Goal: Task Accomplishment & Management: Manage account settings

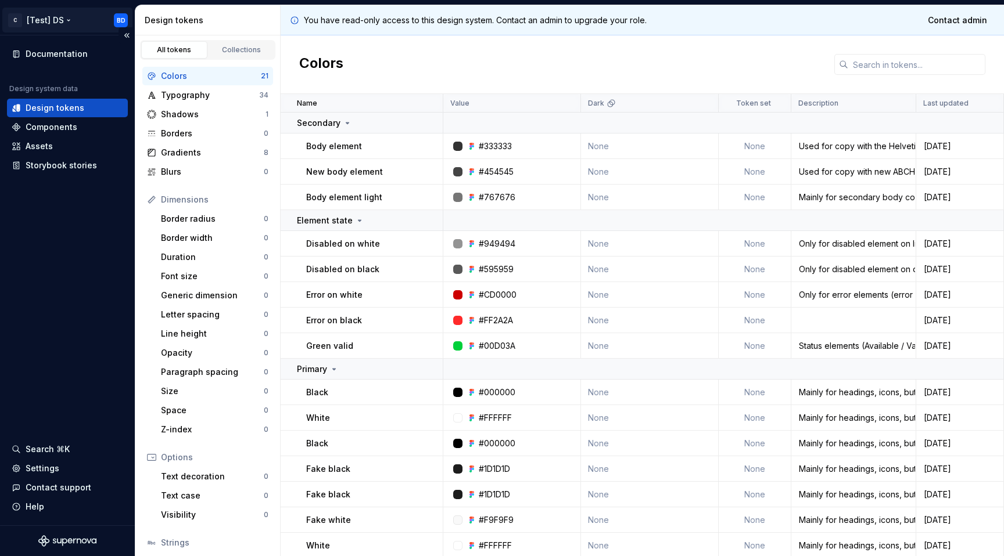
click at [67, 19] on html "C [Test] DS BD Documentation Design system data Design tokens Components Assets…" at bounding box center [502, 278] width 1004 height 556
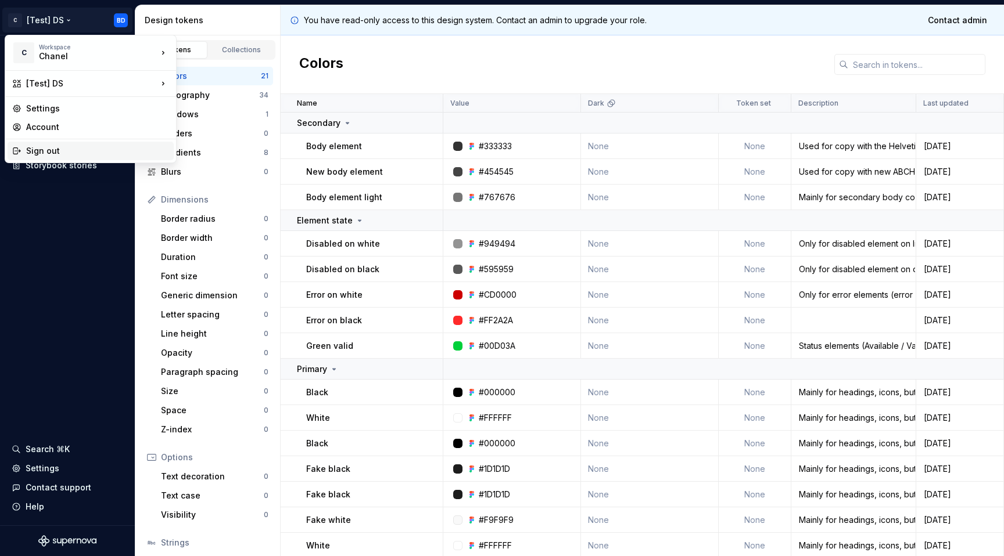
click at [66, 148] on div "Sign out" at bounding box center [97, 151] width 143 height 12
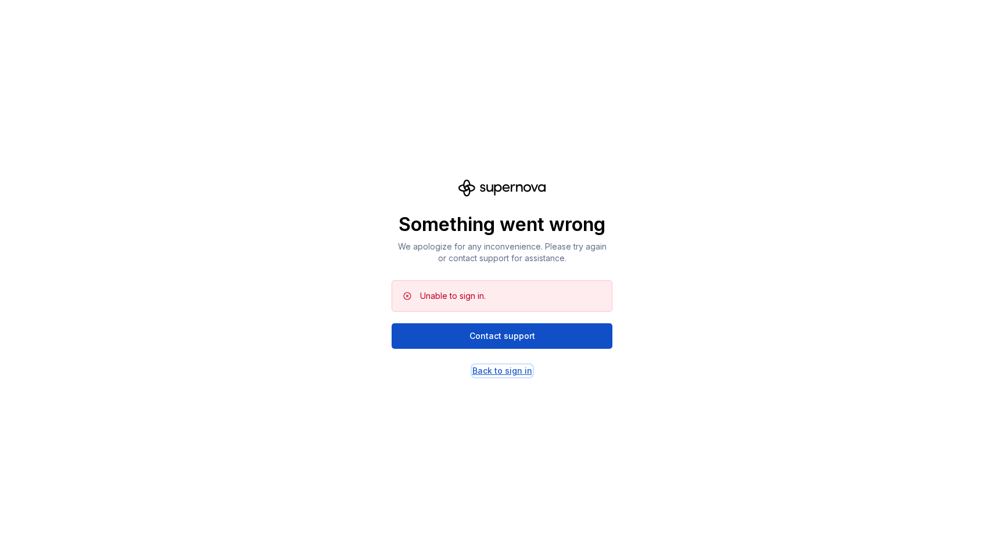
click at [517, 367] on div "Back to sign in" at bounding box center [502, 371] width 60 height 12
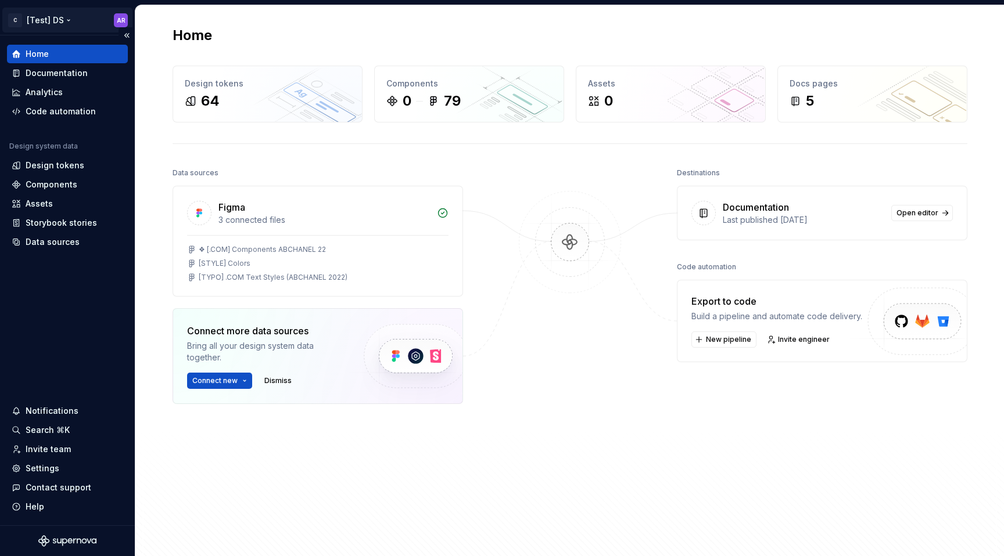
click at [36, 21] on html "C [Test] DS AR Home Documentation Analytics Code automation Design system data …" at bounding box center [502, 278] width 1004 height 556
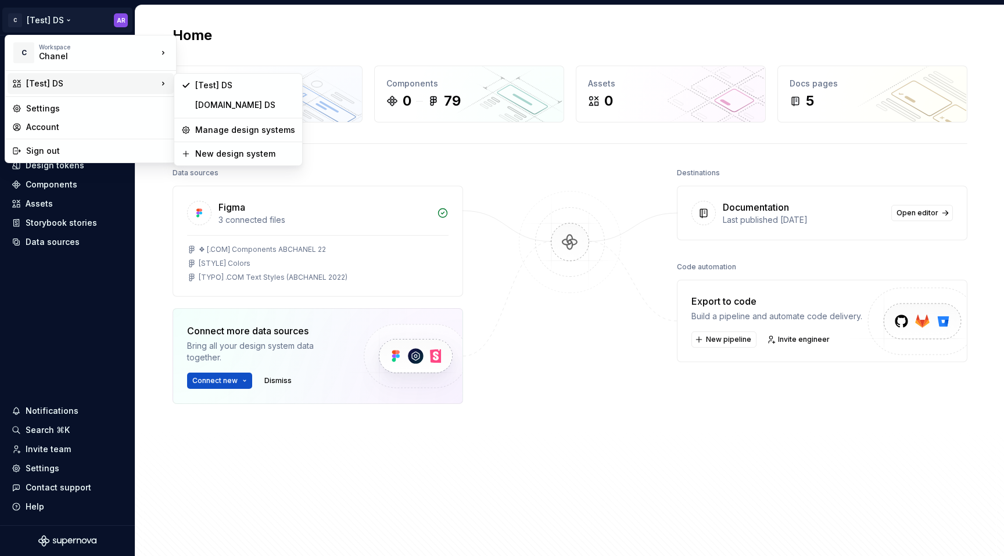
click at [55, 89] on div "[Test] DS" at bounding box center [91, 84] width 131 height 12
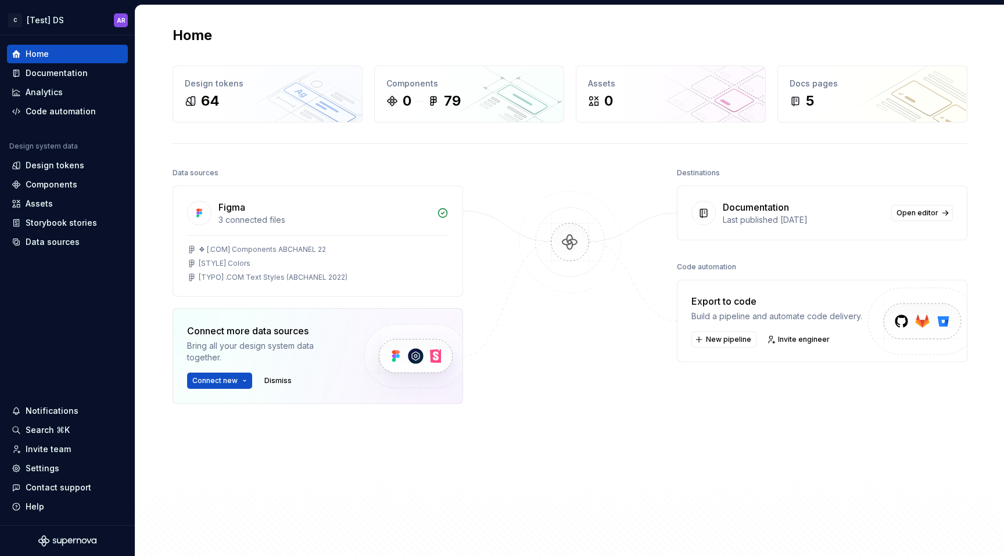
click at [378, 172] on html "C [Test] DS AR Home Documentation Analytics Code automation Design system data …" at bounding box center [502, 278] width 1004 height 556
click at [282, 266] on div "[STYLE] Colors" at bounding box center [317, 263] width 261 height 9
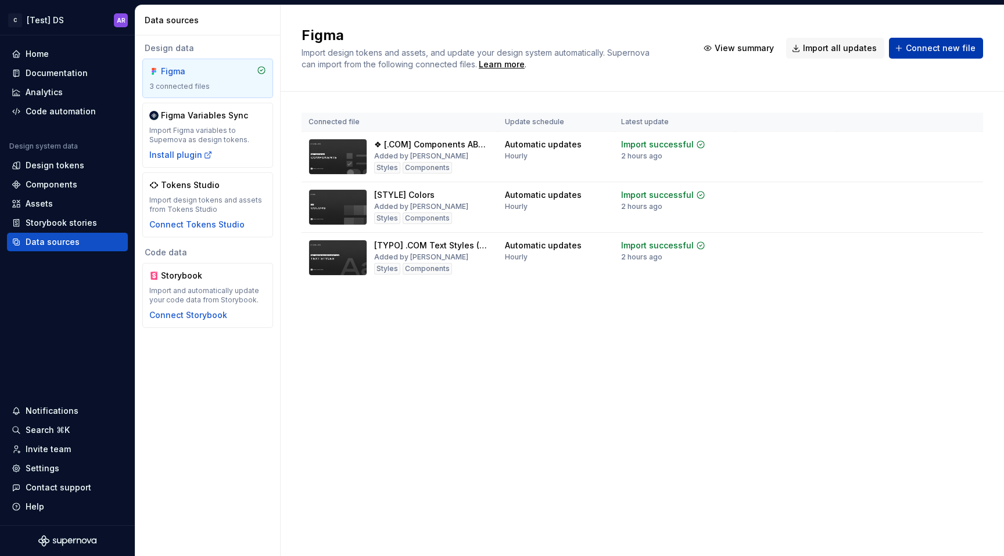
click at [933, 57] on button "Connect new file" at bounding box center [936, 48] width 94 height 21
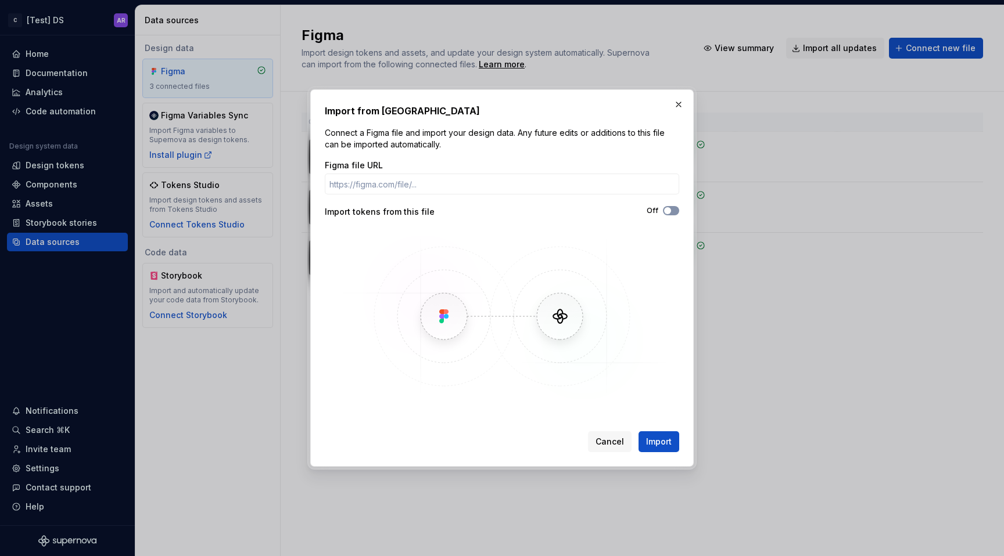
click at [670, 210] on span "button" at bounding box center [667, 210] width 7 height 7
click at [670, 210] on icon "button" at bounding box center [667, 210] width 9 height 7
click at [678, 104] on button "button" at bounding box center [678, 104] width 16 height 16
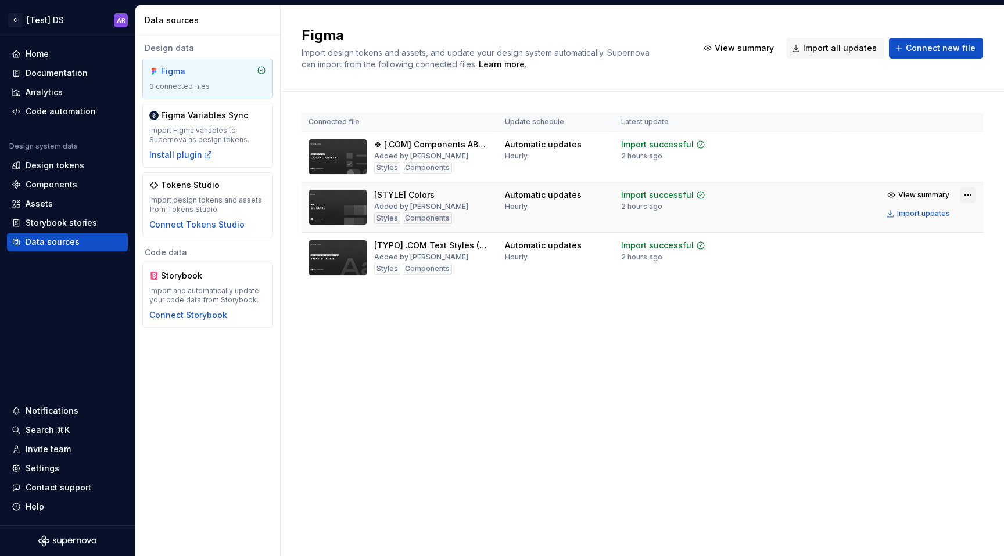
click at [971, 195] on html "C [Test] DS AR Home Documentation Analytics Code automation Design system data …" at bounding box center [502, 278] width 1004 height 556
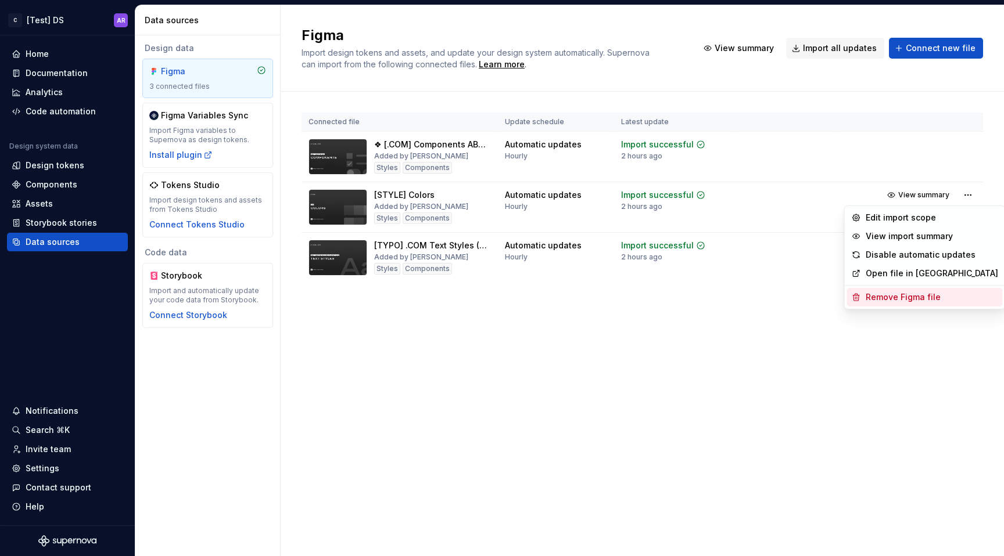
click at [913, 292] on div "Remove Figma file" at bounding box center [931, 298] width 132 height 12
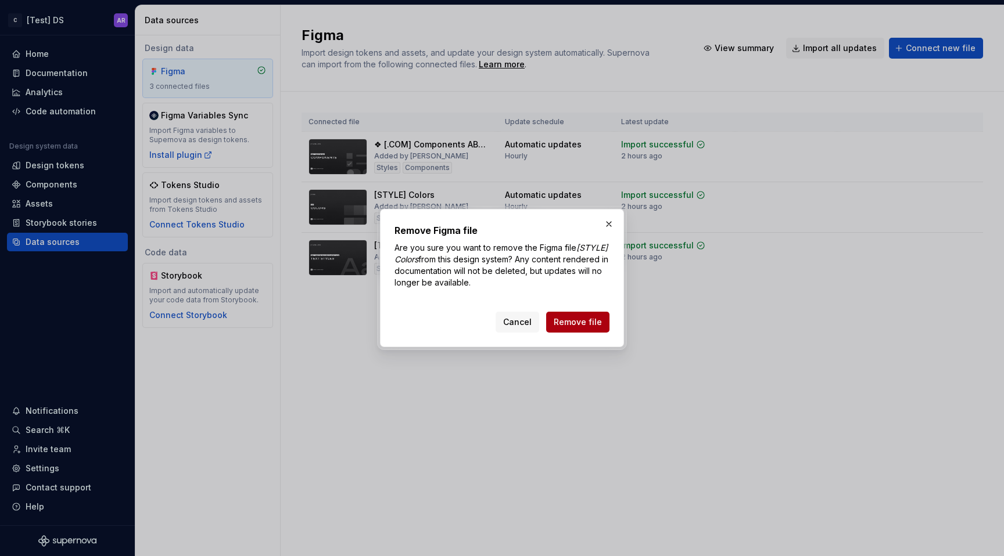
click at [578, 324] on span "Remove file" at bounding box center [577, 322] width 48 height 12
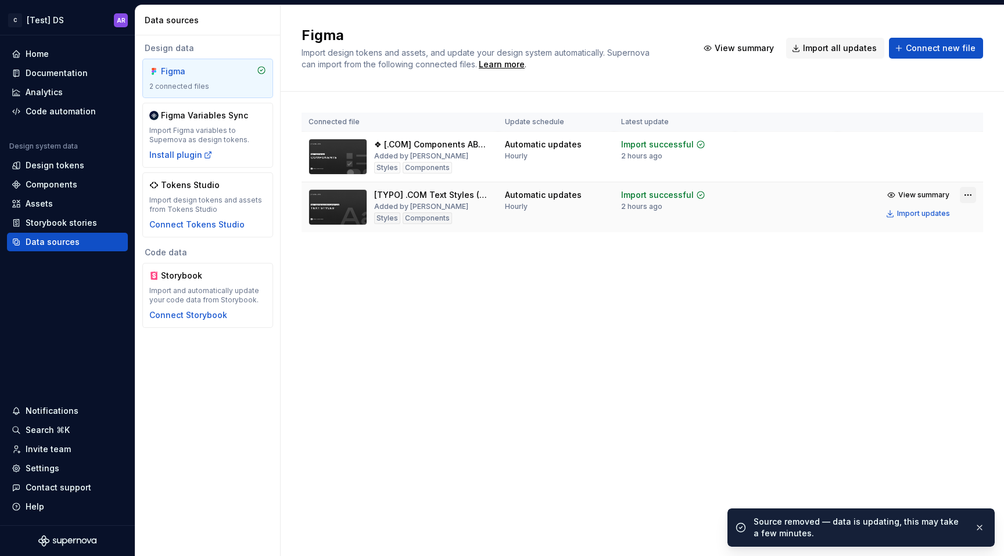
click at [961, 192] on html "C [Test] DS AR Home Documentation Analytics Code automation Design system data …" at bounding box center [502, 278] width 1004 height 556
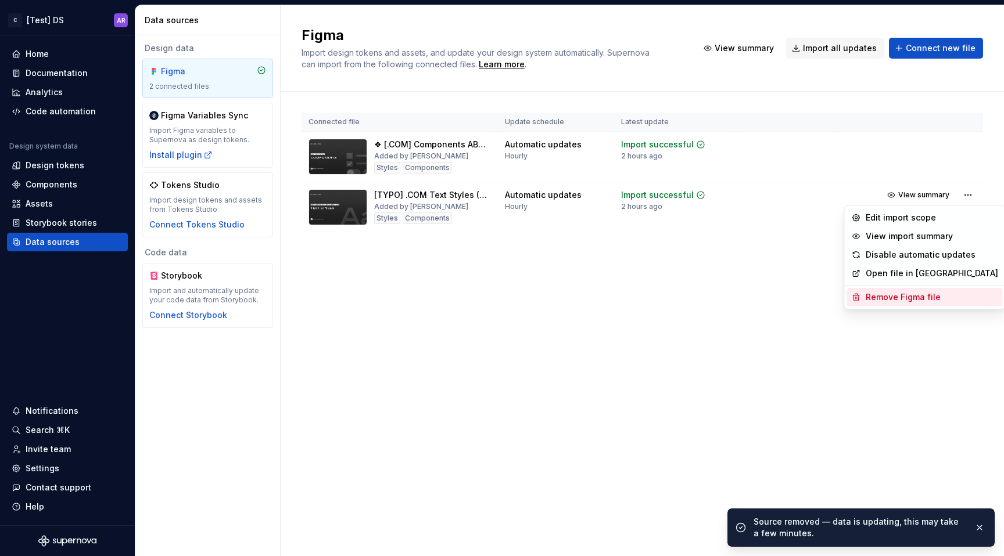
click at [907, 298] on div "Remove Figma file" at bounding box center [931, 298] width 132 height 12
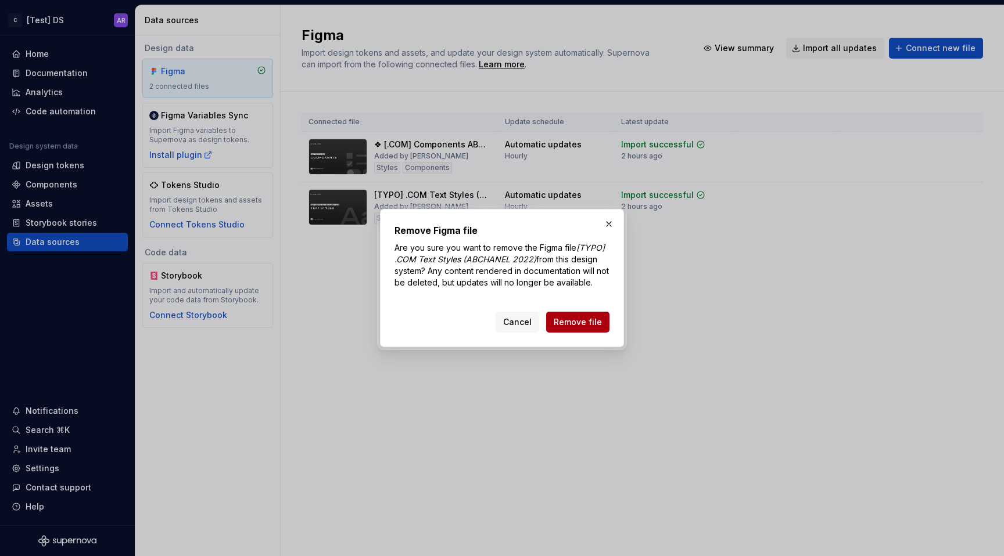
click at [591, 328] on button "Remove file" at bounding box center [577, 322] width 63 height 21
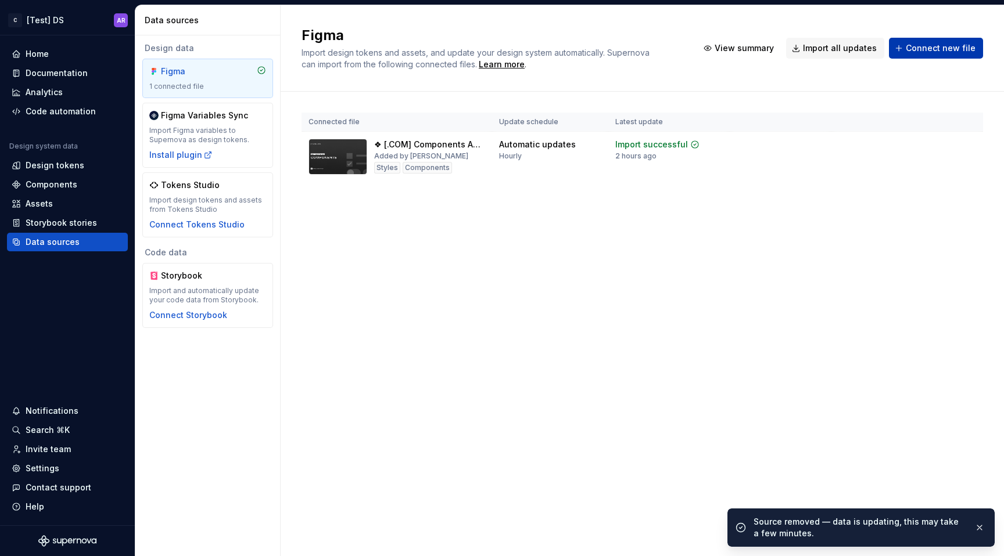
click at [922, 45] on span "Connect new file" at bounding box center [940, 48] width 70 height 12
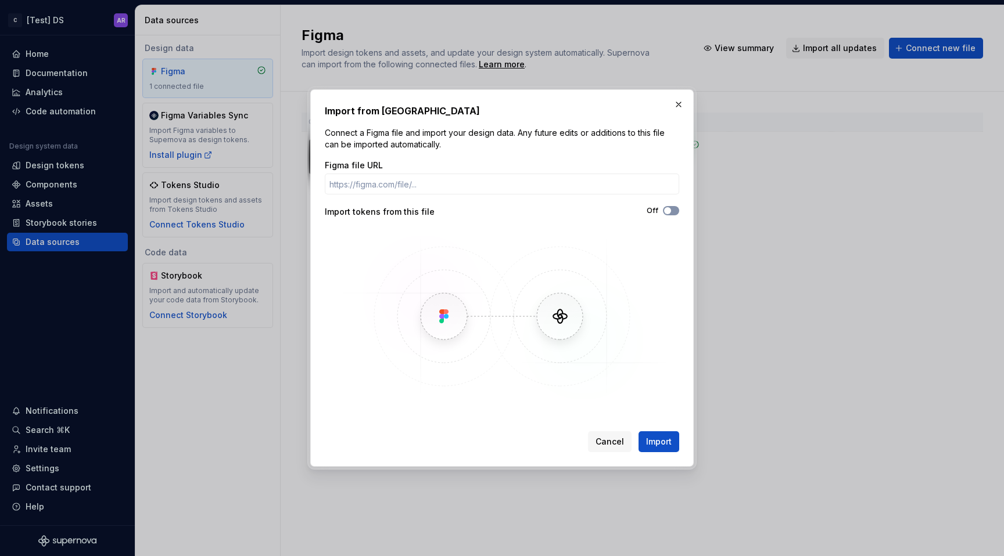
click at [674, 214] on button "Off" at bounding box center [671, 210] width 16 height 9
type button "on"
click at [452, 181] on input "Figma file URL" at bounding box center [502, 184] width 354 height 21
paste input "[URL][DOMAIN_NAME]"
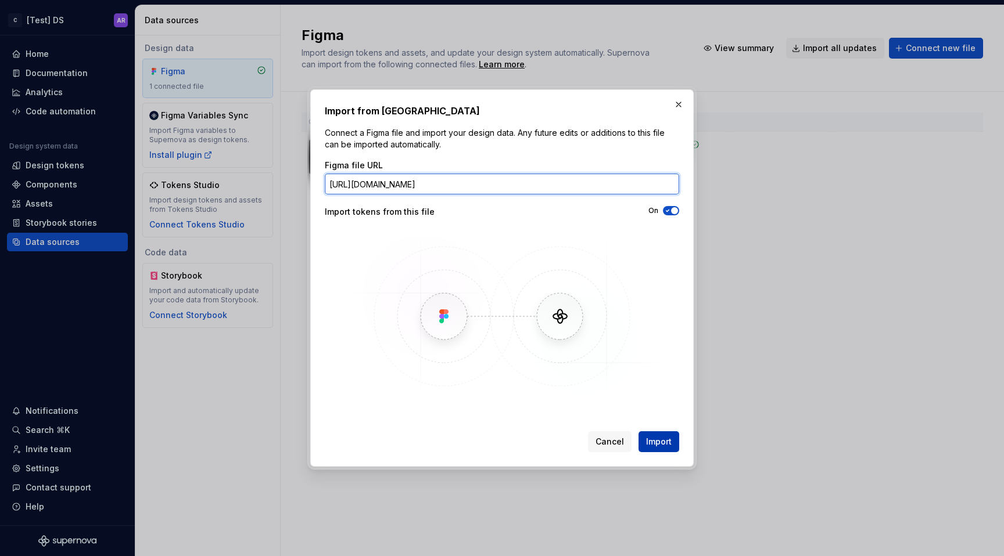
type input "[URL][DOMAIN_NAME]"
click at [672, 439] on button "Import" at bounding box center [658, 441] width 41 height 21
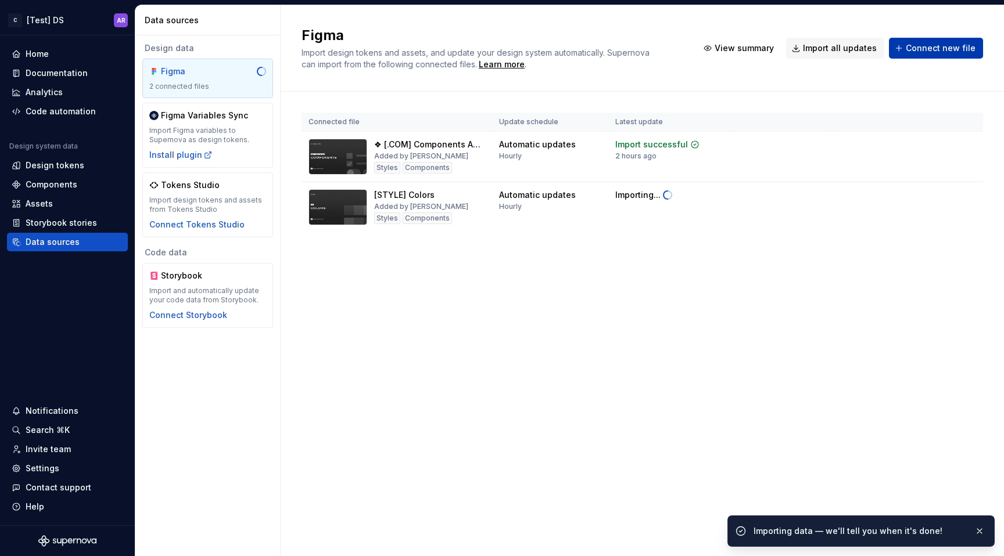
click at [936, 48] on span "Connect new file" at bounding box center [940, 48] width 70 height 12
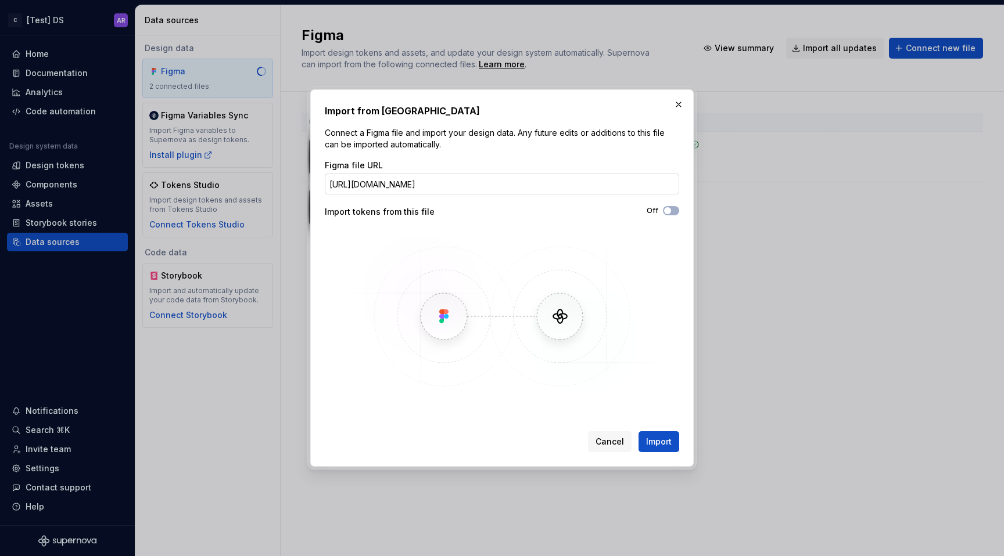
scroll to position [0, 96]
type input "[URL][DOMAIN_NAME]"
click at [670, 206] on div "Figma file URL [URL][DOMAIN_NAME] Import tokens from this file Off" at bounding box center [502, 282] width 354 height 244
click at [670, 208] on span "button" at bounding box center [667, 210] width 7 height 7
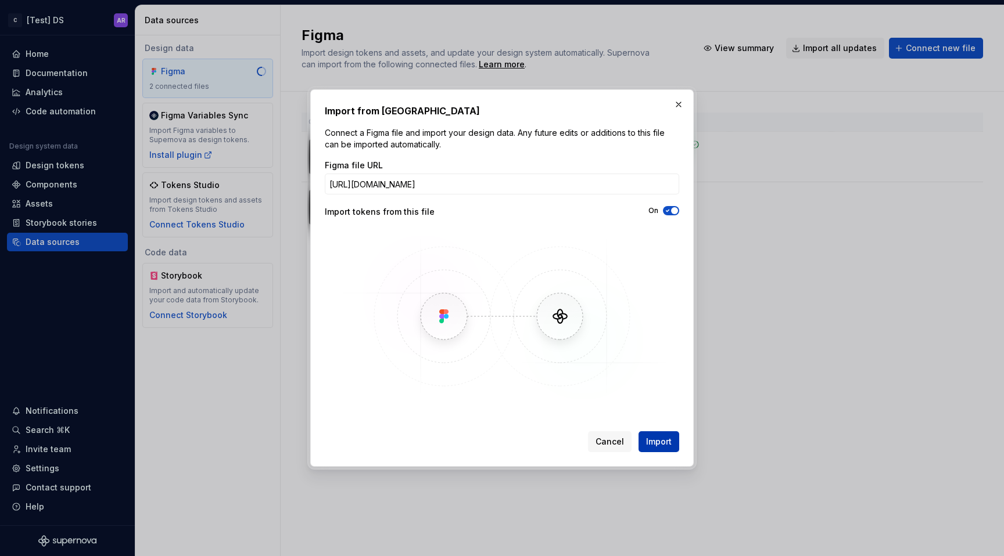
click at [670, 448] on button "Import" at bounding box center [658, 441] width 41 height 21
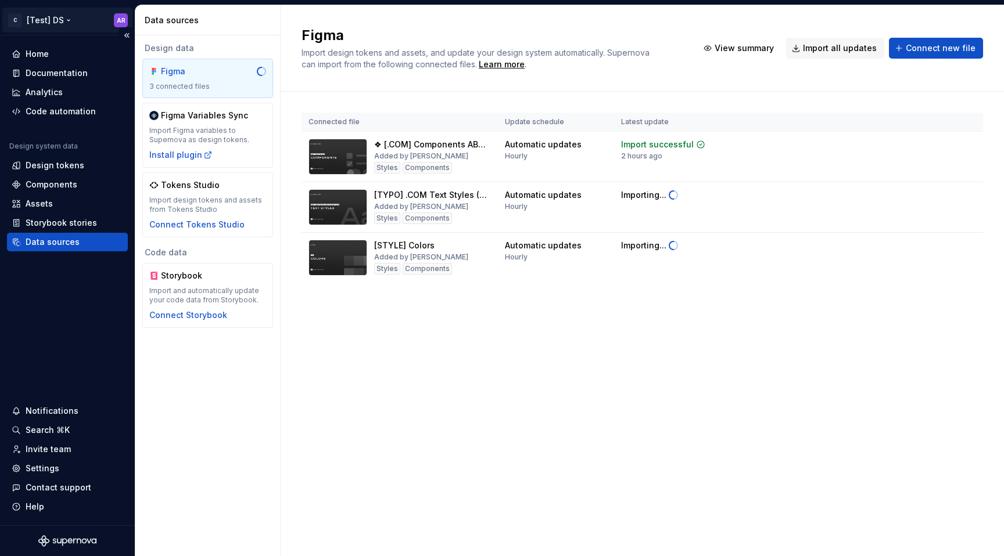
click at [65, 21] on html "C [Test] DS AR Home Documentation Analytics Code automation Design system data …" at bounding box center [502, 278] width 1004 height 556
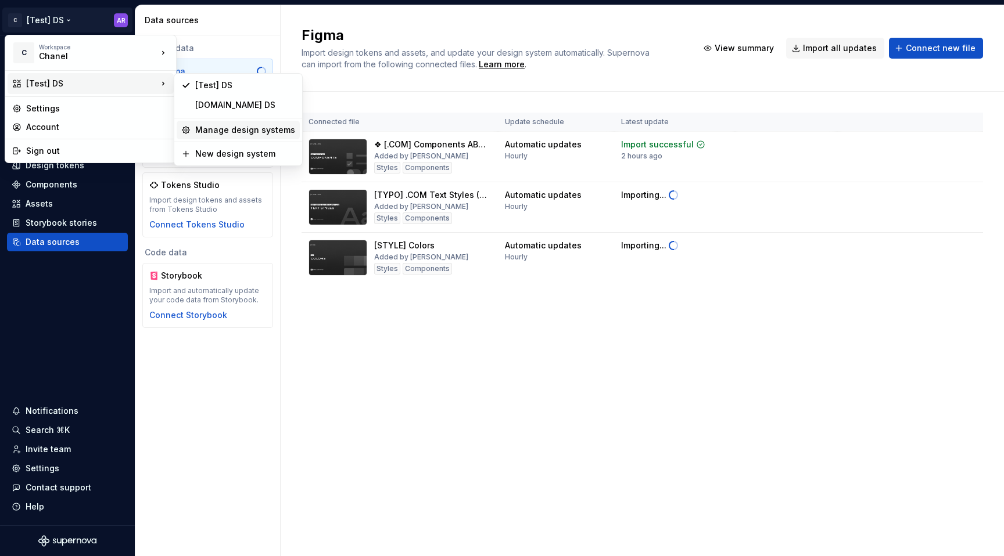
click at [233, 125] on div "Manage design systems" at bounding box center [245, 130] width 100 height 12
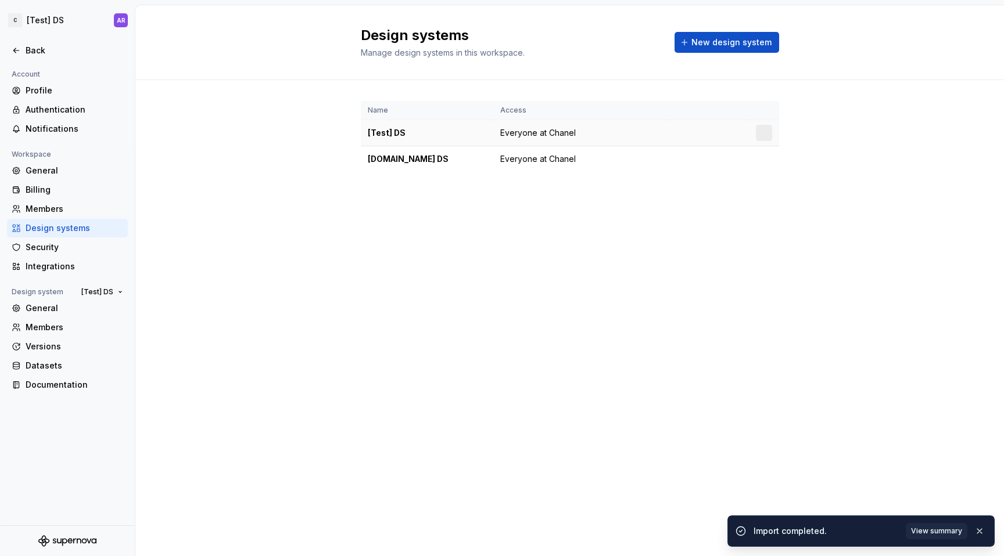
click at [418, 130] on div "[Test] DS" at bounding box center [427, 133] width 118 height 12
click at [764, 134] on html "C [Test] DS AR Back Account Profile Authentication Notifications Workspace Gene…" at bounding box center [502, 278] width 1004 height 556
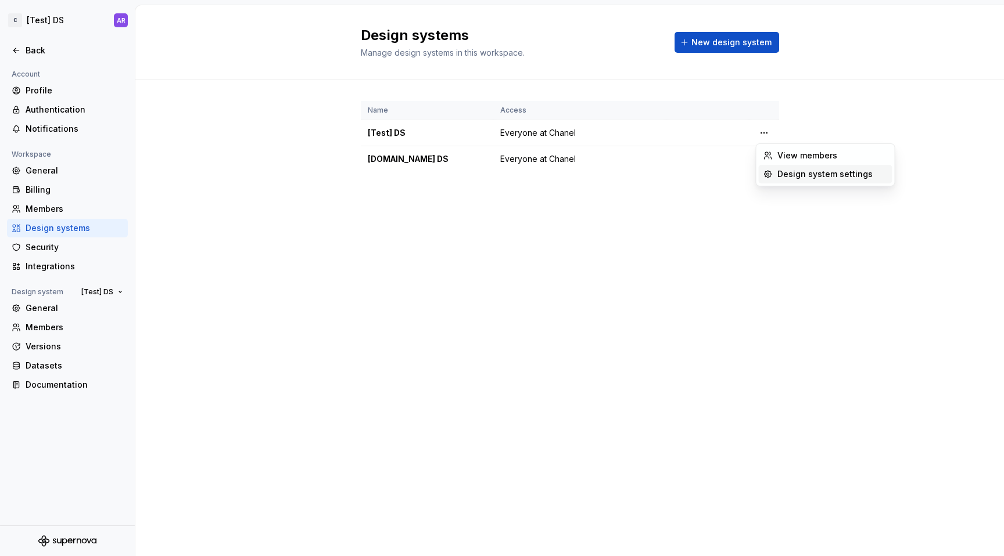
click at [782, 178] on div "Design system settings" at bounding box center [832, 174] width 110 height 12
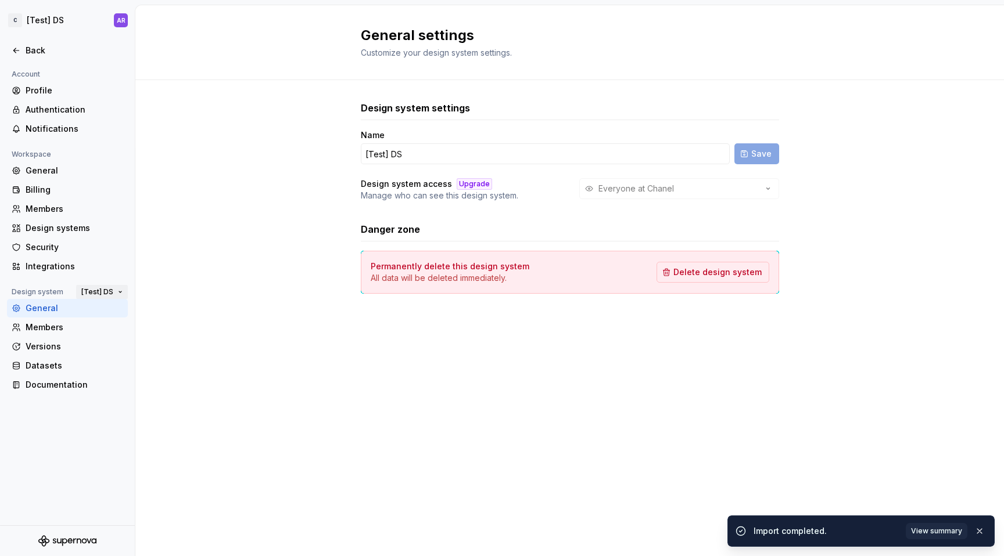
click at [100, 295] on span "[Test] DS" at bounding box center [97, 291] width 32 height 9
click at [120, 315] on div "[DOMAIN_NAME] DS" at bounding box center [138, 314] width 80 height 12
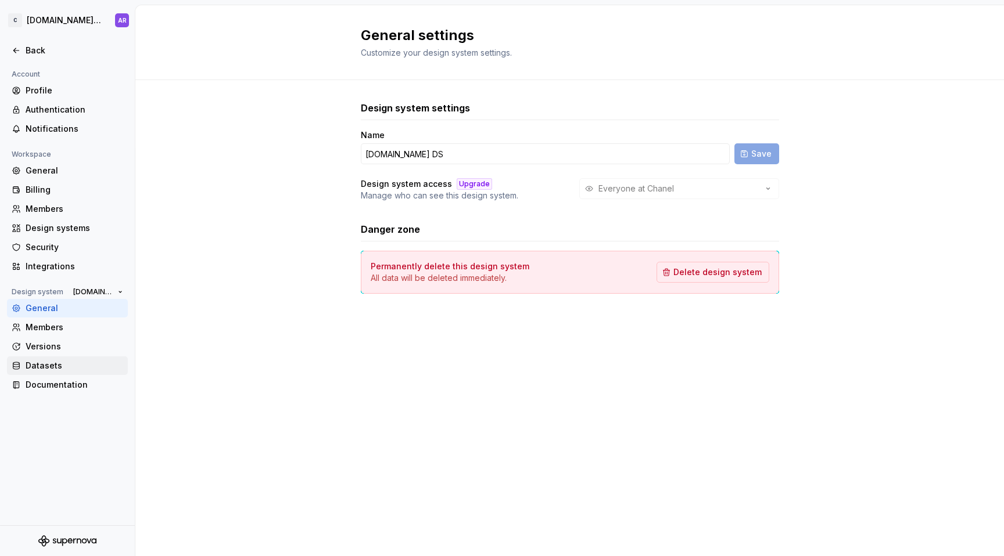
click at [67, 369] on div "Datasets" at bounding box center [75, 366] width 98 height 12
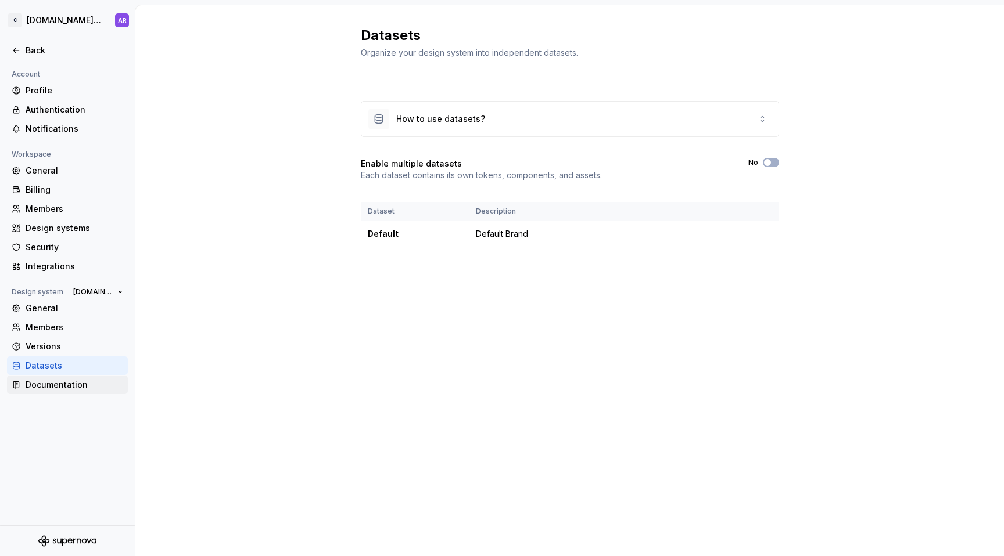
click at [66, 386] on div "Documentation" at bounding box center [75, 385] width 98 height 12
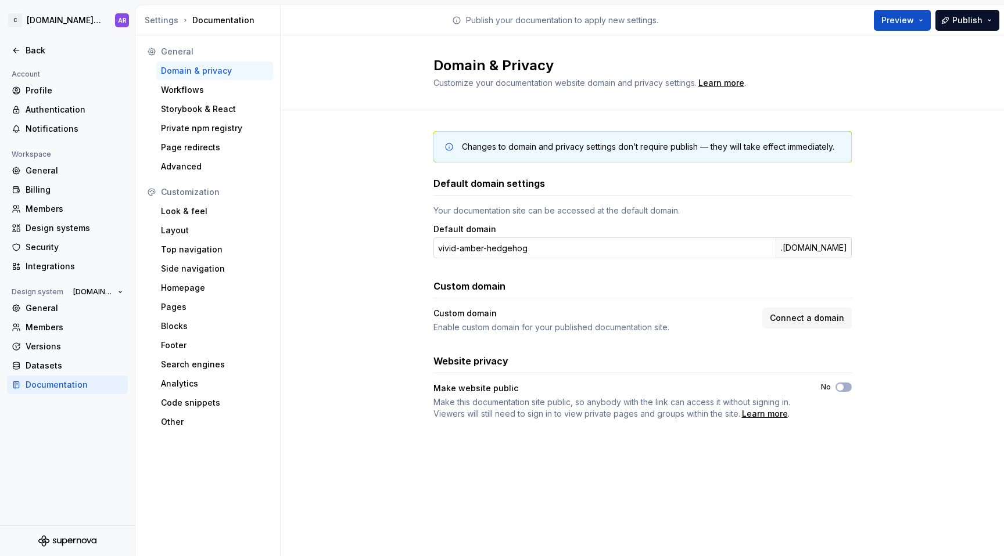
click at [566, 250] on input "vivid-amber-hedgehog" at bounding box center [604, 248] width 342 height 21
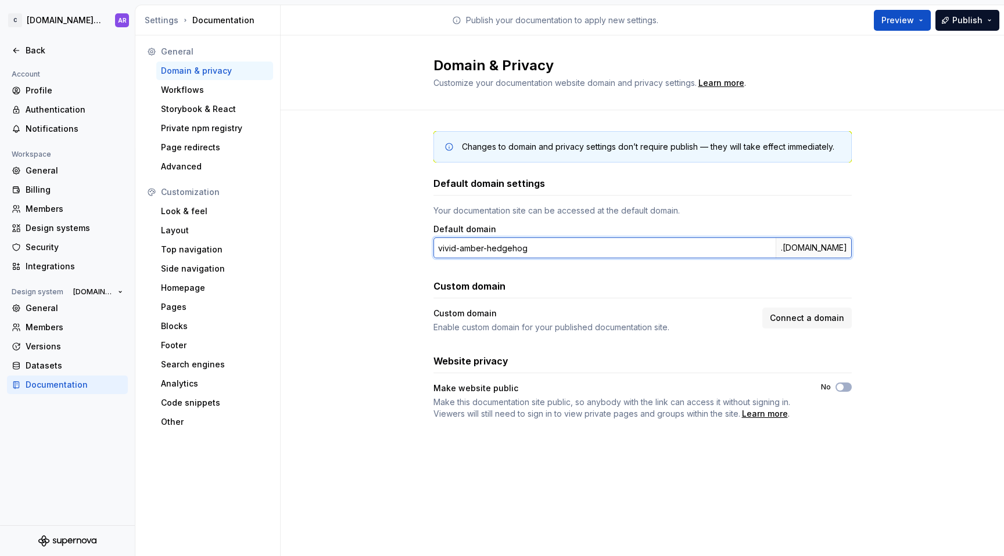
click at [566, 250] on input "vivid-amber-hedgehog" at bounding box center [604, 248] width 342 height 21
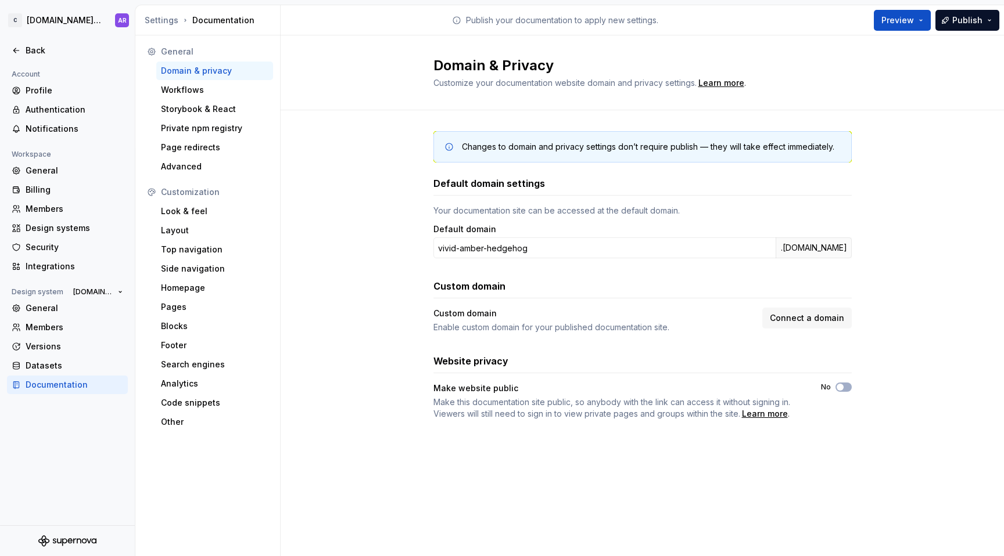
click at [547, 337] on div "Default domain settings Your documentation site can be accessed at the default …" at bounding box center [642, 298] width 418 height 243
click at [571, 246] on input "vivid-amber-hedgehog" at bounding box center [604, 248] width 342 height 21
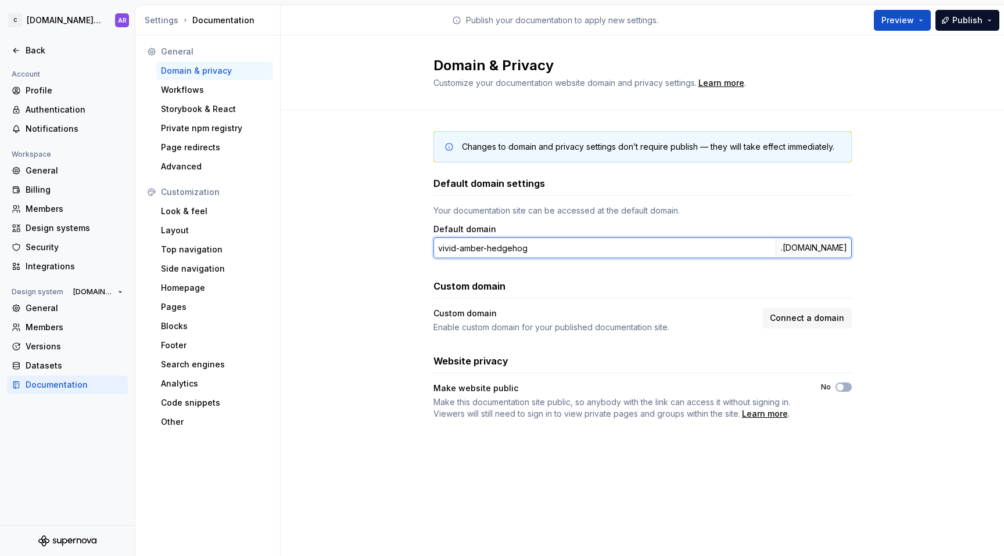
click at [571, 246] on input "vivid-amber-hedgehog" at bounding box center [604, 248] width 342 height 21
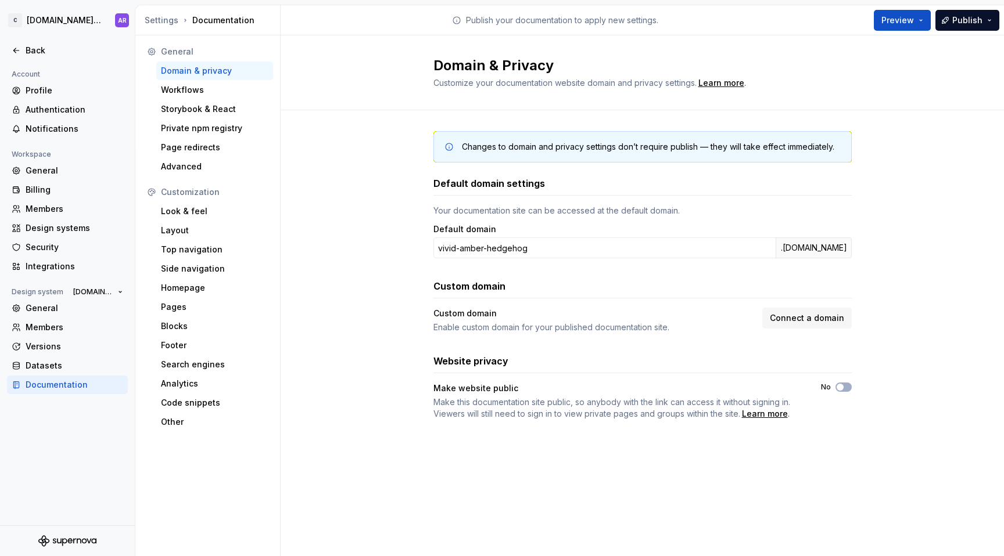
click at [684, 211] on div "Your documentation site can be accessed at the default domain." at bounding box center [642, 211] width 418 height 12
click at [197, 96] on div "Workflows" at bounding box center [214, 90] width 117 height 19
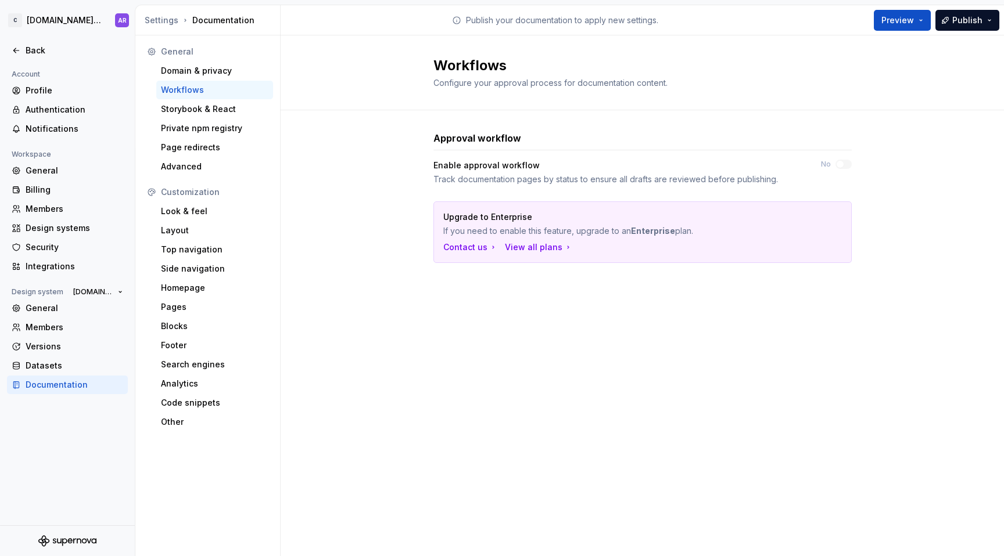
click at [206, 93] on div "Workflows" at bounding box center [214, 90] width 107 height 12
click at [211, 109] on div "Storybook & React" at bounding box center [214, 109] width 107 height 12
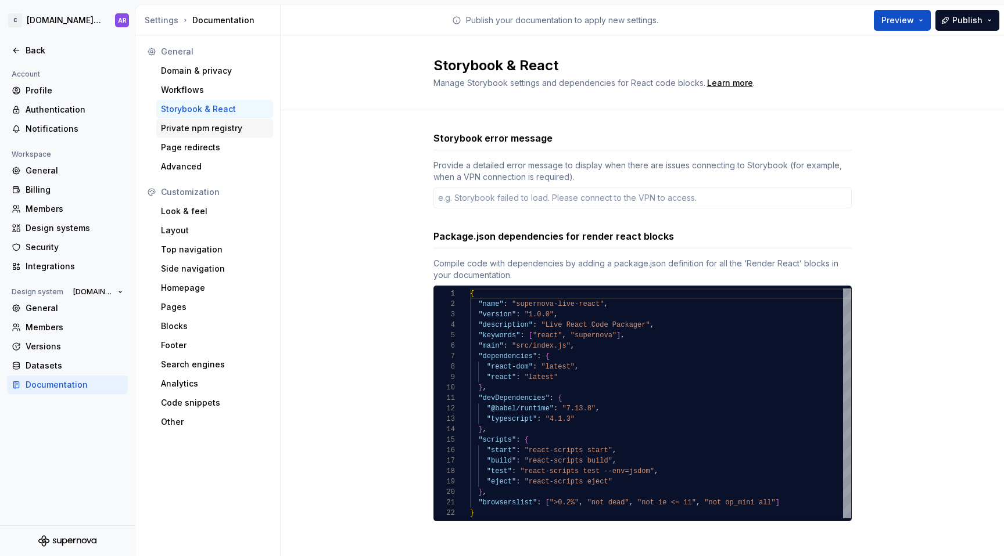
click at [212, 131] on div "Private npm registry" at bounding box center [214, 129] width 107 height 12
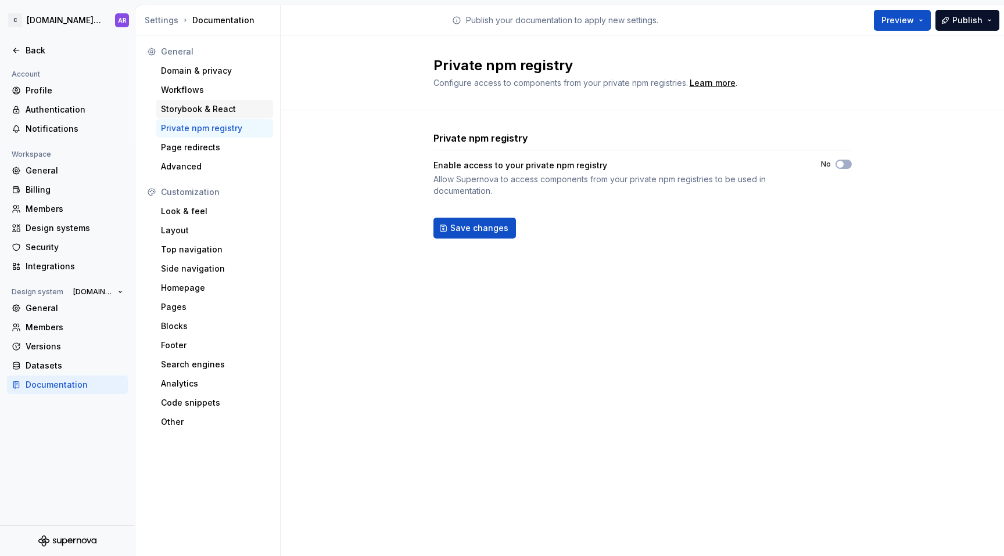
click at [224, 108] on div "Storybook & React" at bounding box center [214, 109] width 107 height 12
type textarea "*"
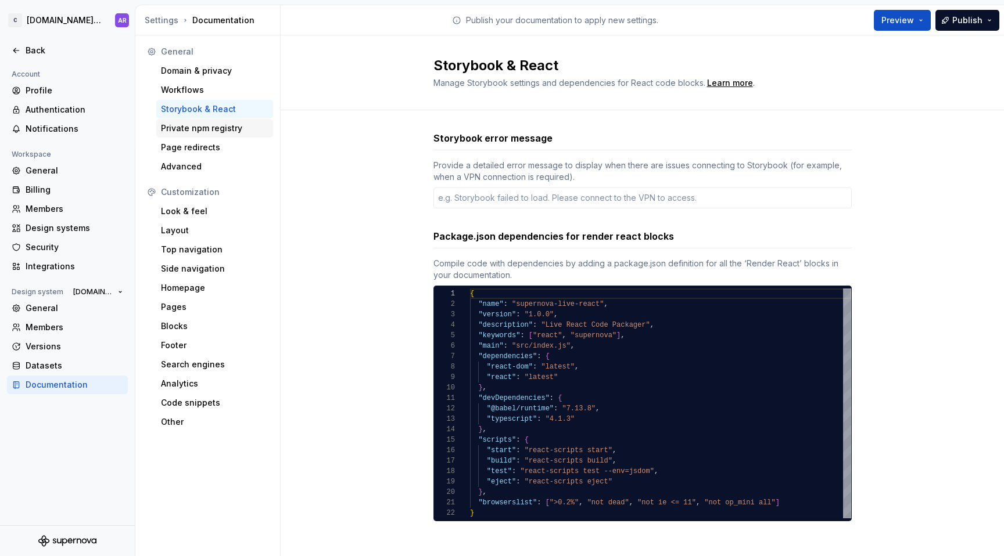
click at [232, 123] on div "Private npm registry" at bounding box center [214, 129] width 107 height 12
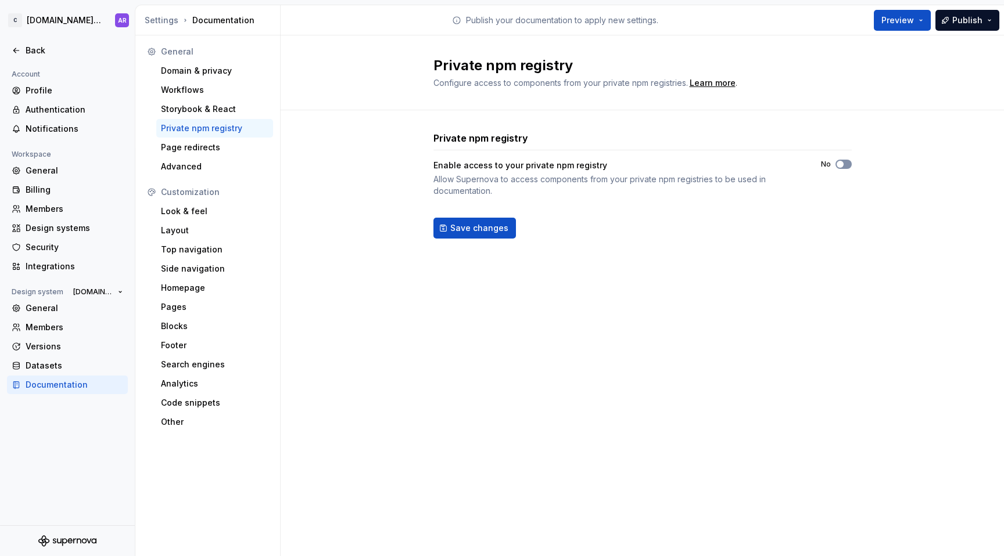
click at [841, 166] on span "button" at bounding box center [839, 164] width 7 height 7
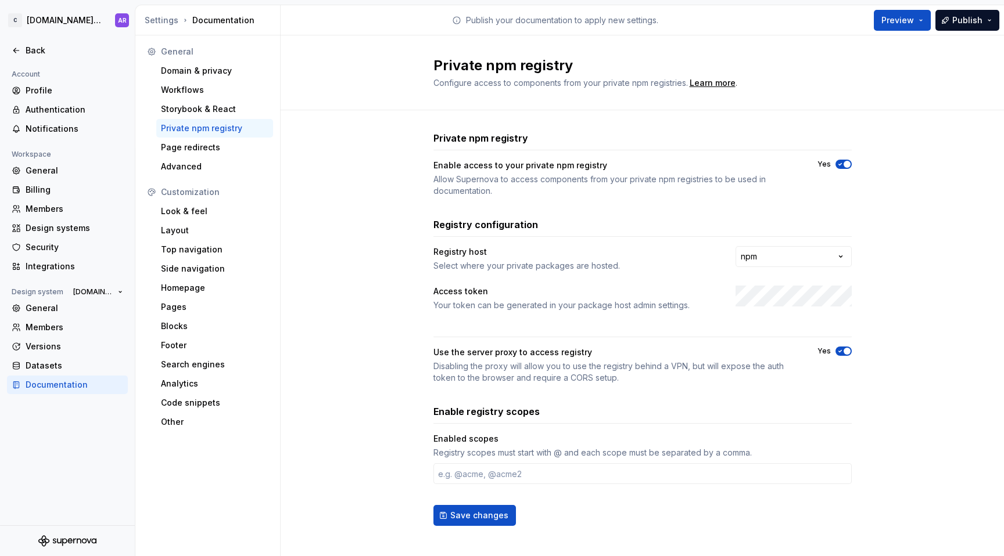
scroll to position [9, 0]
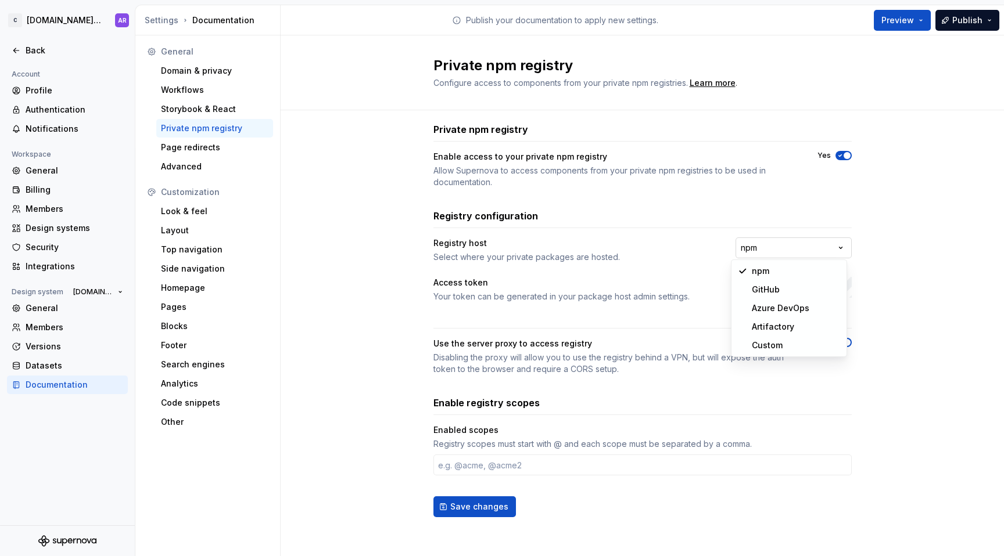
click at [753, 246] on html "**********" at bounding box center [502, 278] width 1004 height 556
click at [652, 277] on div "Access token" at bounding box center [573, 283] width 281 height 12
click at [759, 242] on html "**********" at bounding box center [502, 278] width 1004 height 556
click at [832, 171] on html "**********" at bounding box center [502, 278] width 1004 height 556
click at [843, 153] on span "button" at bounding box center [846, 155] width 7 height 7
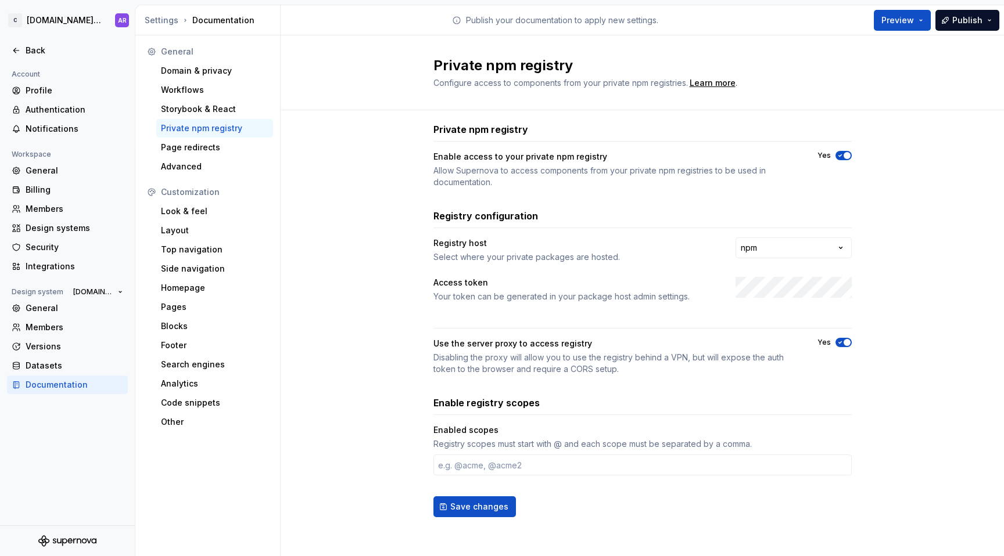
scroll to position [0, 0]
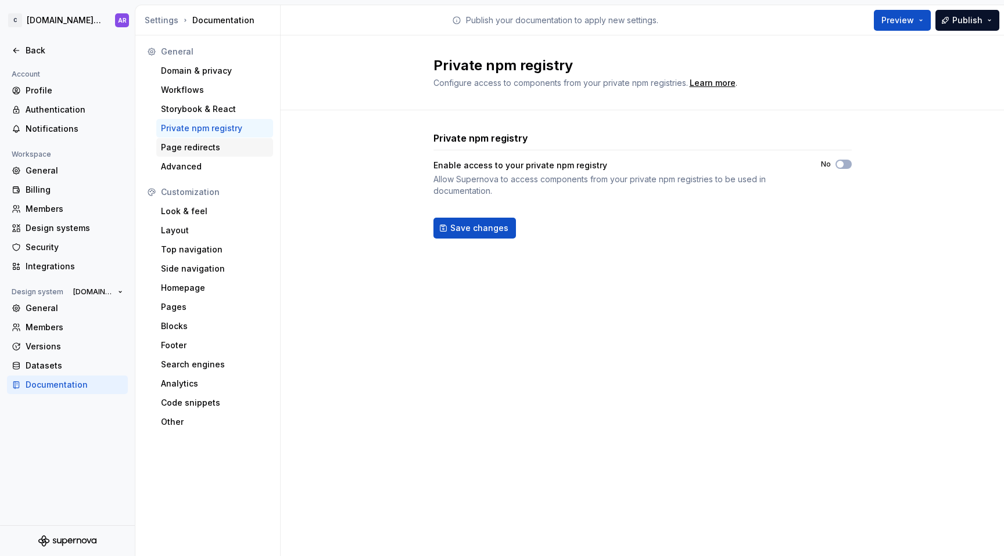
click at [170, 156] on div "Page redirects" at bounding box center [214, 147] width 117 height 19
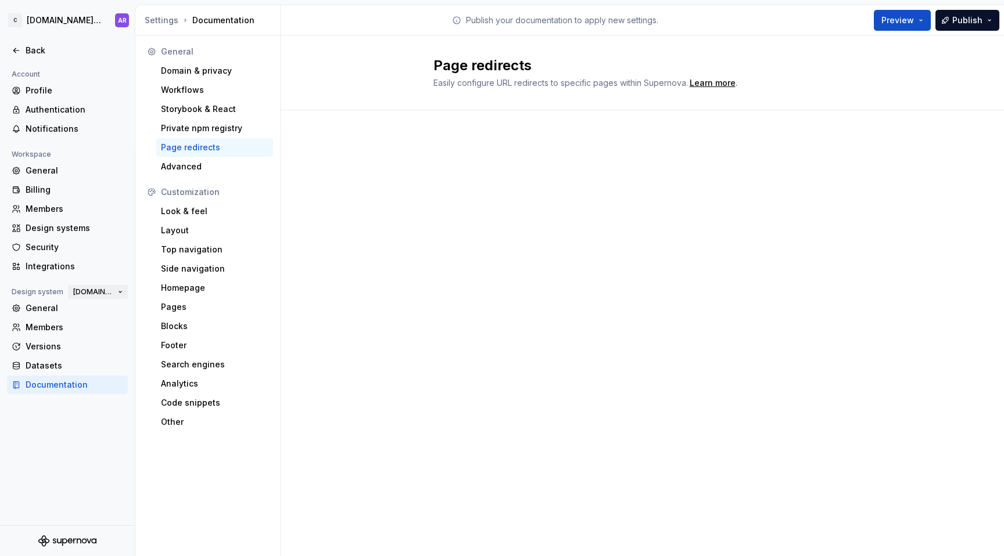
click at [100, 297] on button "[DOMAIN_NAME] DS" at bounding box center [98, 292] width 60 height 16
click at [103, 332] on div "[Test] DS" at bounding box center [105, 332] width 37 height 12
click at [210, 169] on div "Advanced" at bounding box center [214, 167] width 107 height 12
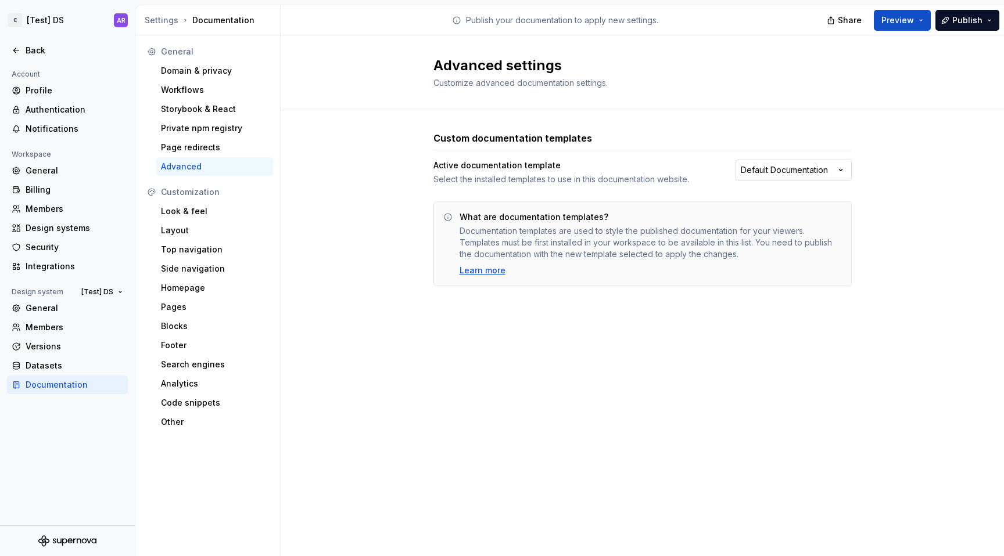
click at [779, 169] on html "C [Test] DS AR Back Account Profile Authentication Notifications Workspace Gene…" at bounding box center [502, 278] width 1004 height 556
click at [754, 290] on html "C [Test] DS AR Back Account Profile Authentication Notifications Workspace Gene…" at bounding box center [502, 278] width 1004 height 556
click at [205, 207] on div "Look & feel" at bounding box center [214, 212] width 107 height 12
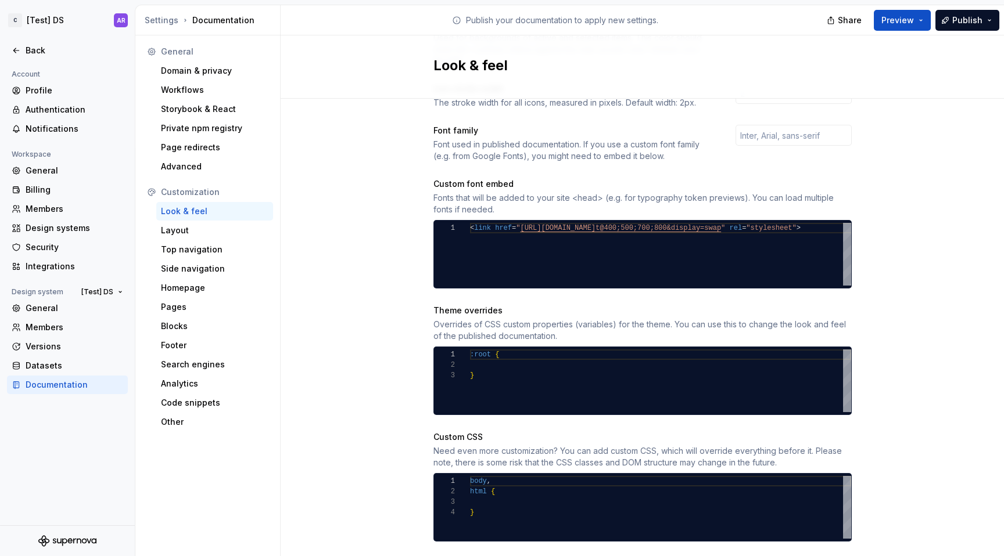
scroll to position [382, 0]
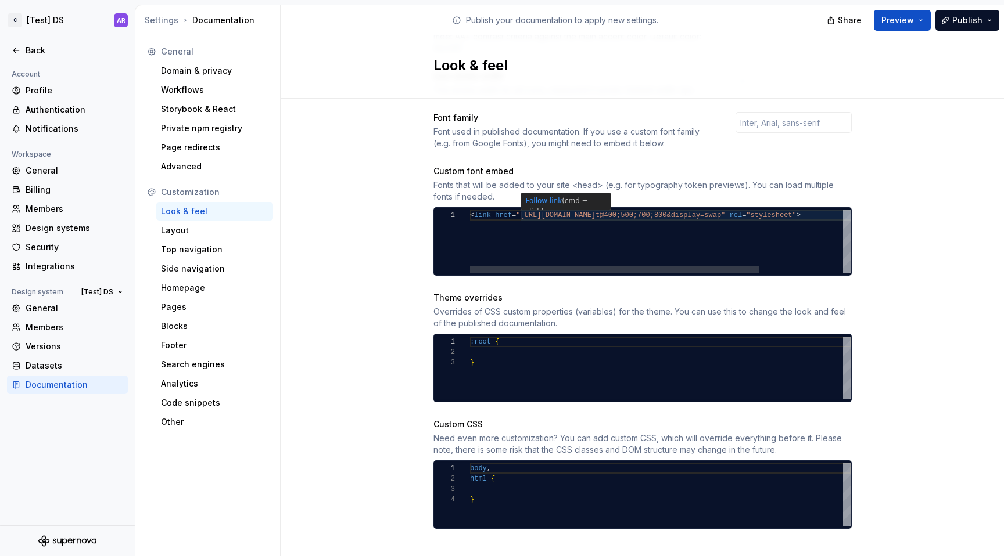
click at [528, 210] on div "< link href = " [URL][DOMAIN_NAME] t@400;500;700;800&display=swap " rel = "styl…" at bounding box center [715, 241] width 490 height 63
type textarea "**********"
click at [182, 232] on div "Layout" at bounding box center [214, 231] width 107 height 12
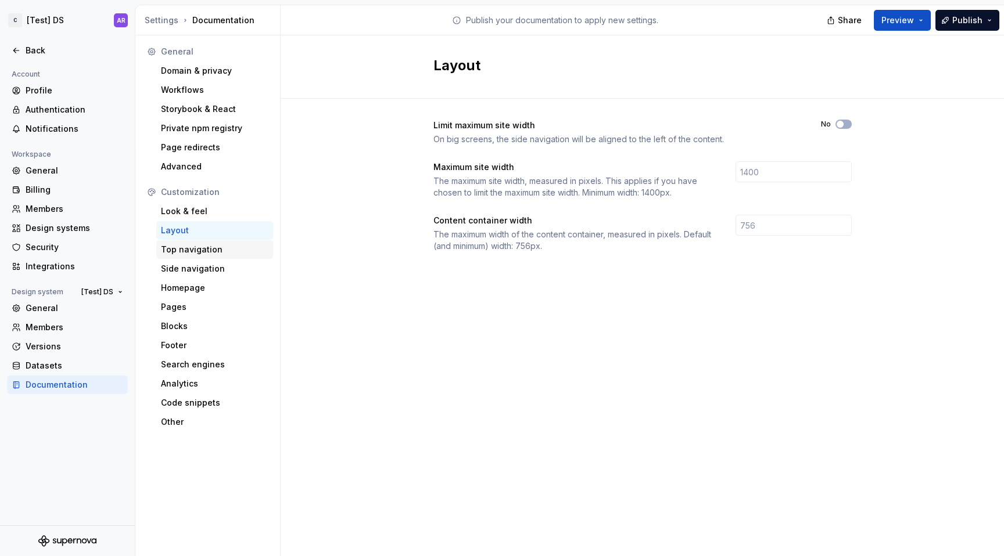
click at [210, 253] on div "Top navigation" at bounding box center [214, 250] width 107 height 12
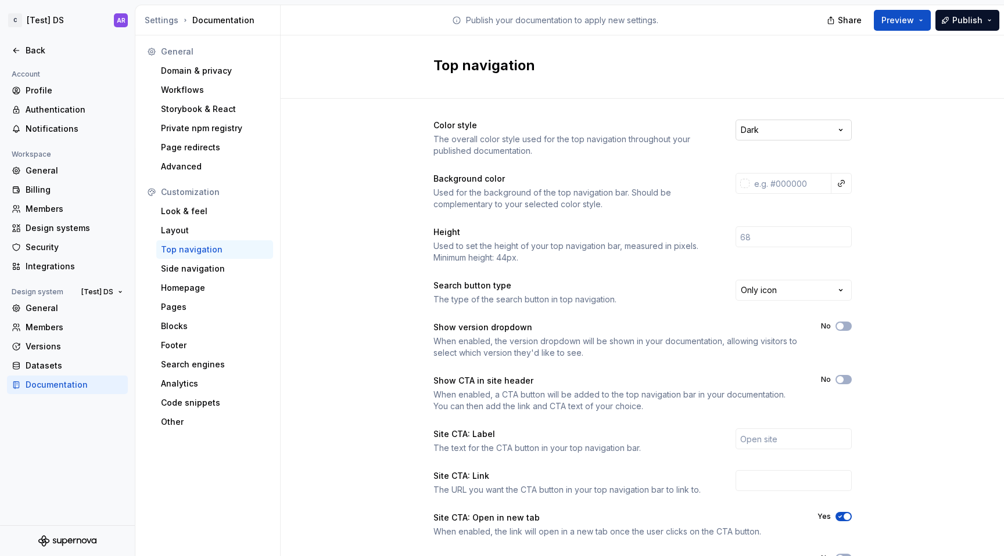
click at [796, 135] on html "C [Test] DS AR Back Account Profile Authentication Notifications Workspace Gene…" at bounding box center [502, 278] width 1004 height 556
click at [908, 138] on html "C [Test] DS AR Back Account Profile Authentication Notifications Workspace Gene…" at bounding box center [502, 278] width 1004 height 556
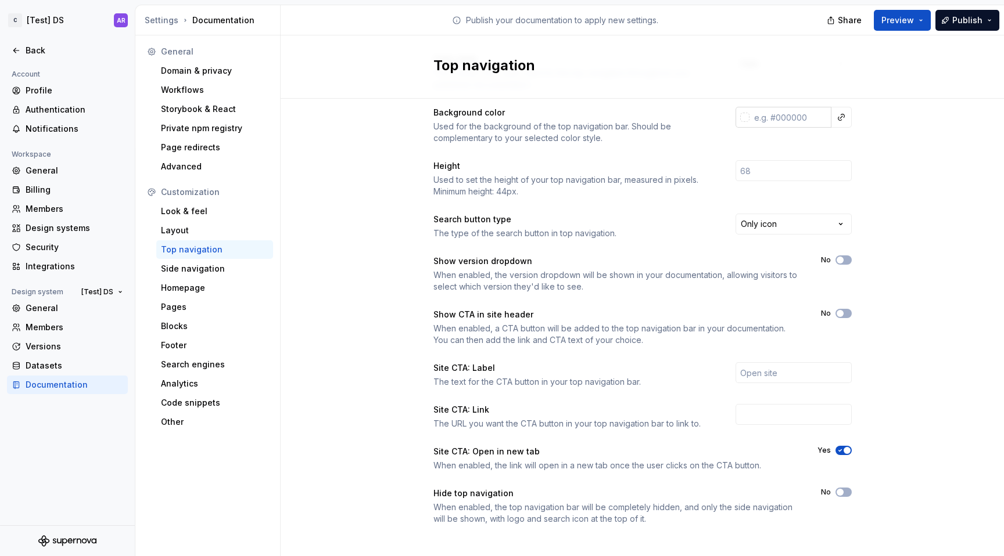
scroll to position [74, 0]
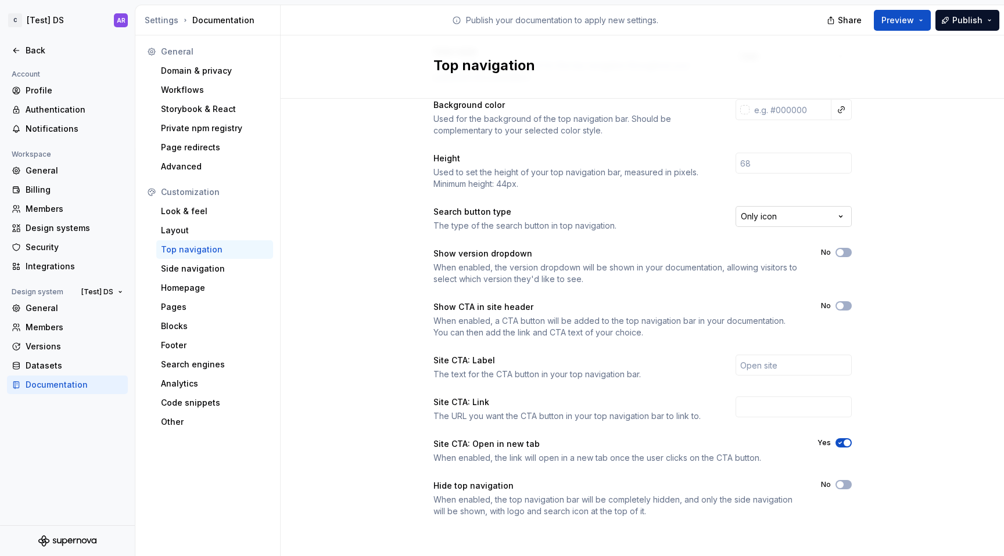
click at [764, 222] on html "C [Test] DS AR Back Account Profile Authentication Notifications Workspace Gene…" at bounding box center [502, 278] width 1004 height 556
click at [702, 222] on html "C [Test] DS AR Back Account Profile Authentication Notifications Workspace Gene…" at bounding box center [502, 278] width 1004 height 556
click at [530, 369] on div "The text for the CTA button in your top navigation bar." at bounding box center [573, 375] width 281 height 12
click at [209, 274] on div "Side navigation" at bounding box center [214, 269] width 107 height 12
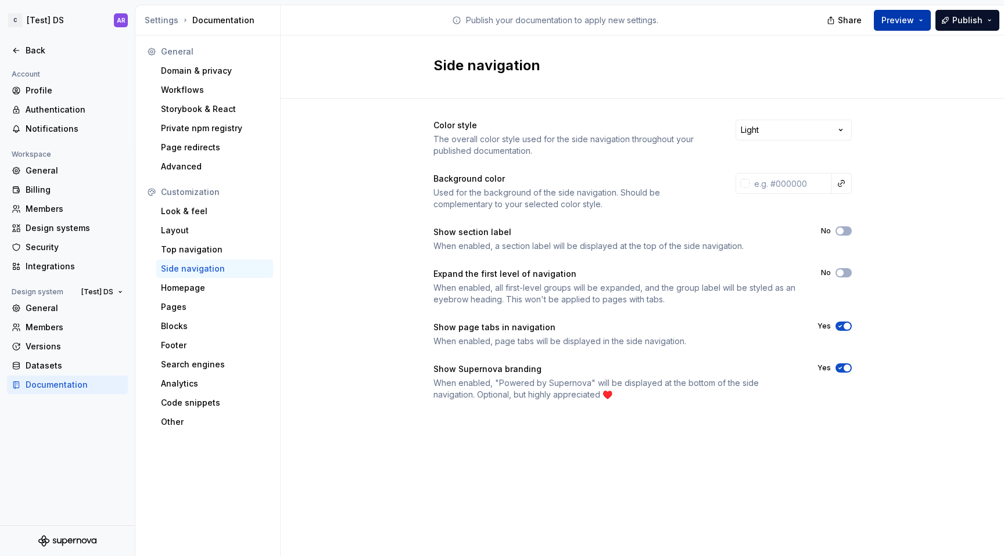
click at [902, 17] on span "Preview" at bounding box center [897, 21] width 33 height 12
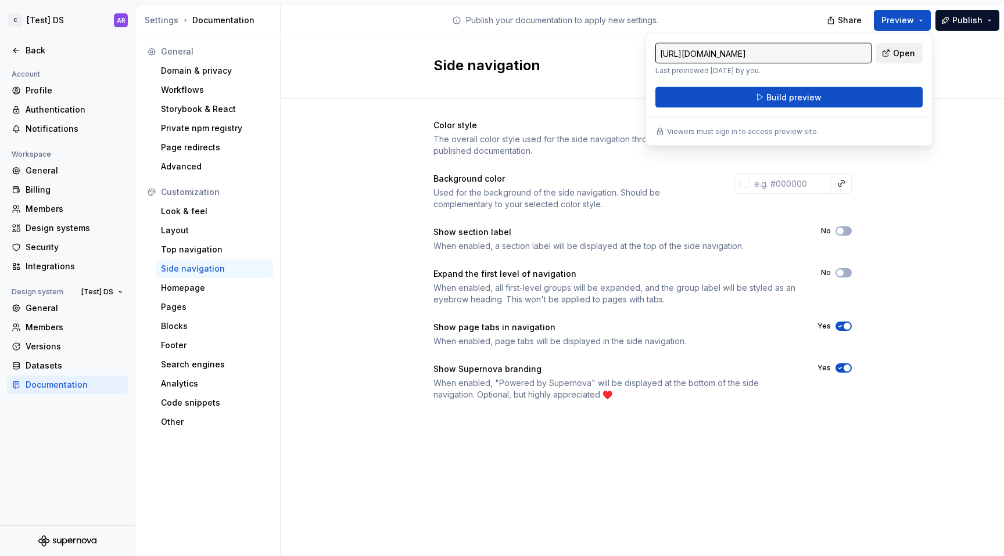
click at [889, 52] on link "Open" at bounding box center [899, 53] width 46 height 21
click at [197, 290] on div "Homepage" at bounding box center [214, 288] width 107 height 12
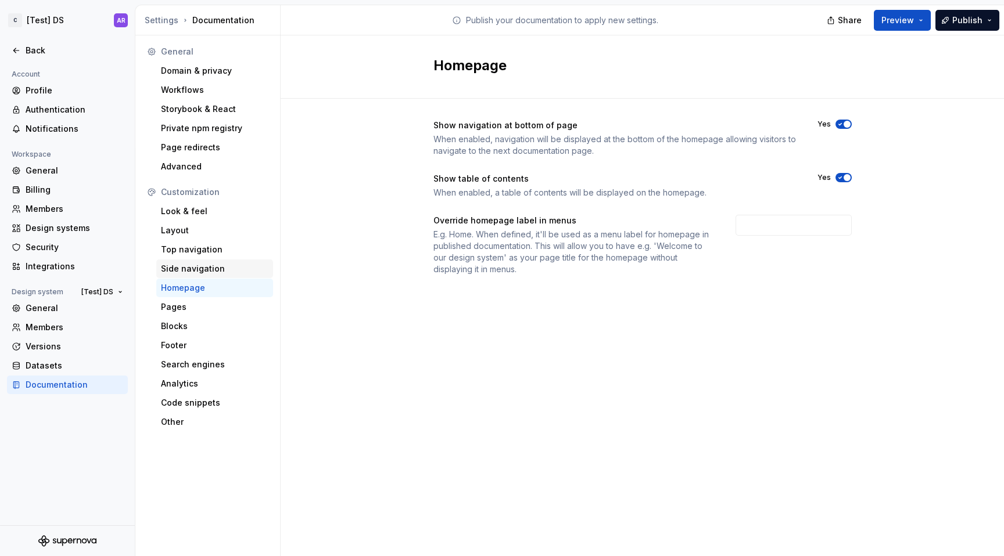
click at [203, 269] on div "Side navigation" at bounding box center [214, 269] width 107 height 12
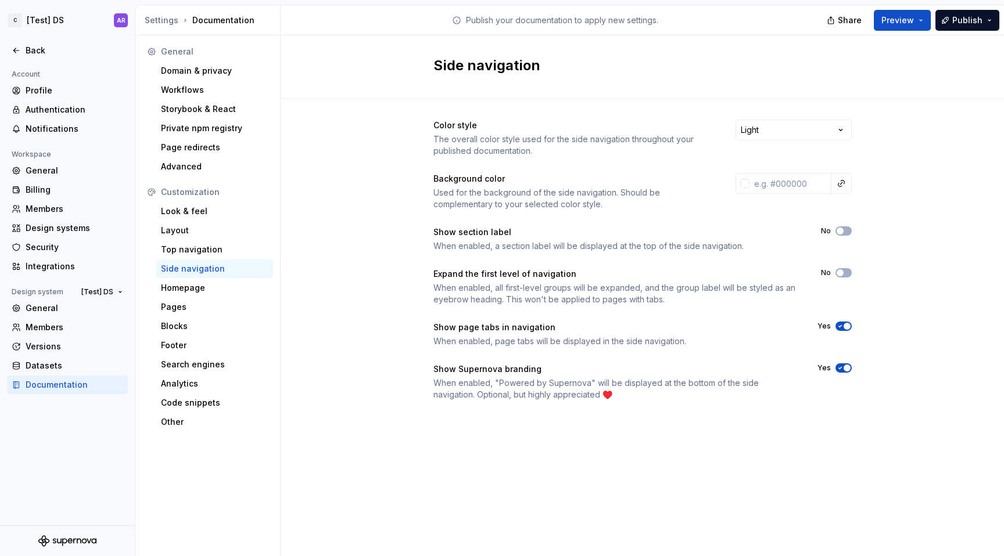
click at [828, 368] on label "Yes" at bounding box center [823, 368] width 13 height 9
click at [835, 368] on button "Yes" at bounding box center [843, 368] width 16 height 9
click at [839, 226] on button "No" at bounding box center [843, 230] width 16 height 9
click at [918, 20] on button "Preview" at bounding box center [901, 20] width 57 height 21
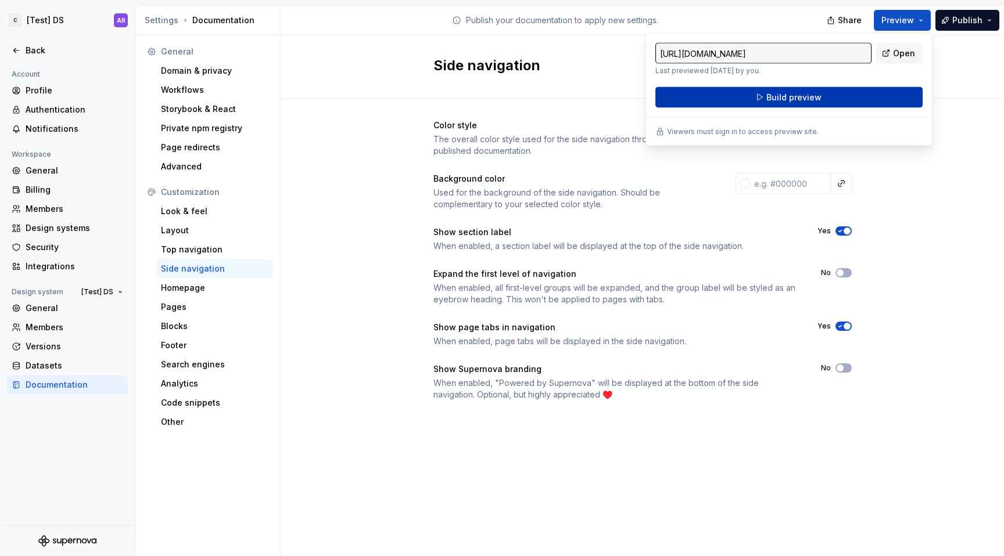
click at [801, 103] on button "Build preview" at bounding box center [788, 97] width 267 height 21
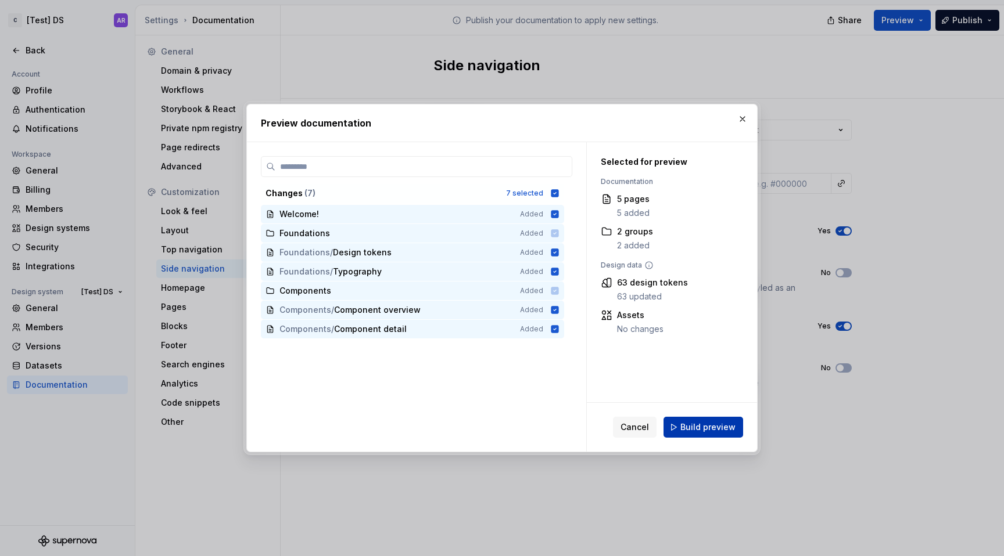
click at [704, 426] on span "Build preview" at bounding box center [707, 428] width 55 height 12
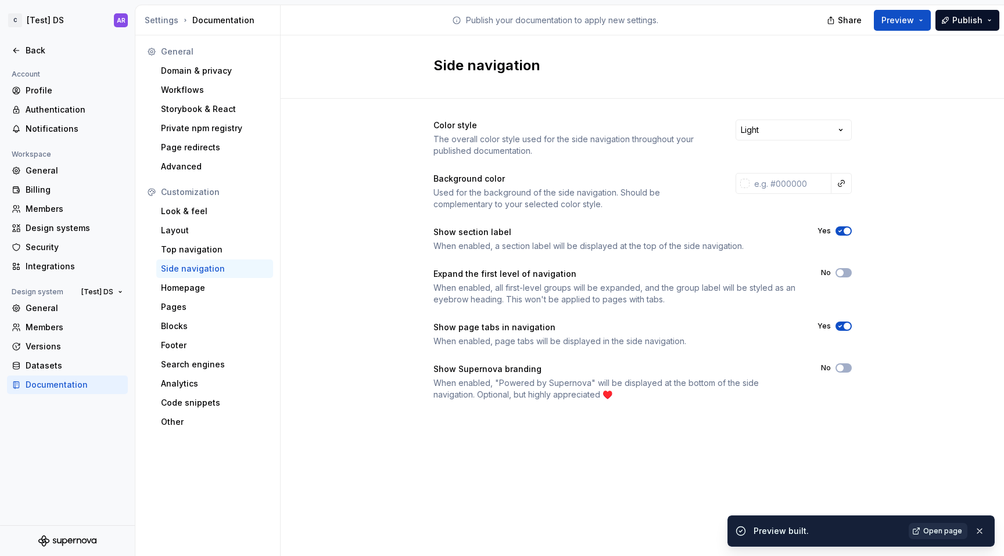
click at [930, 528] on span "Open page" at bounding box center [942, 531] width 39 height 9
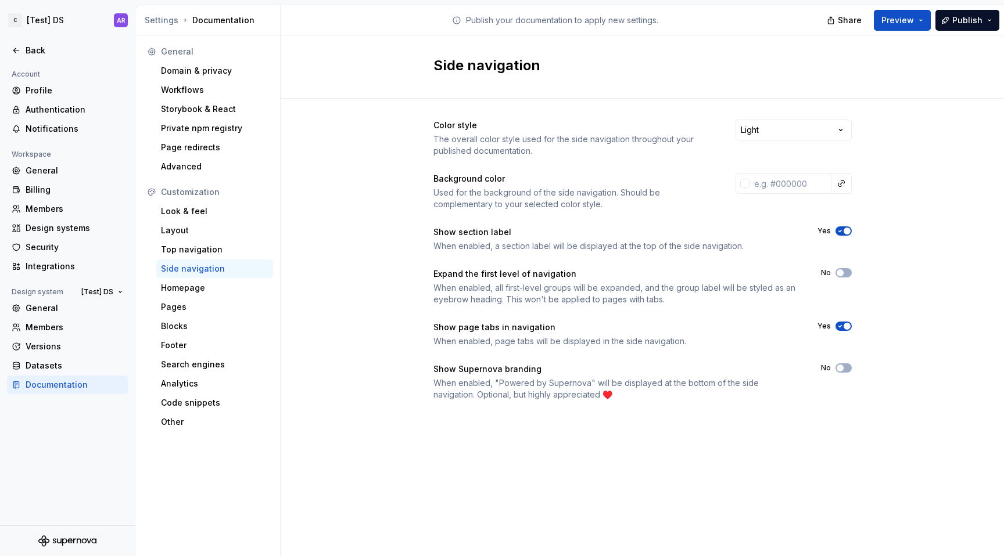
click at [846, 232] on span "button" at bounding box center [846, 231] width 7 height 7
click at [891, 8] on div "Share Preview Publish" at bounding box center [916, 20] width 174 height 30
click at [894, 16] on span "Preview" at bounding box center [897, 21] width 33 height 12
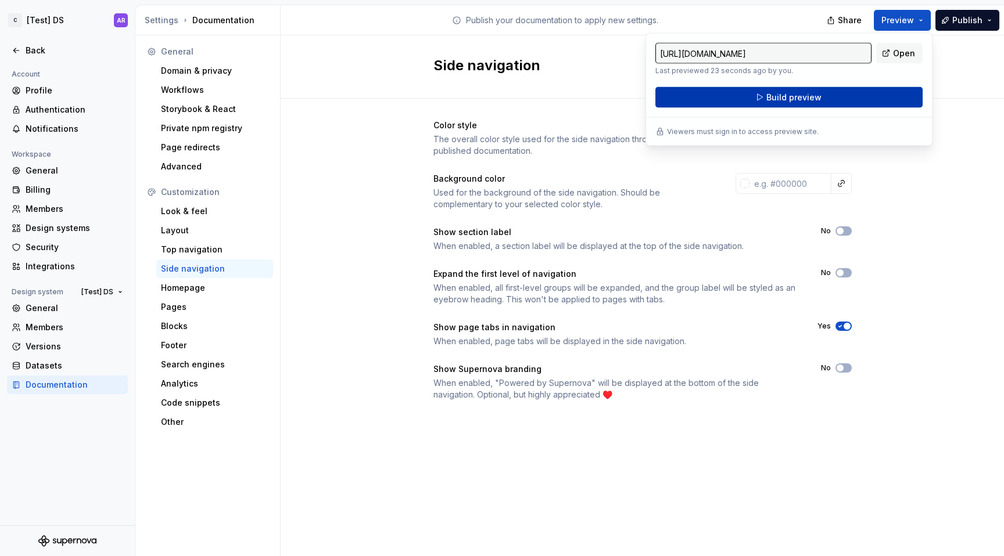
click at [824, 93] on button "Build preview" at bounding box center [788, 97] width 267 height 21
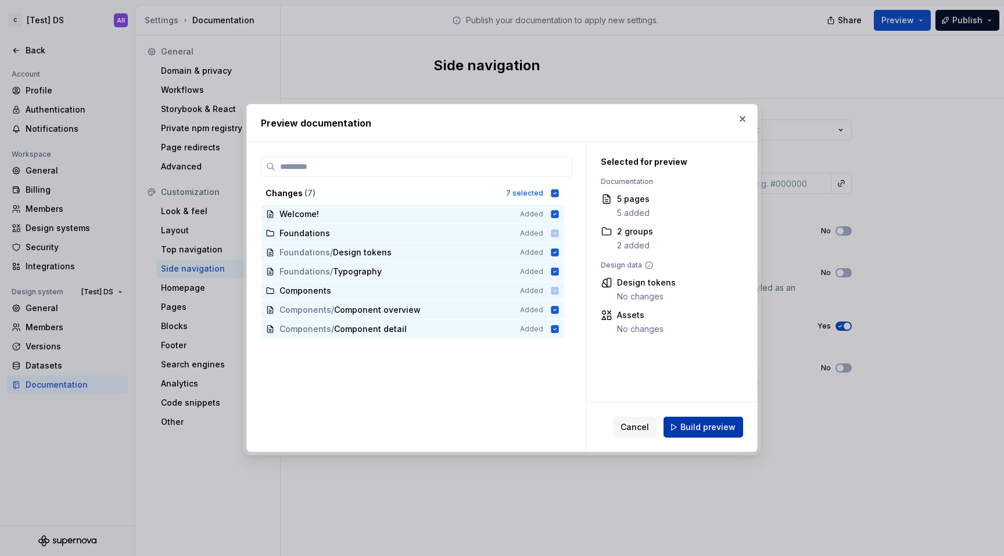
click at [725, 429] on span "Build preview" at bounding box center [707, 428] width 55 height 12
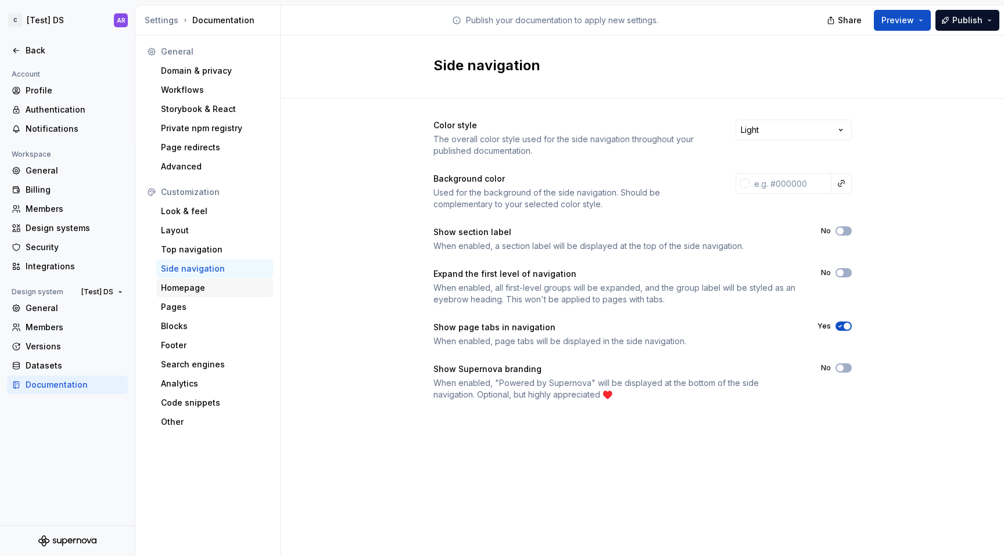
click at [205, 294] on div "Homepage" at bounding box center [214, 288] width 117 height 19
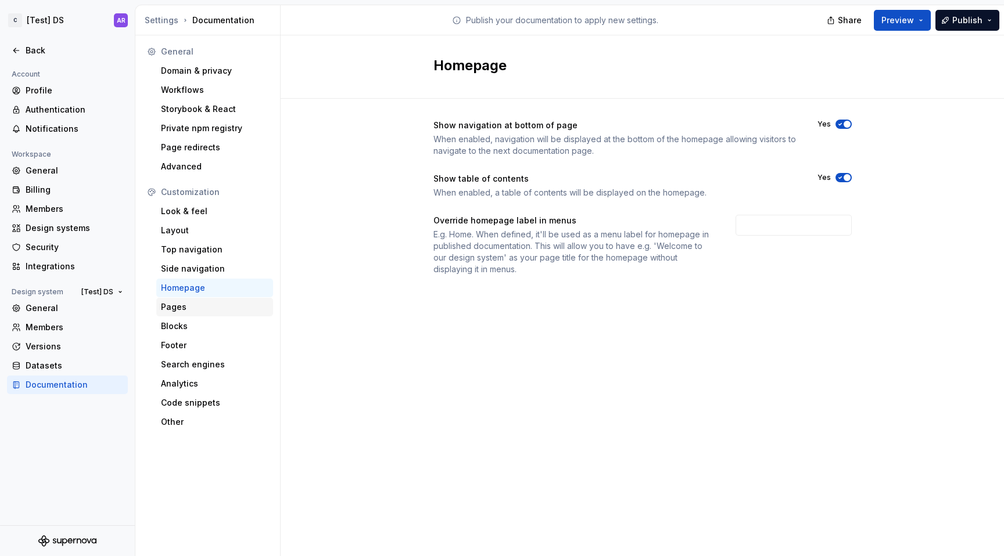
click at [204, 310] on div "Pages" at bounding box center [214, 307] width 107 height 12
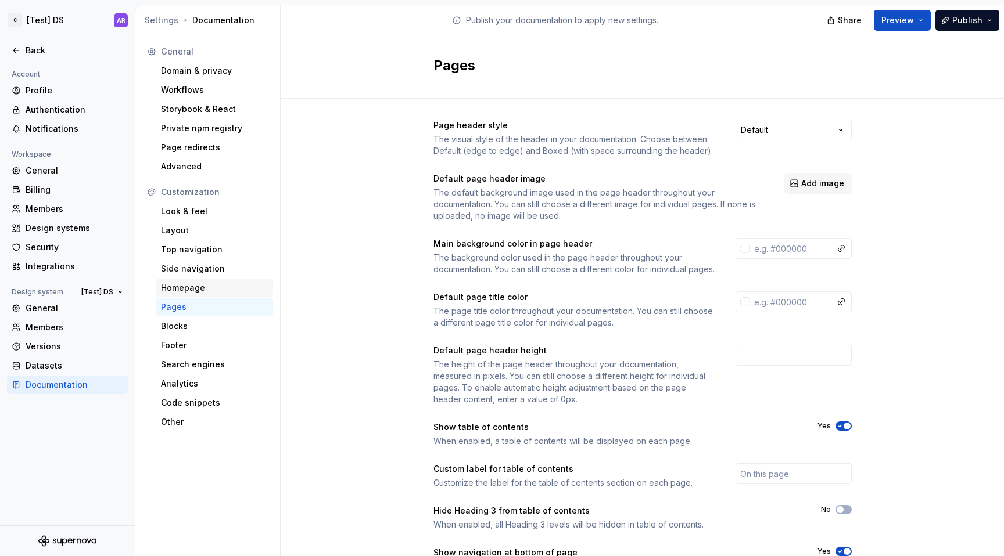
click at [211, 286] on div "Homepage" at bounding box center [214, 288] width 107 height 12
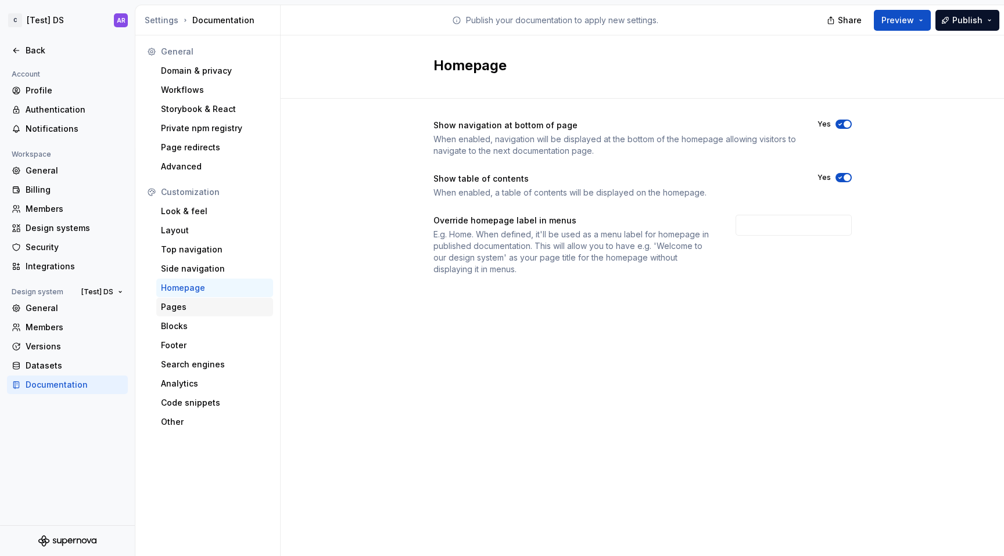
click at [218, 308] on div "Pages" at bounding box center [214, 307] width 107 height 12
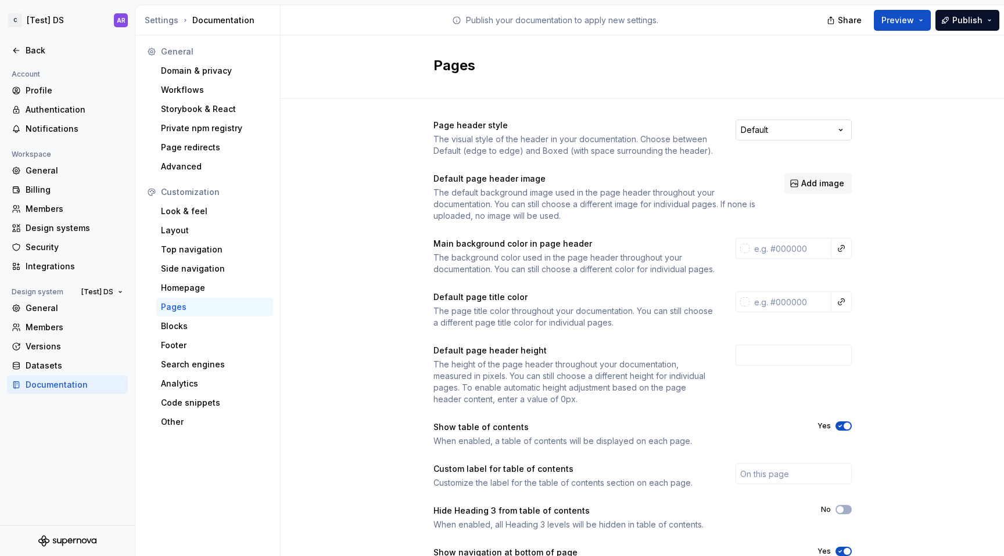
click at [774, 125] on html "C [Test] DS AR Back Account Profile Authentication Notifications Workspace Gene…" at bounding box center [502, 278] width 1004 height 556
click at [920, 20] on button "Preview" at bounding box center [901, 20] width 57 height 21
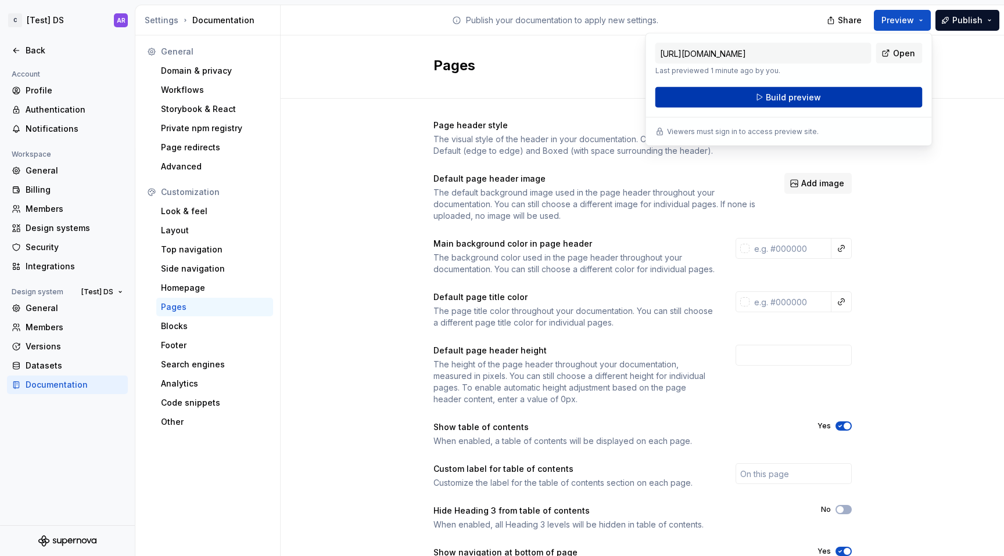
click at [826, 96] on button "Build preview" at bounding box center [788, 97] width 267 height 21
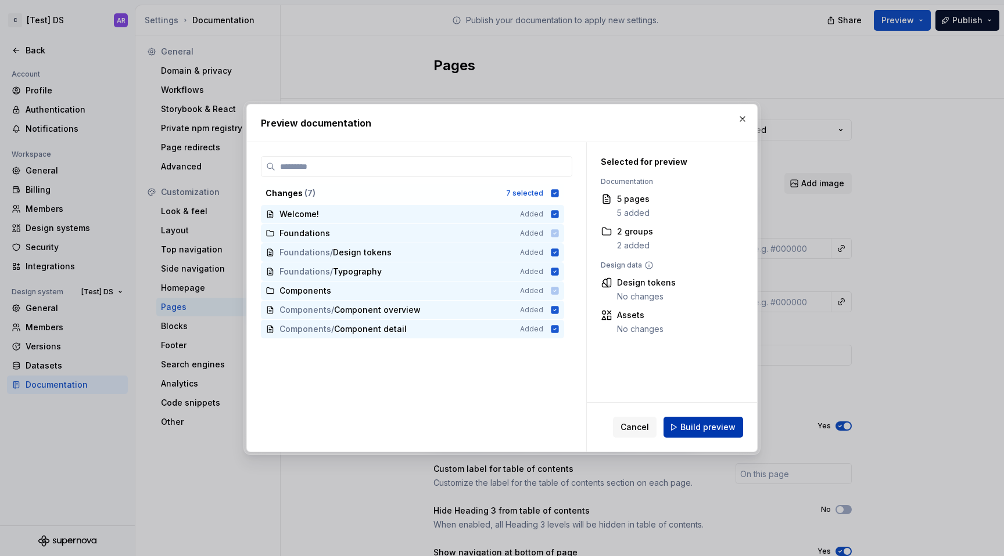
click at [722, 417] on div "Cancel Build preview" at bounding box center [678, 427] width 130 height 21
click at [722, 423] on span "Build preview" at bounding box center [707, 428] width 55 height 12
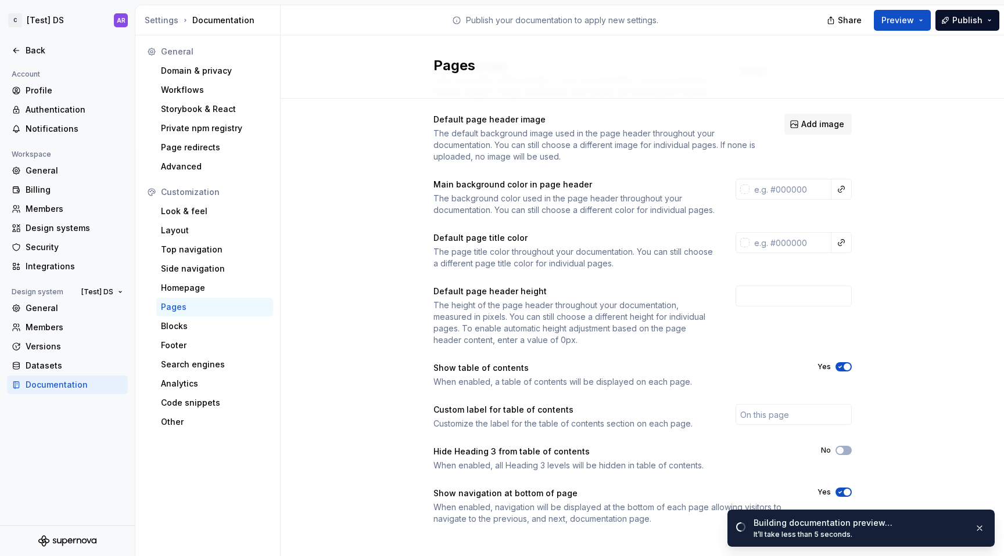
scroll to position [78, 0]
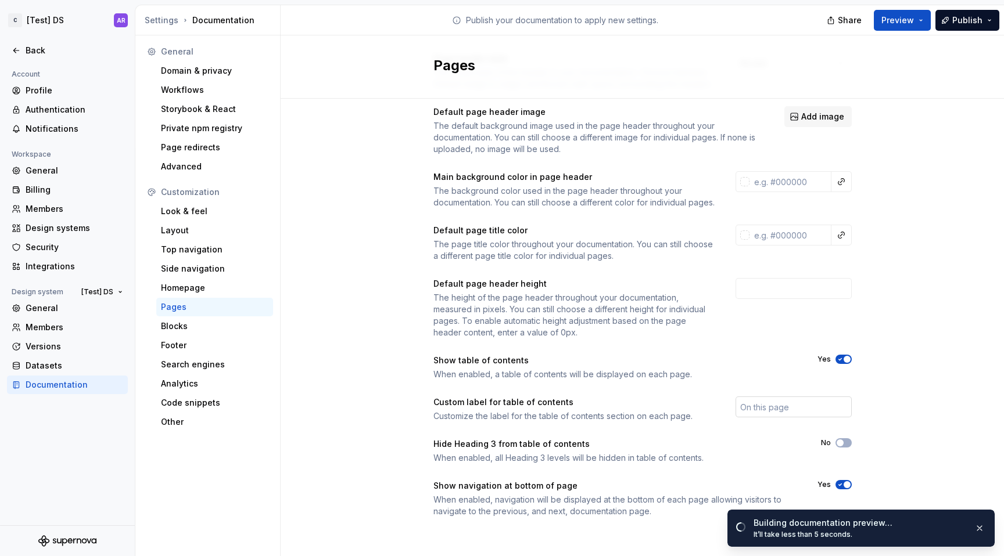
click at [735, 405] on input "text" at bounding box center [793, 407] width 116 height 21
click at [683, 407] on div "Custom label for table of contents" at bounding box center [573, 403] width 281 height 12
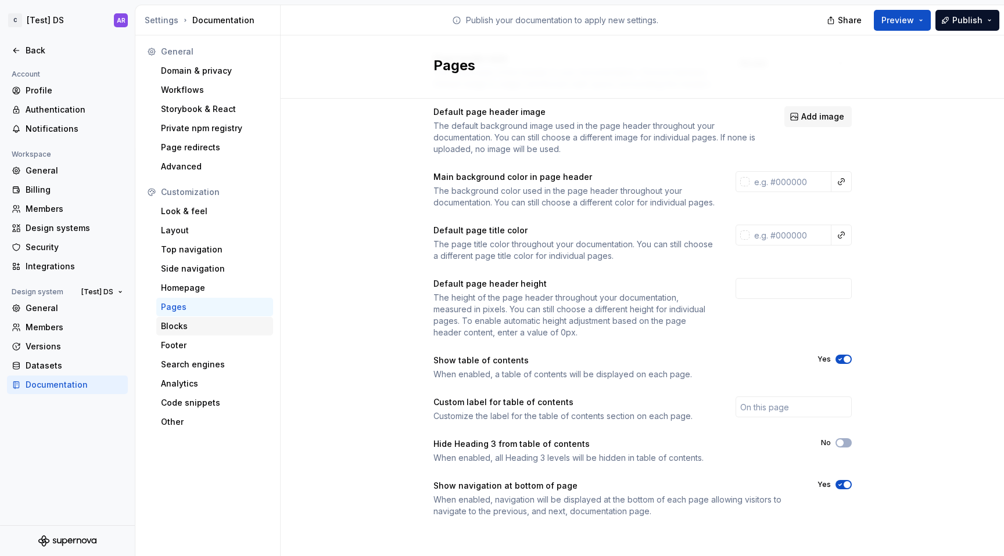
click at [201, 322] on div "Blocks" at bounding box center [214, 327] width 107 height 12
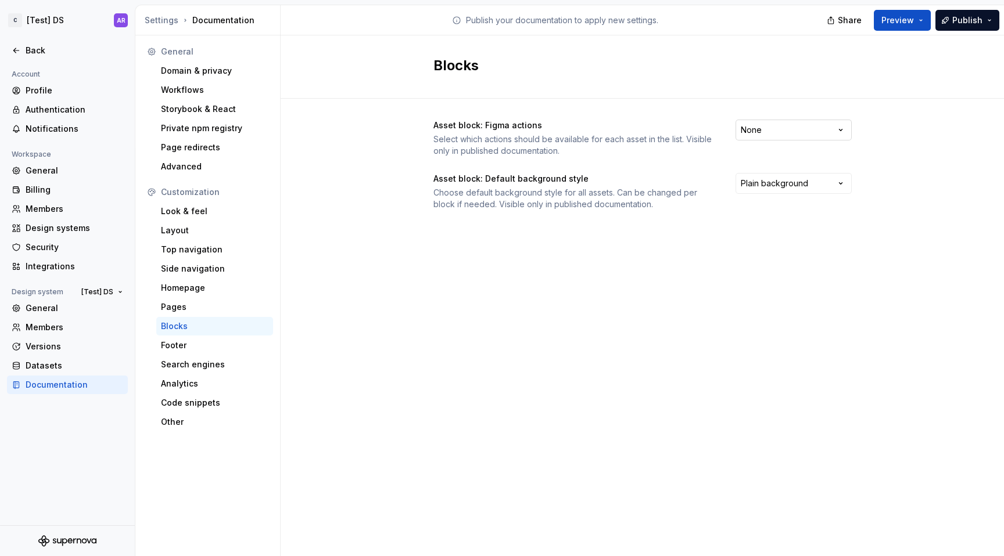
click at [782, 128] on html "C [Test] DS AR Back Account Profile Authentication Notifications Workspace Gene…" at bounding box center [502, 278] width 1004 height 556
click at [565, 229] on html "C [Test] DS AR Back Account Profile Authentication Notifications Workspace Gene…" at bounding box center [502, 278] width 1004 height 556
click at [229, 346] on div "Footer" at bounding box center [214, 346] width 107 height 12
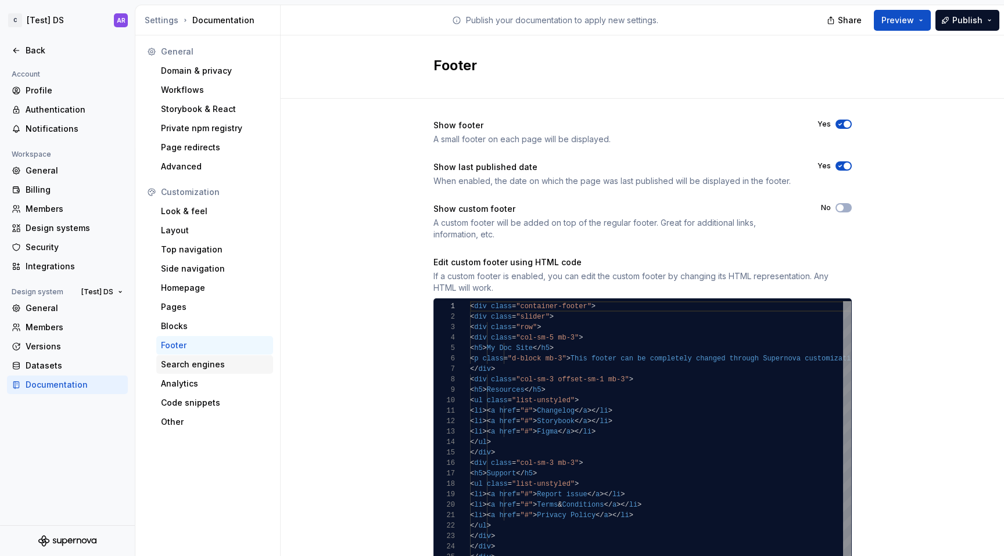
click at [229, 369] on div "Search engines" at bounding box center [214, 365] width 107 height 12
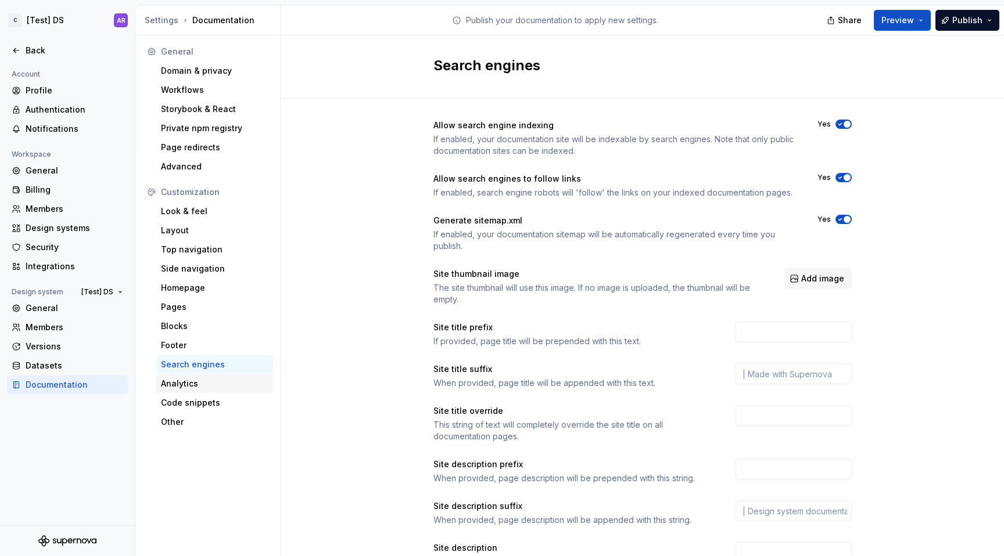
click at [226, 387] on div "Analytics" at bounding box center [214, 384] width 107 height 12
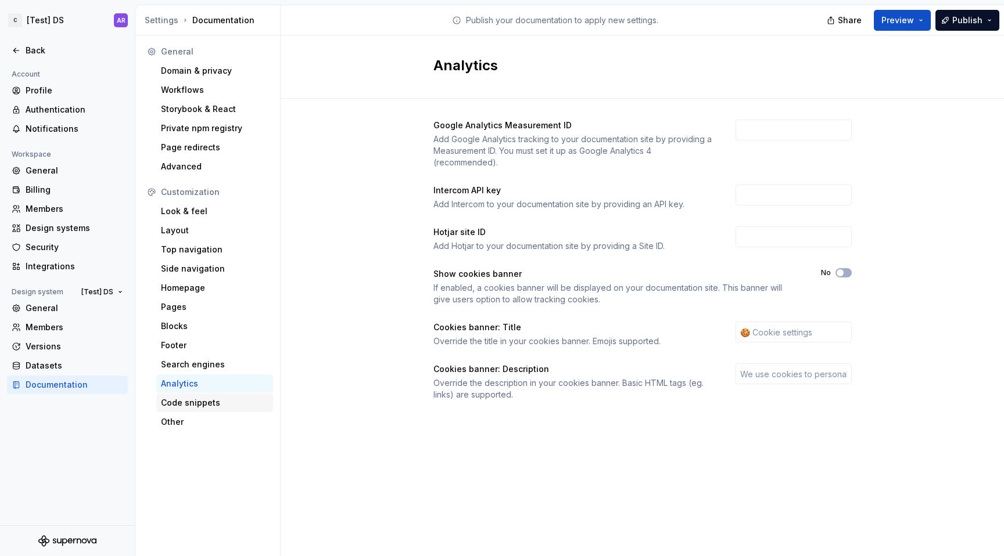
click at [222, 404] on div "Code snippets" at bounding box center [214, 403] width 107 height 12
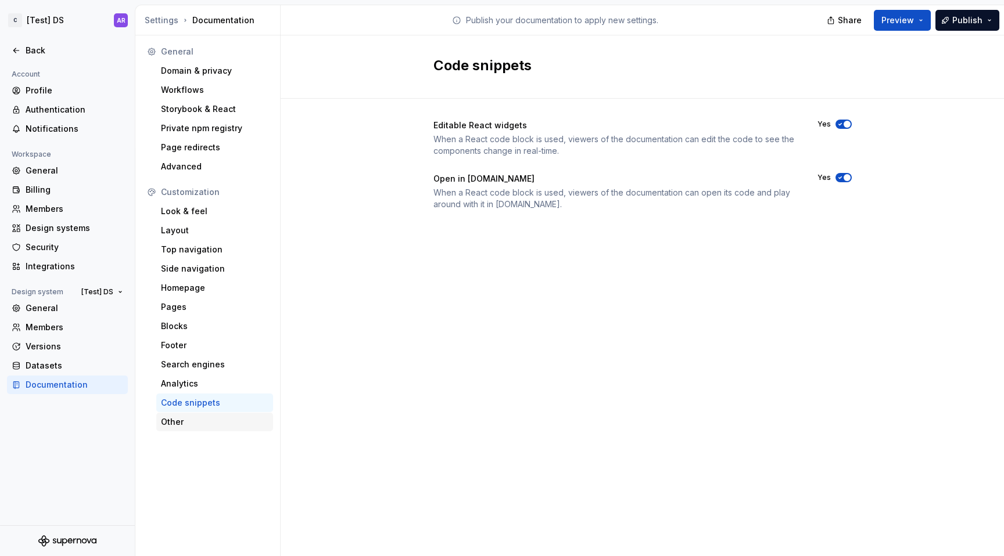
click at [213, 429] on div "Other" at bounding box center [214, 422] width 117 height 19
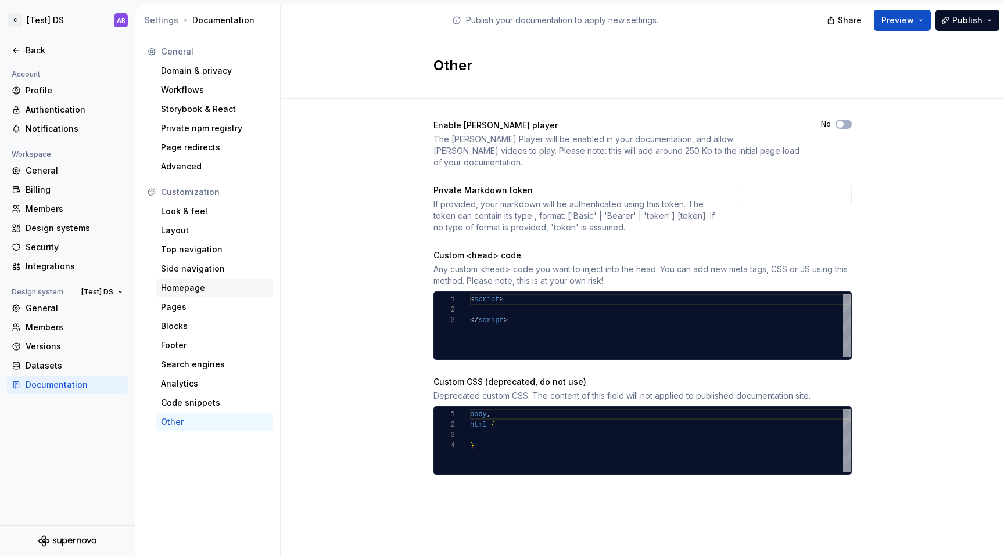
click at [190, 282] on div "Homepage" at bounding box center [214, 288] width 107 height 12
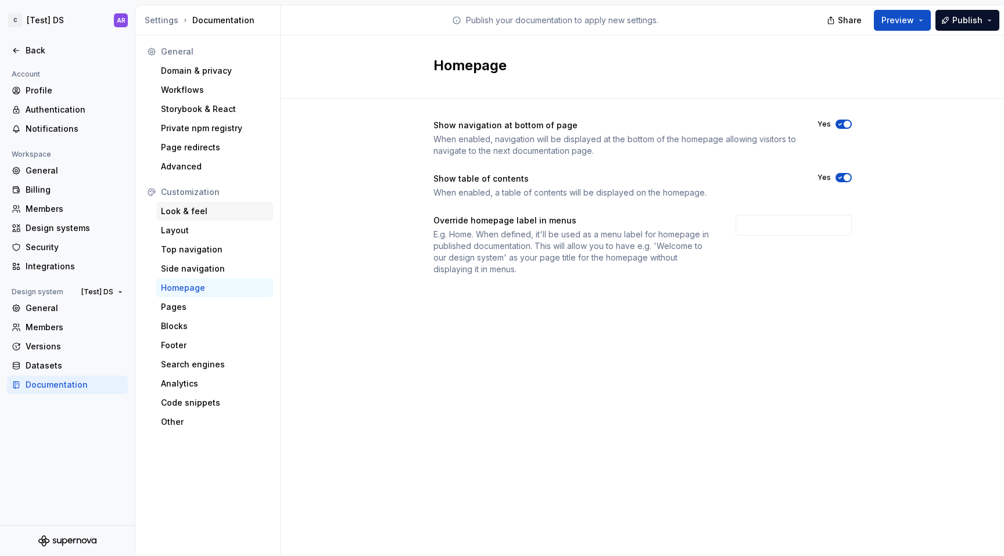
click at [188, 215] on div "Look & feel" at bounding box center [214, 212] width 107 height 12
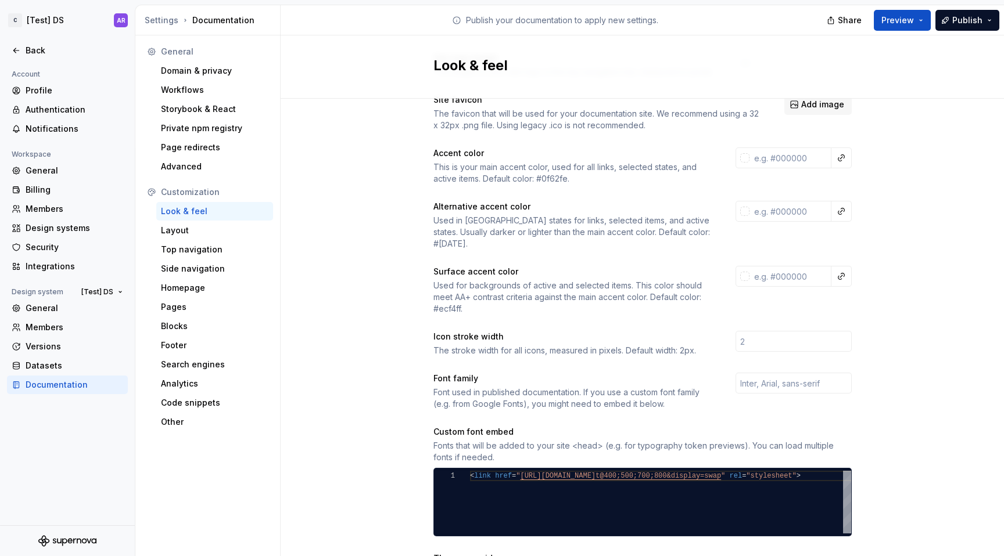
scroll to position [109, 0]
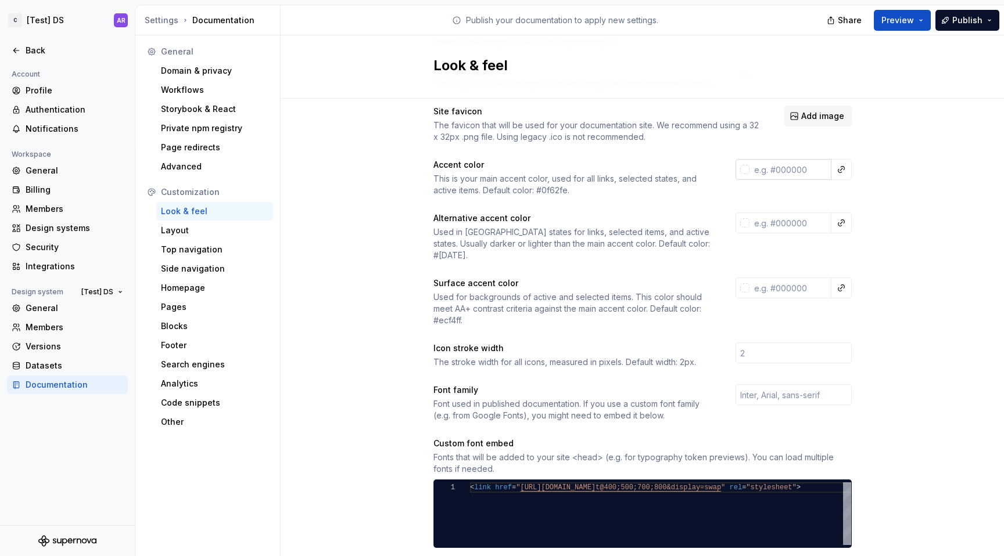
click at [791, 170] on input "text" at bounding box center [790, 169] width 82 height 21
click at [918, 210] on div "Site logo A company logo that will be displayed on all pages on your documentat…" at bounding box center [641, 418] width 723 height 856
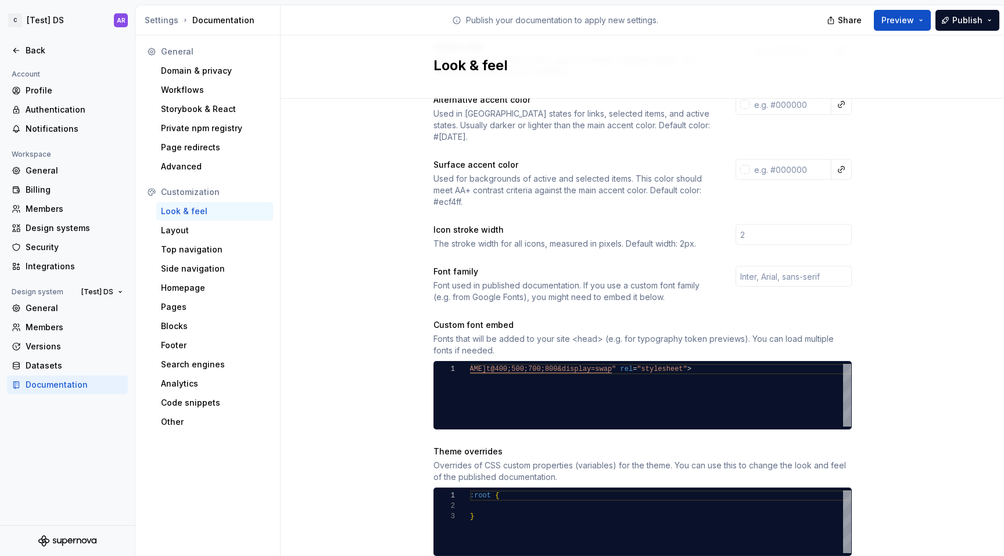
scroll to position [205, 0]
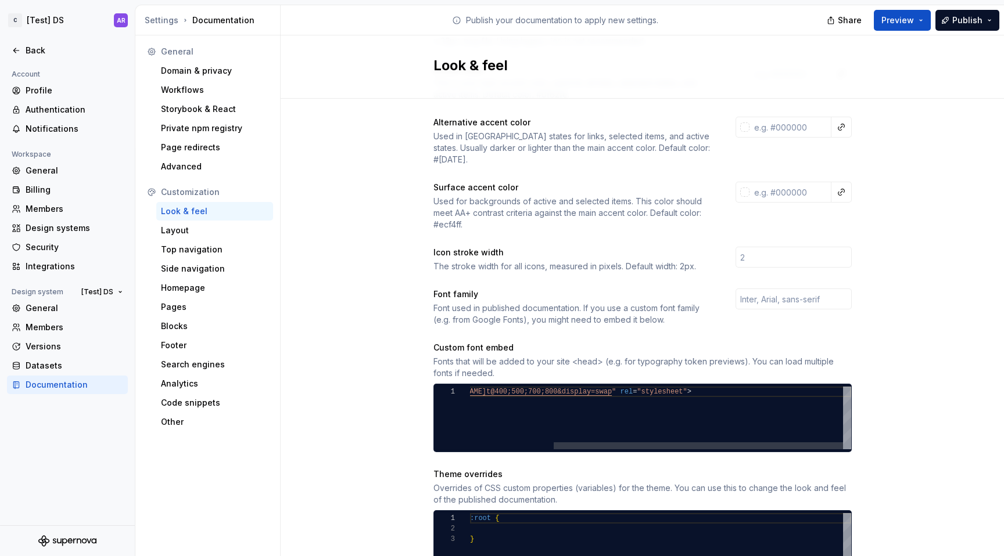
click at [831, 387] on div "< link href = " [URL][DOMAIN_NAME] t@400;500;700;800&display=swap " rel = "styl…" at bounding box center [606, 418] width 490 height 63
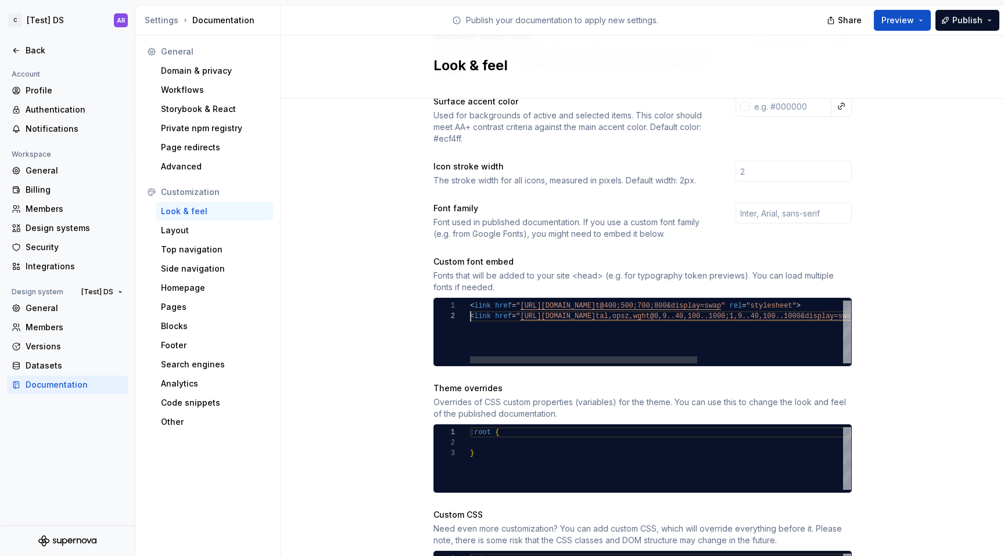
scroll to position [10, 0]
type textarea "**********"
click at [784, 203] on input "text" at bounding box center [793, 213] width 116 height 21
paste input "DM Sans"
type input "DM Sans"
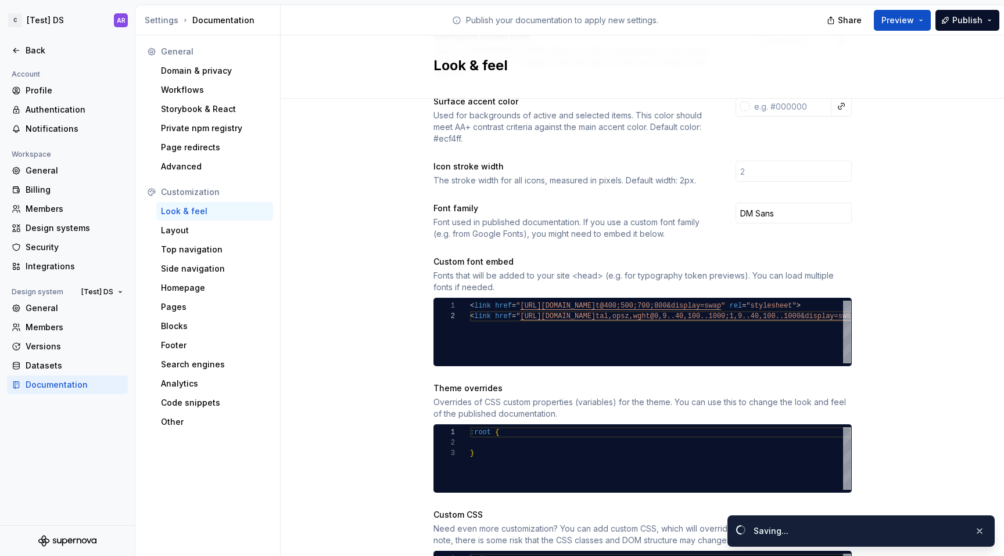
click at [910, 226] on div "Site logo A company logo that will be displayed on all pages on your documentat…" at bounding box center [641, 236] width 723 height 856
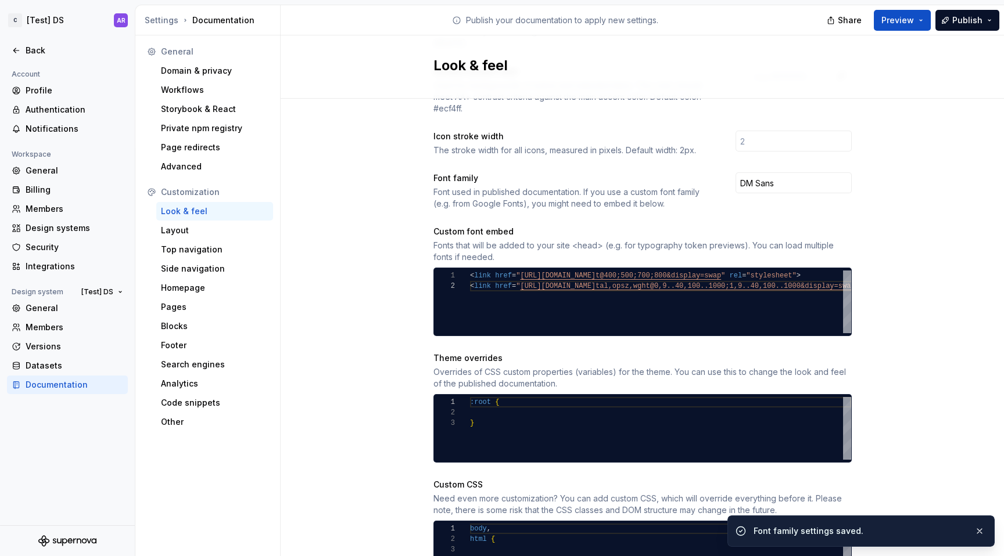
scroll to position [382, 0]
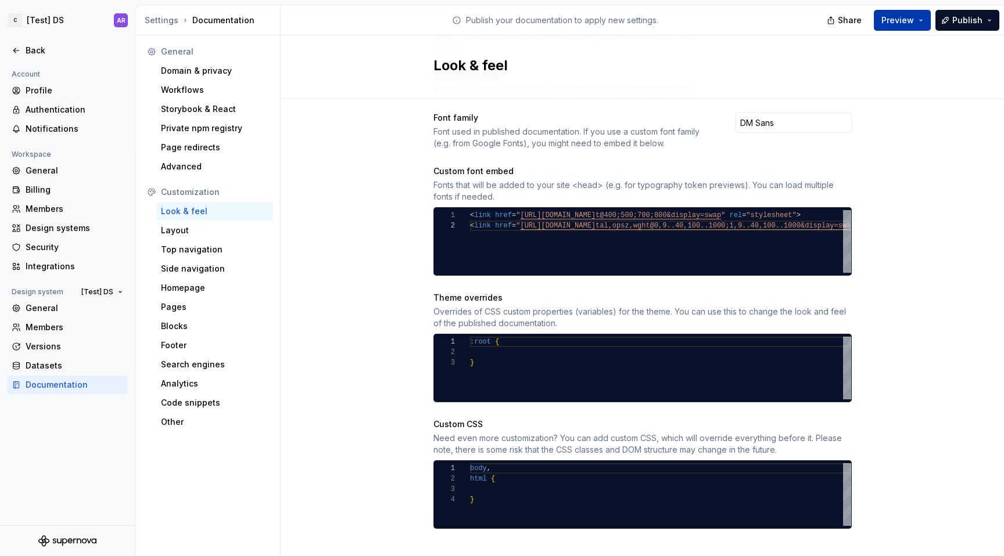
click at [917, 25] on button "Preview" at bounding box center [901, 20] width 57 height 21
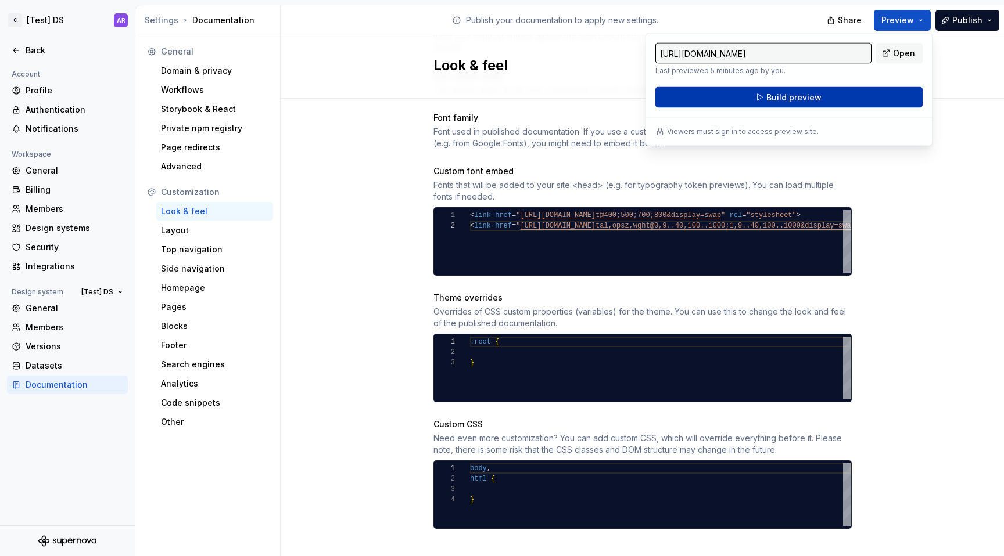
click at [865, 101] on button "Build preview" at bounding box center [788, 97] width 267 height 21
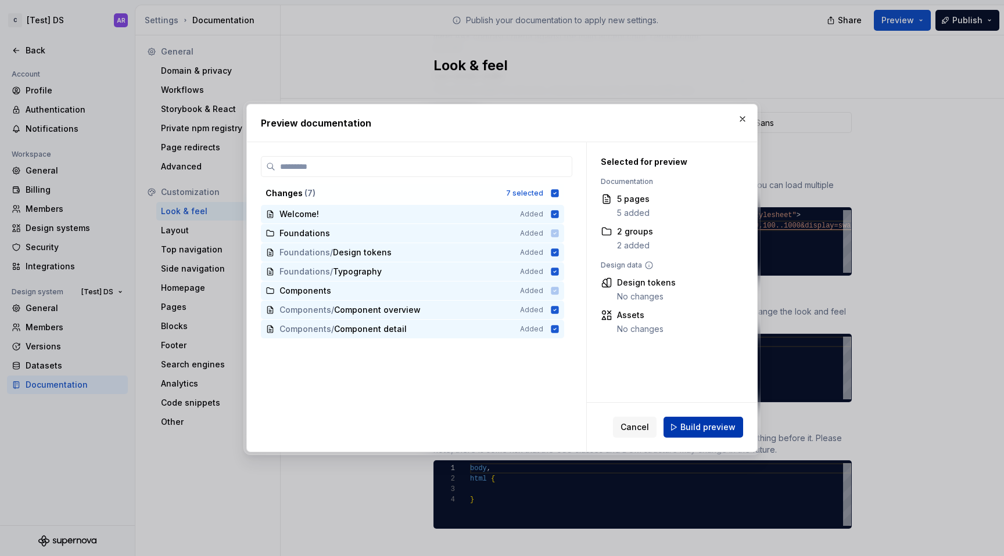
click at [723, 433] on span "Build preview" at bounding box center [707, 428] width 55 height 12
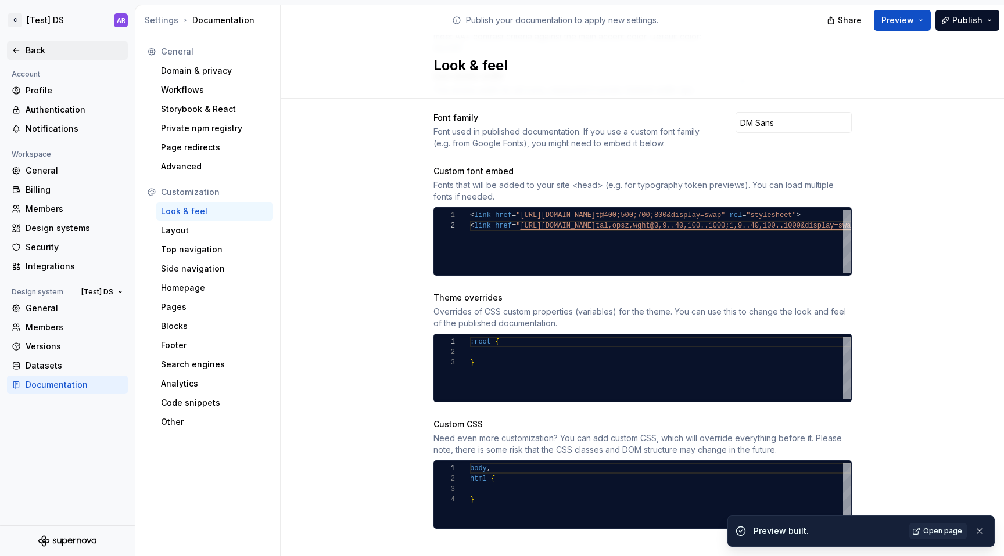
click at [36, 55] on div "Back" at bounding box center [75, 51] width 98 height 12
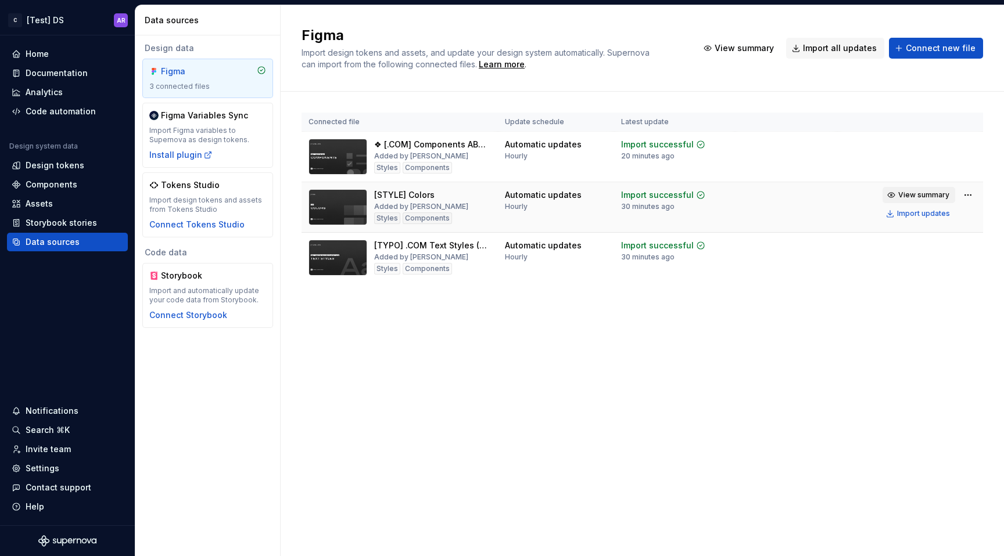
click at [912, 195] on span "View summary" at bounding box center [923, 194] width 51 height 9
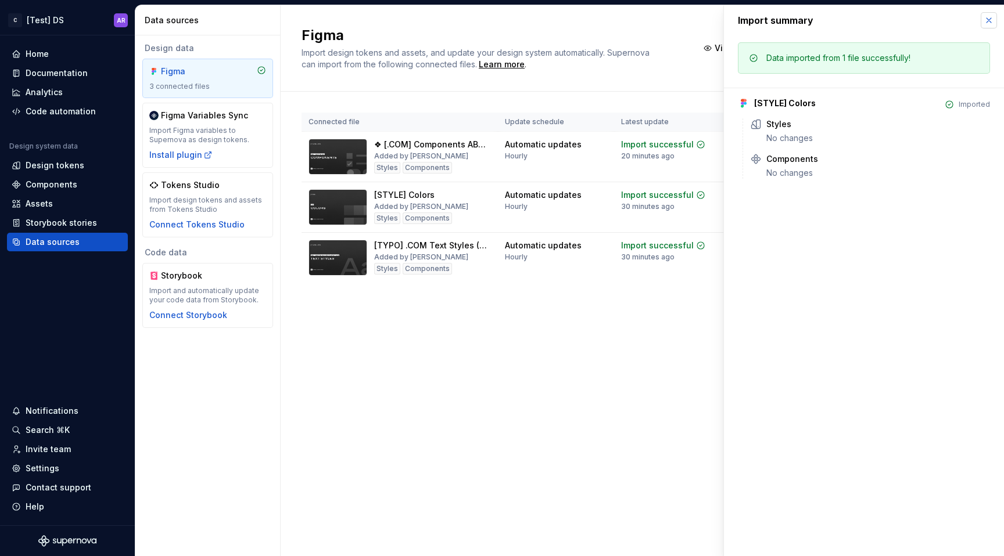
click at [991, 13] on button "button" at bounding box center [988, 20] width 16 height 16
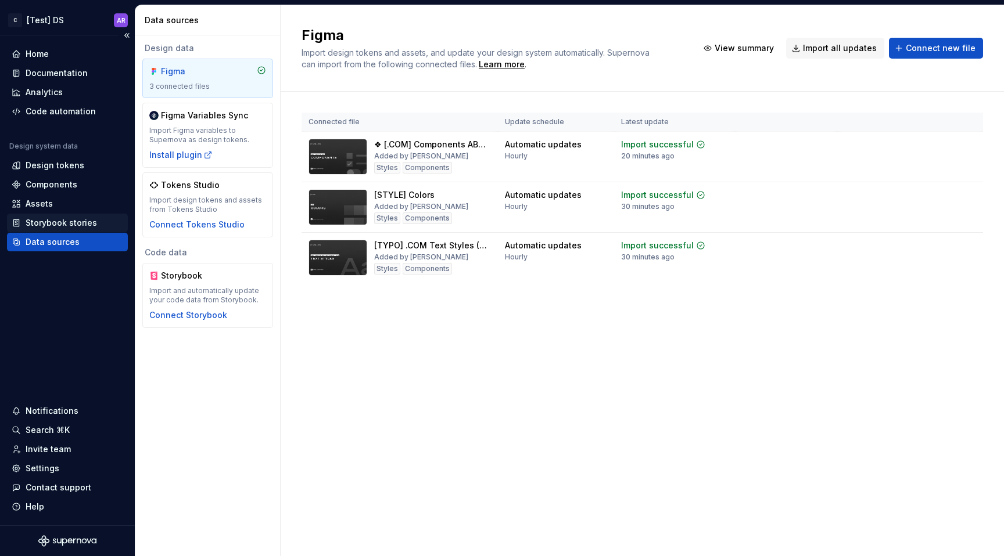
click at [59, 220] on div "Storybook stories" at bounding box center [61, 223] width 71 height 12
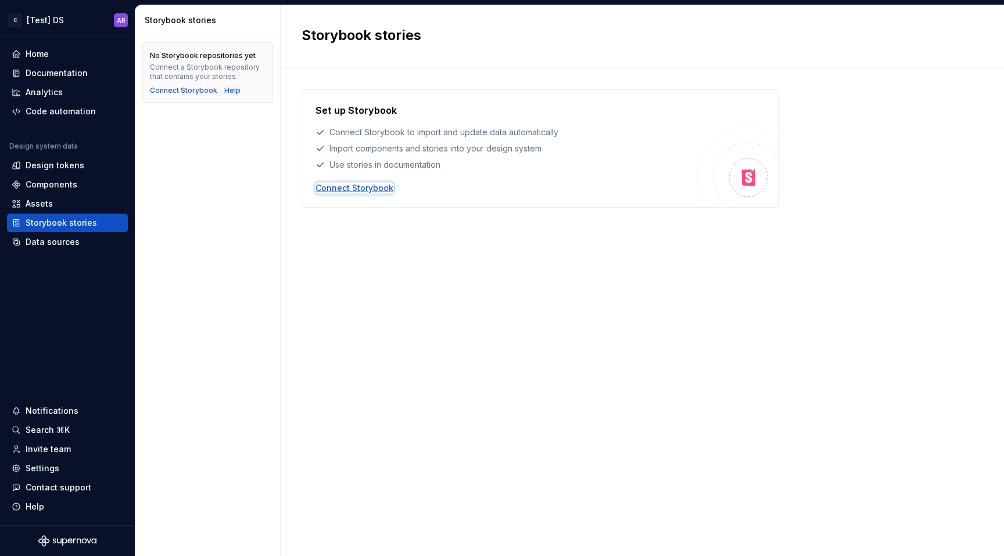
click at [355, 189] on div "Connect Storybook" at bounding box center [354, 188] width 78 height 12
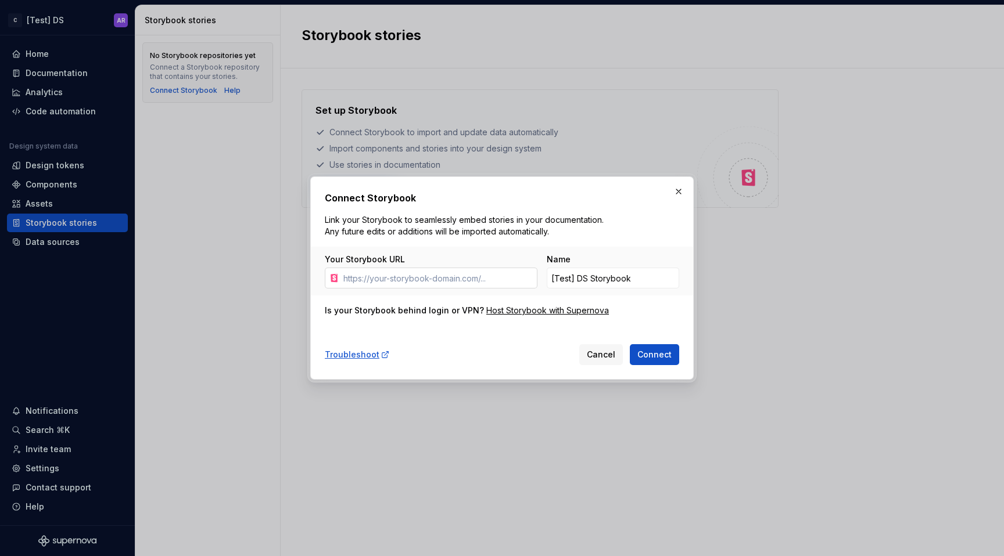
click at [397, 281] on input "Your Storybook URL" at bounding box center [438, 278] width 199 height 21
click at [486, 312] on div "Host Storybook with Supernova" at bounding box center [547, 311] width 123 height 12
click at [675, 195] on button "button" at bounding box center [678, 192] width 16 height 16
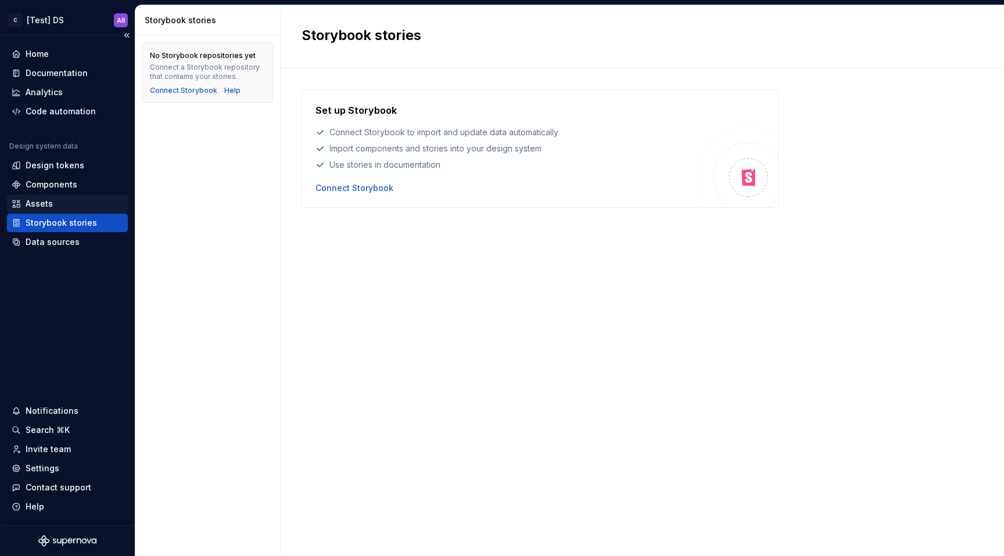
click at [69, 207] on div "Assets" at bounding box center [68, 204] width 112 height 12
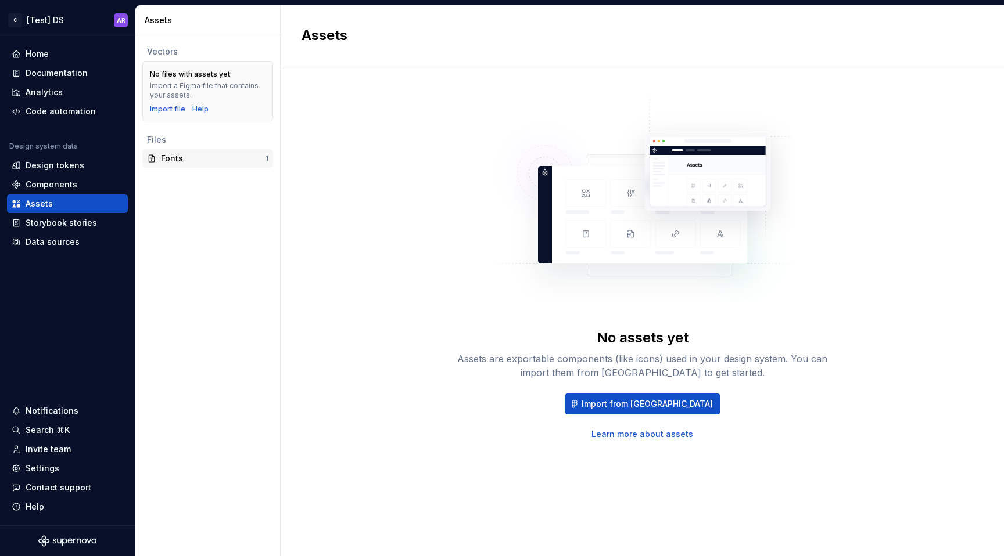
click at [250, 159] on div "Fonts" at bounding box center [213, 159] width 105 height 12
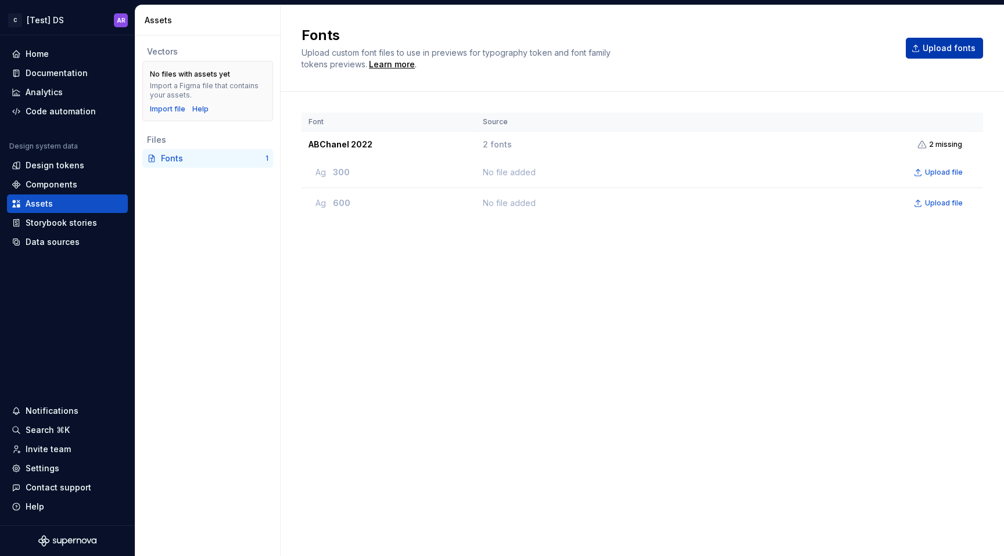
click at [970, 54] on button "Upload fonts" at bounding box center [943, 48] width 77 height 21
click at [100, 204] on div "Assets" at bounding box center [68, 204] width 112 height 12
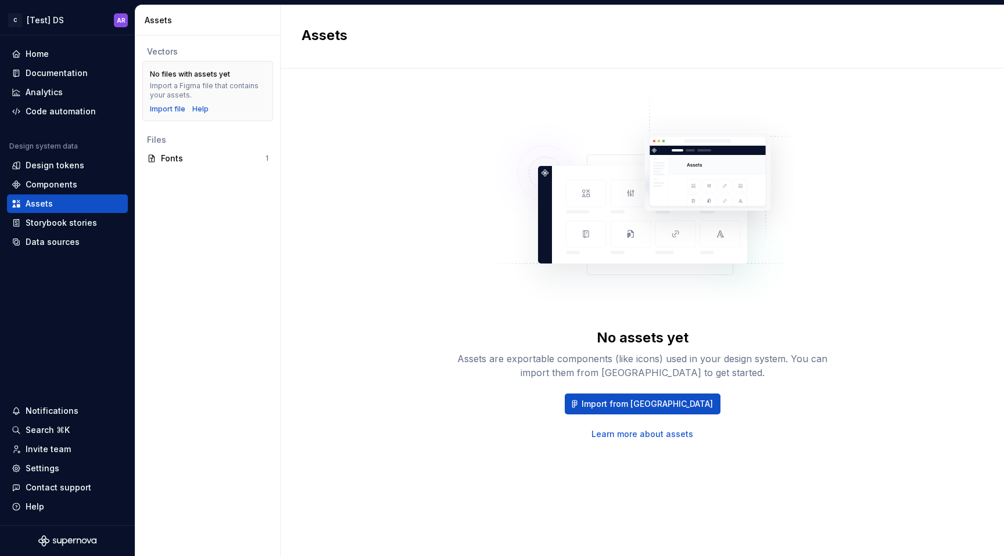
click at [679, 438] on link "Learn more about assets" at bounding box center [642, 435] width 102 height 12
click at [636, 404] on span "Import from [GEOGRAPHIC_DATA]" at bounding box center [646, 404] width 131 height 12
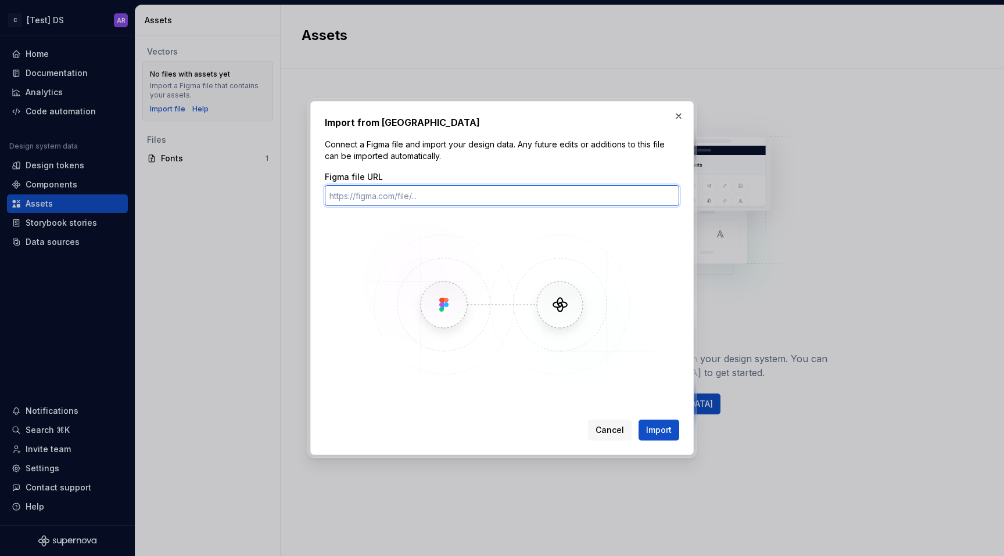
paste input "[URL][DOMAIN_NAME]"
type input "[URL][DOMAIN_NAME]"
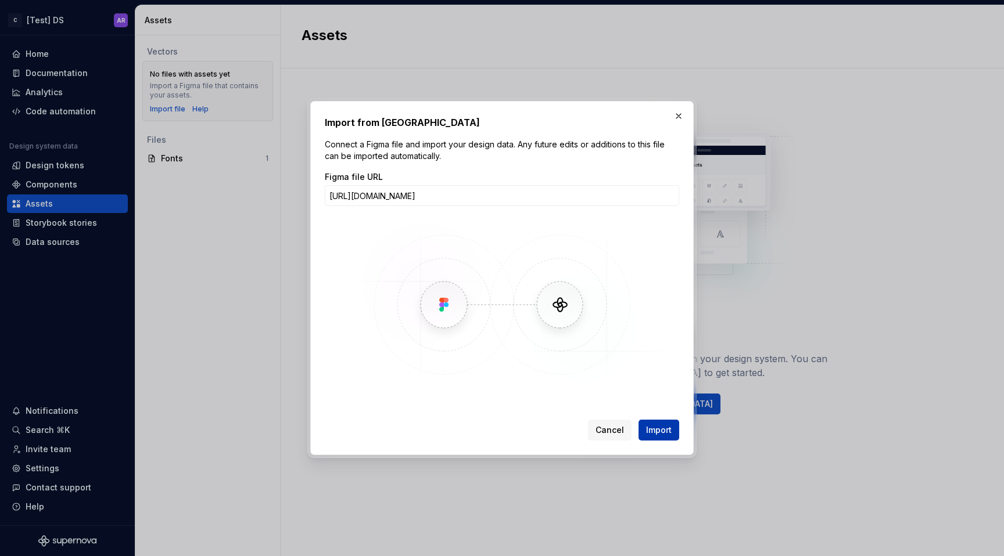
scroll to position [0, 0]
click at [660, 427] on span "Import" at bounding box center [659, 431] width 26 height 12
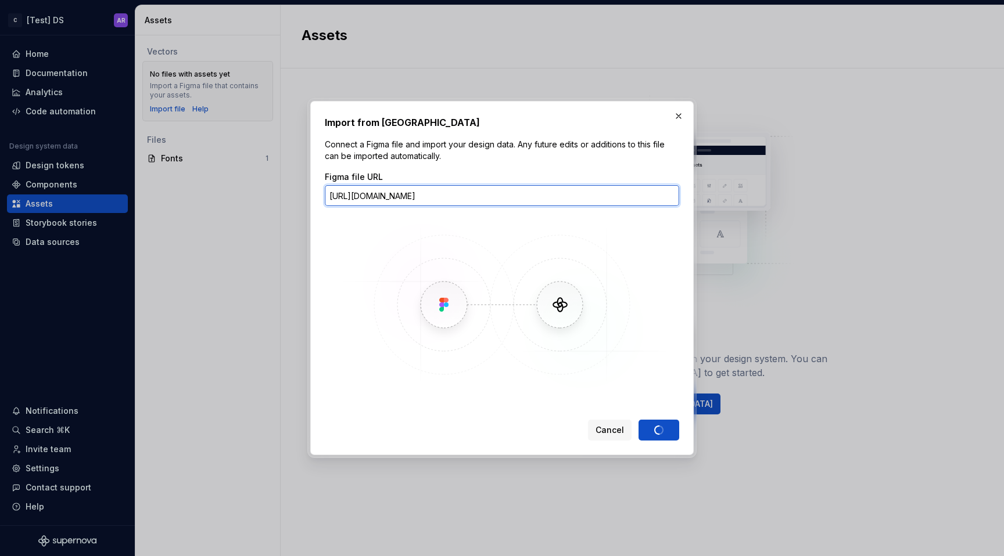
scroll to position [0, 51]
drag, startPoint x: 631, startPoint y: 197, endPoint x: 796, endPoint y: 197, distance: 164.9
click at [796, 197] on div "Import from Figma Connect a Figma file and import your design data. Any future …" at bounding box center [502, 278] width 1004 height 556
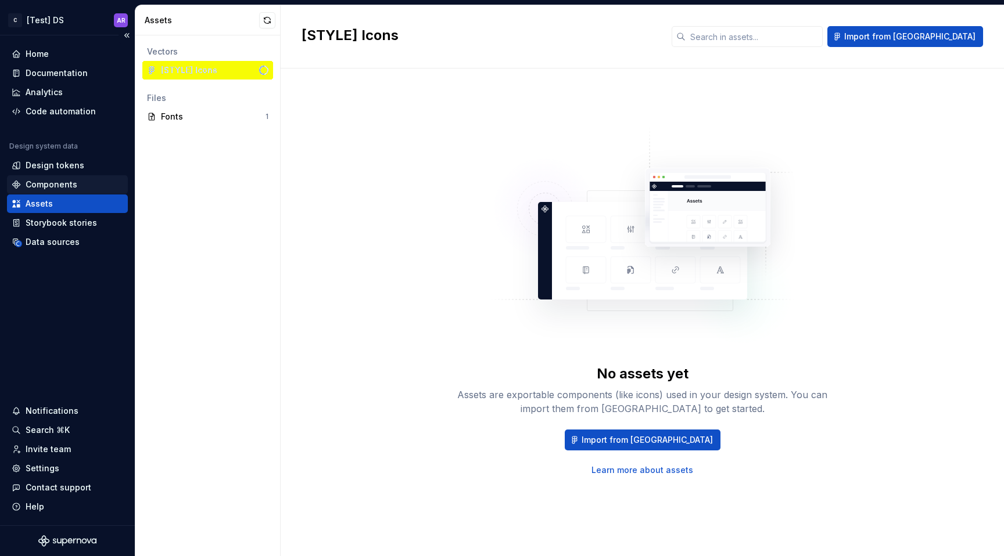
click at [68, 182] on div "Components" at bounding box center [52, 185] width 52 height 12
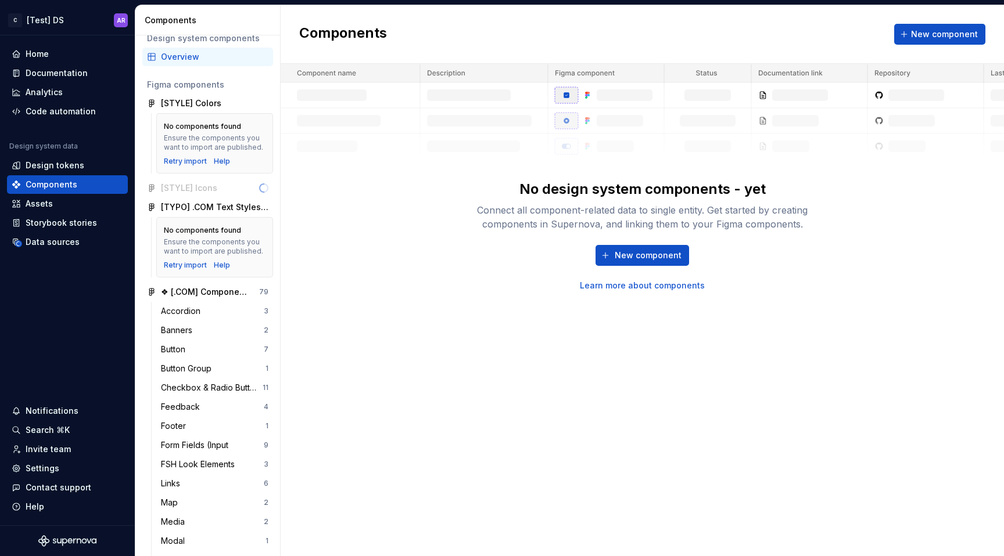
scroll to position [23, 0]
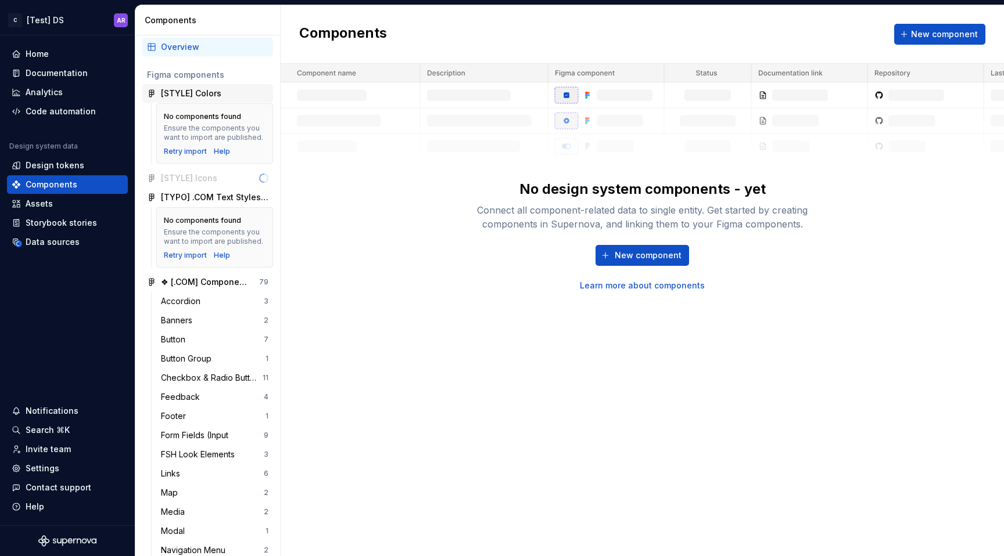
click at [226, 84] on div "[STYLE] Colors" at bounding box center [207, 93] width 131 height 19
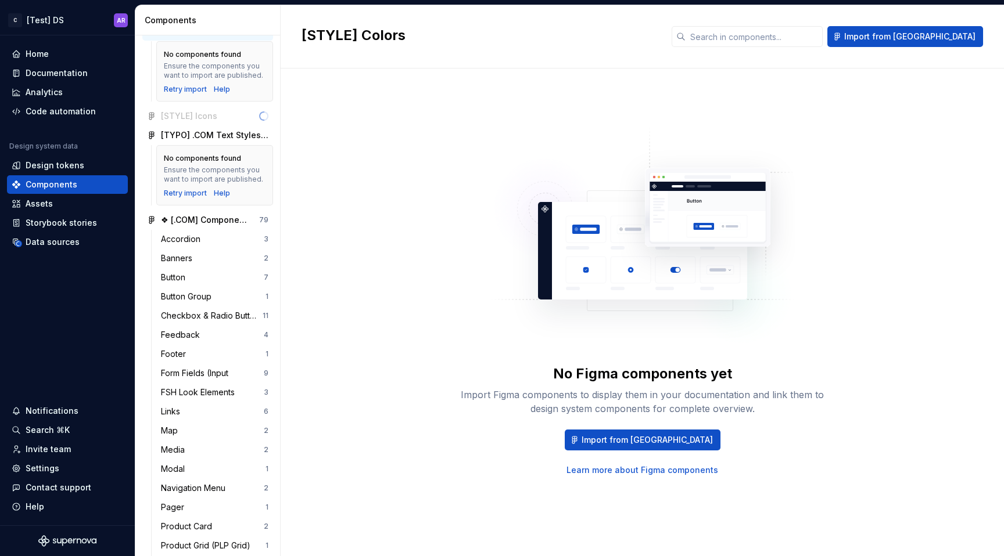
scroll to position [109, 0]
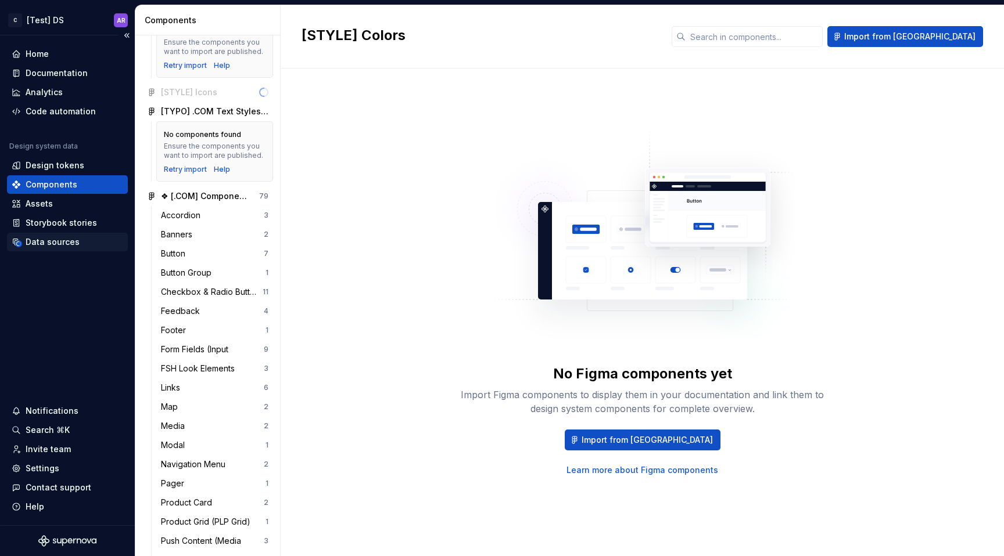
click at [62, 247] on div "Data sources" at bounding box center [53, 242] width 54 height 12
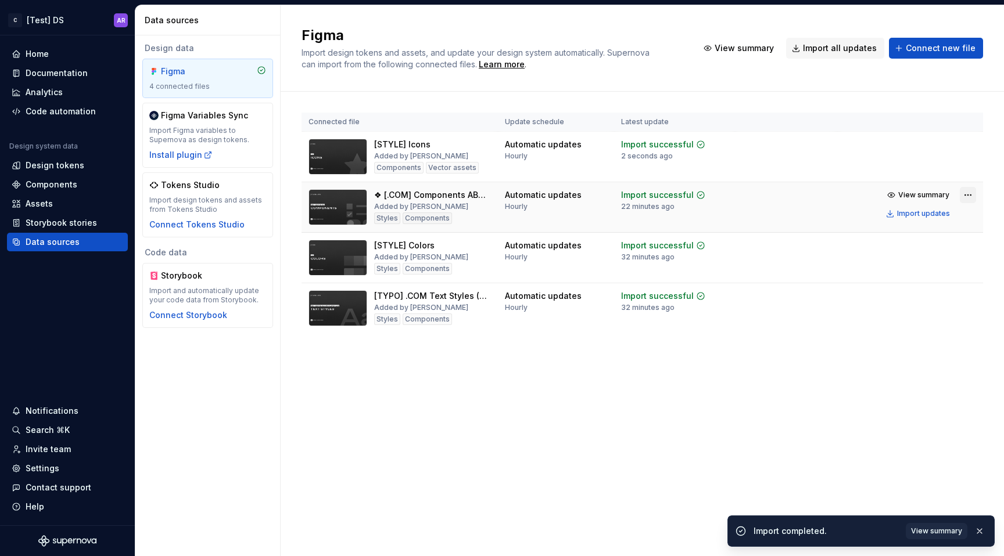
click at [964, 191] on html "C [Test] DS AR Home Documentation Analytics Code automation Design system data …" at bounding box center [502, 278] width 1004 height 556
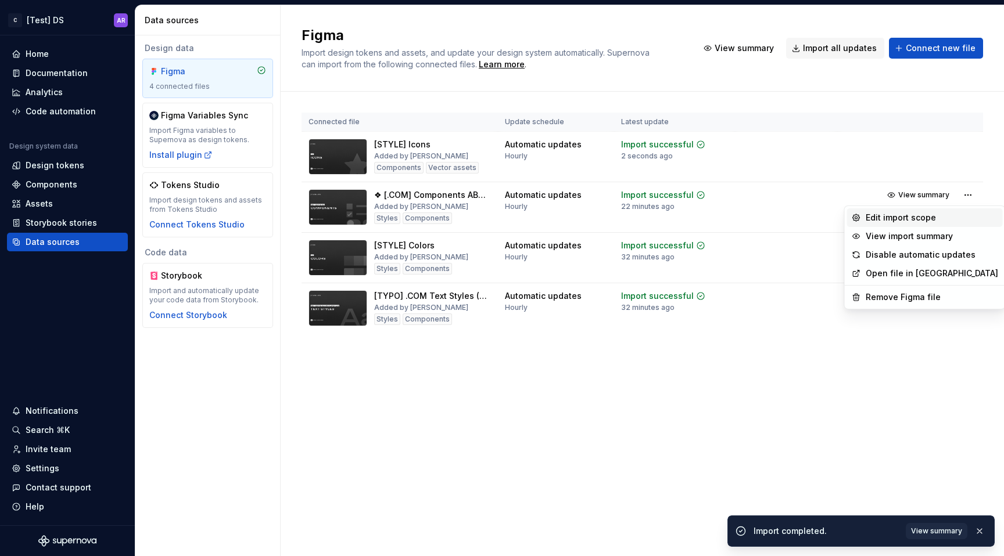
click at [932, 213] on div "Edit import scope" at bounding box center [931, 218] width 132 height 12
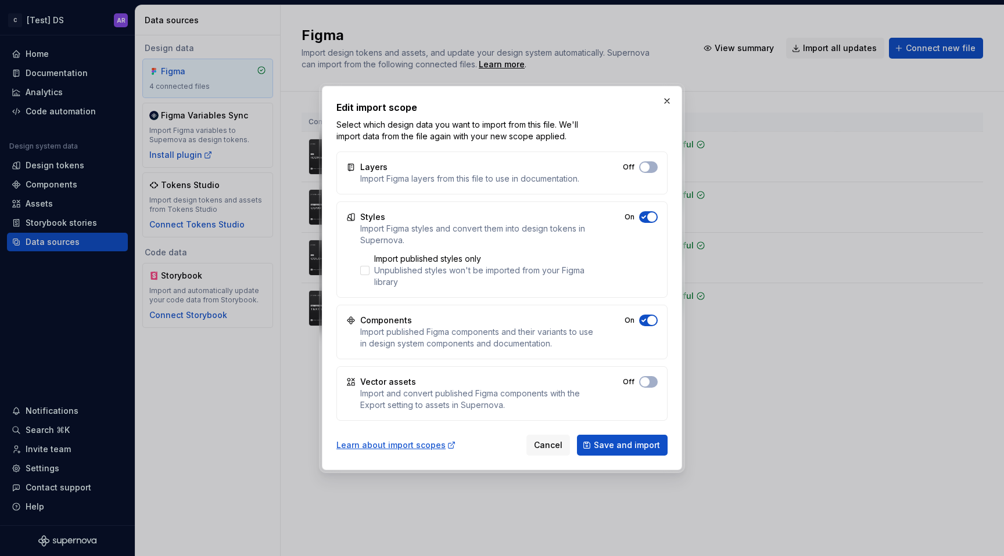
click at [645, 171] on icon "button" at bounding box center [643, 167] width 9 height 7
click at [614, 437] on button "Save and import" at bounding box center [622, 445] width 91 height 21
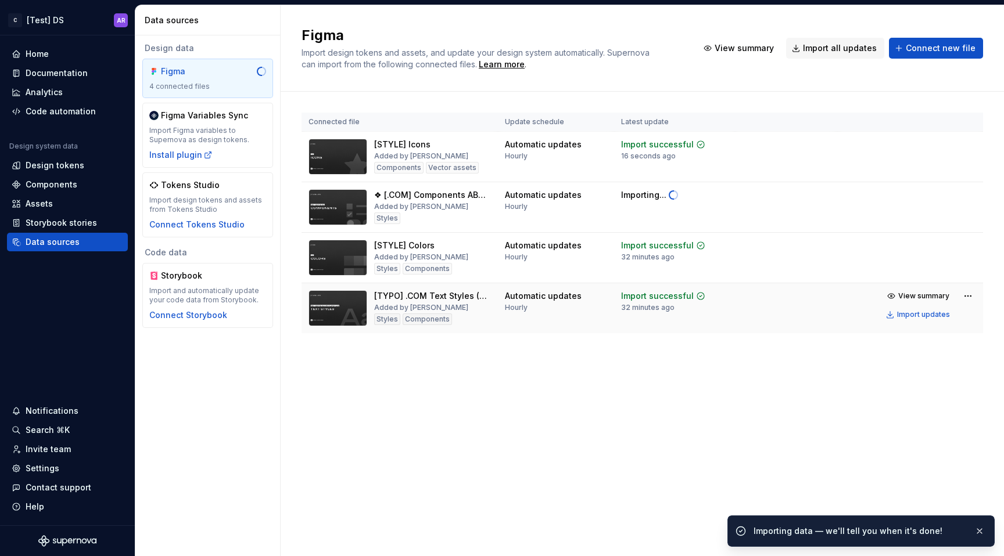
click at [979, 295] on td "View summary Import updates" at bounding box center [910, 305] width 146 height 44
click at [970, 295] on html "C [Test] DS AR Home Documentation Analytics Code automation Design system data …" at bounding box center [502, 278] width 1004 height 556
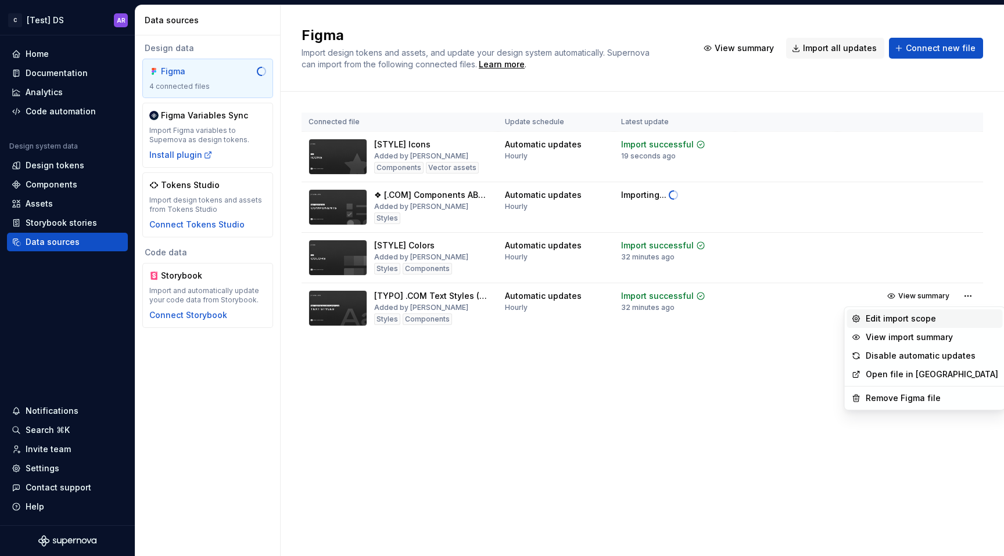
click at [939, 318] on div "Edit import scope" at bounding box center [931, 319] width 132 height 12
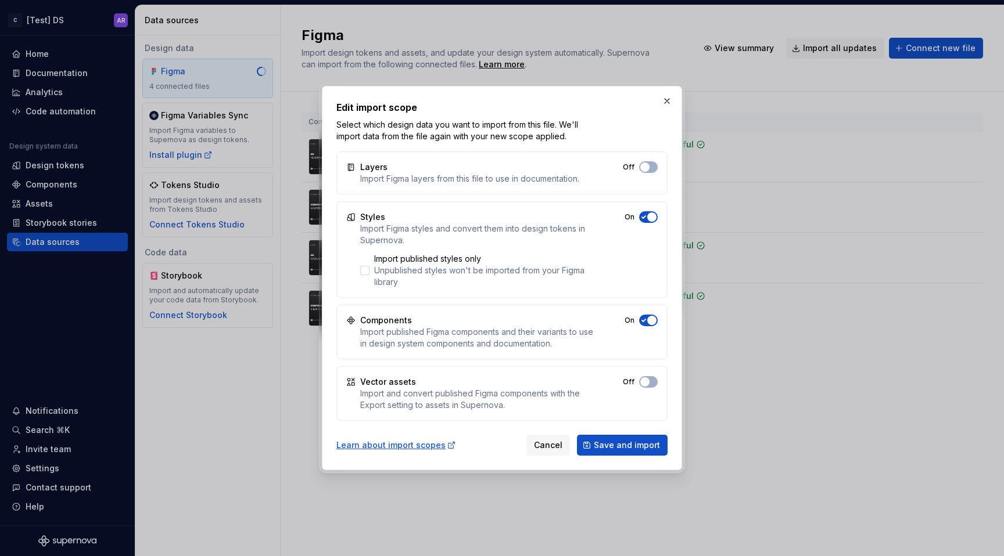
click at [646, 171] on icon "button" at bounding box center [643, 167] width 9 height 7
click at [623, 444] on span "Save and import" at bounding box center [627, 446] width 66 height 12
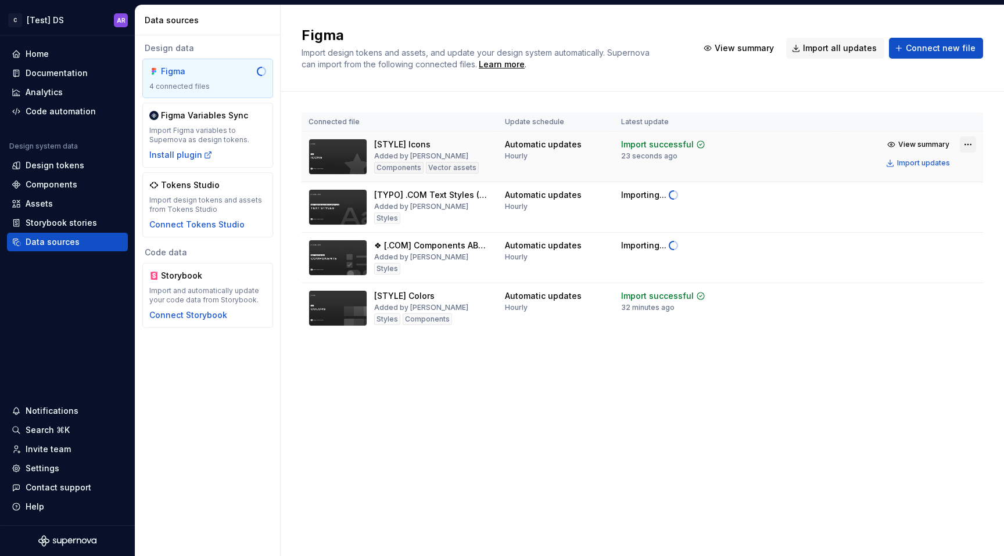
click at [966, 142] on html "C [Test] DS AR Home Documentation Analytics Code automation Design system data …" at bounding box center [502, 278] width 1004 height 556
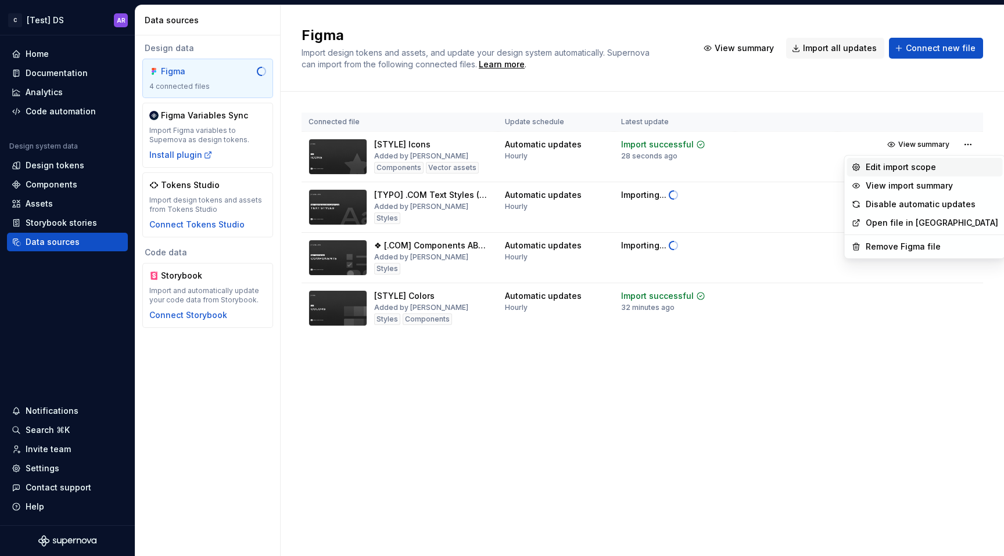
click at [914, 164] on div "Edit import scope" at bounding box center [931, 167] width 132 height 12
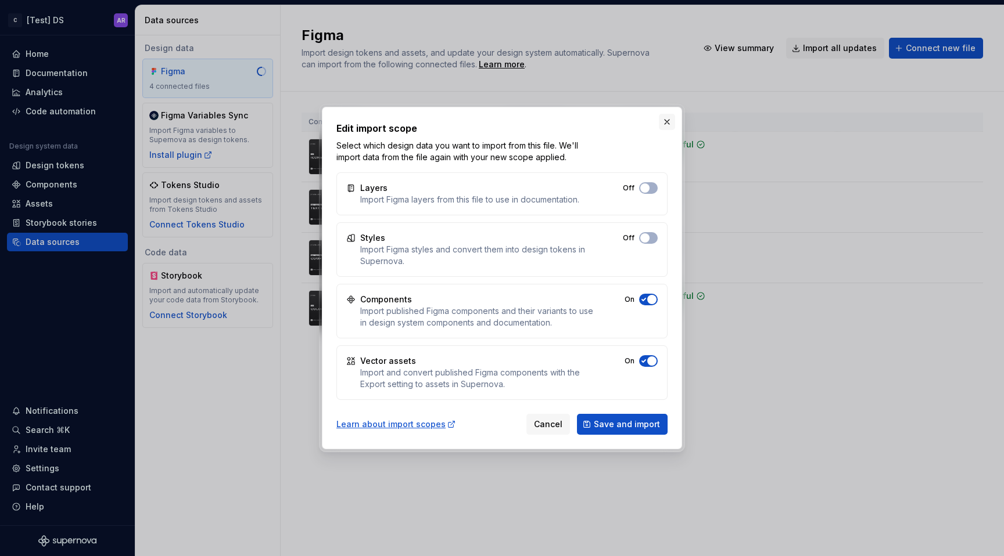
click at [666, 125] on button "button" at bounding box center [667, 122] width 16 height 16
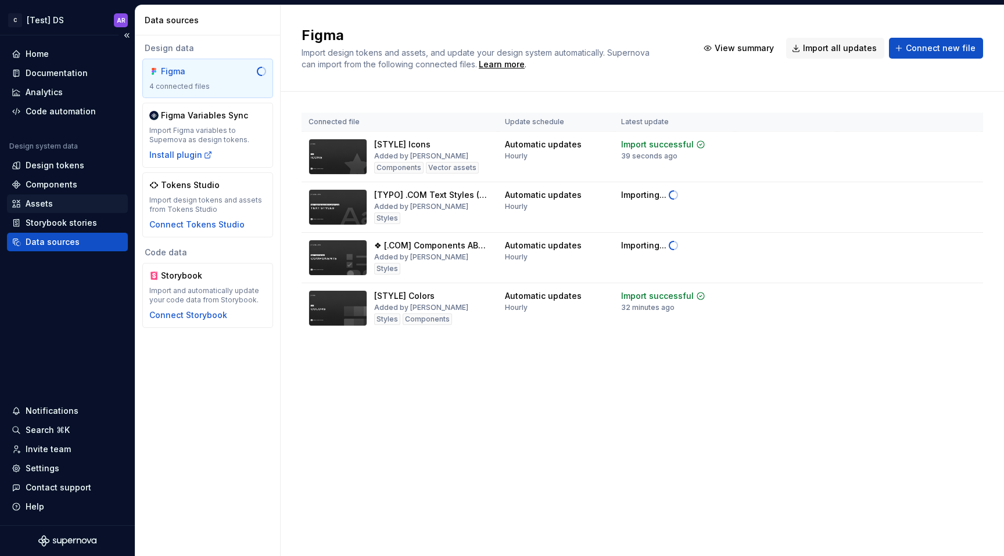
click at [87, 205] on div "Assets" at bounding box center [68, 204] width 112 height 12
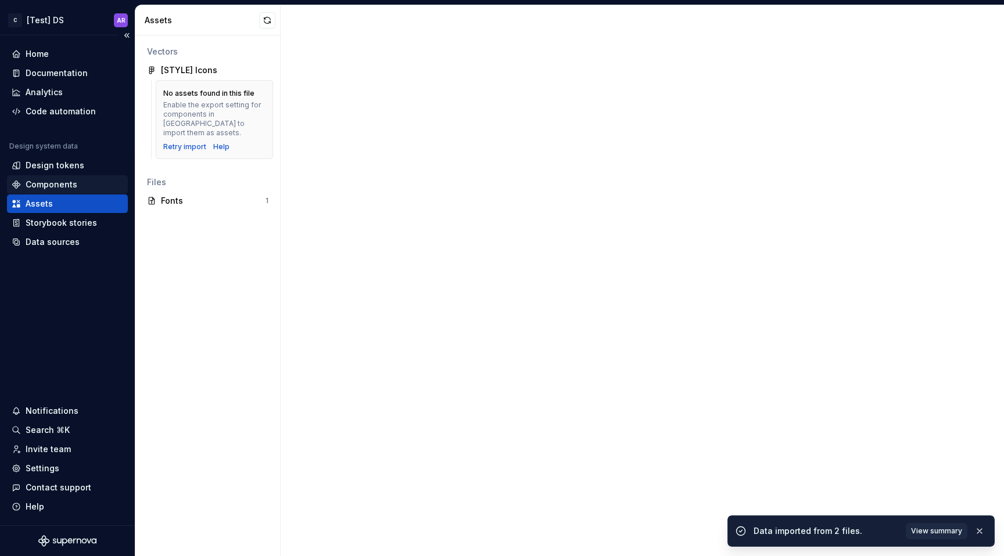
click at [91, 187] on div "Components" at bounding box center [68, 185] width 112 height 12
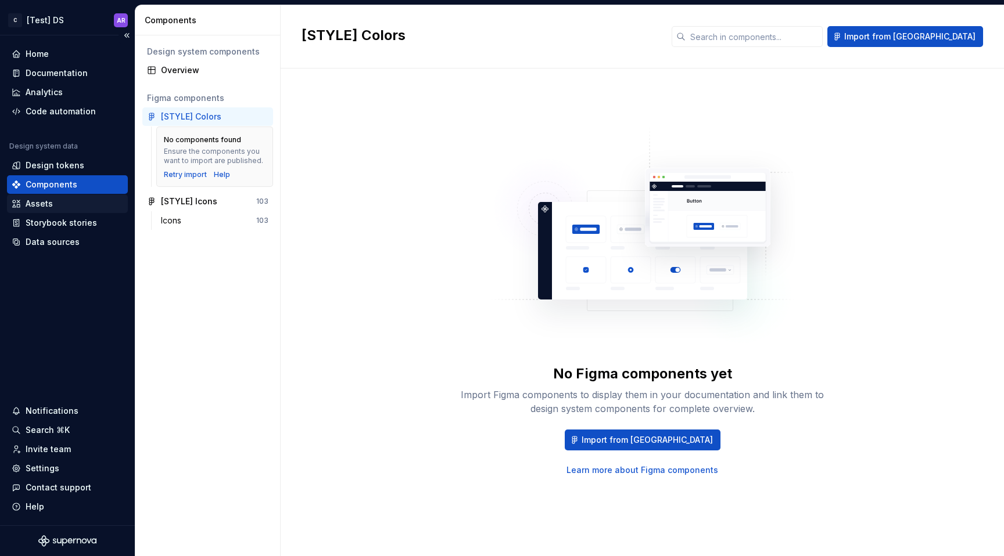
click at [80, 211] on div "Assets" at bounding box center [67, 204] width 121 height 19
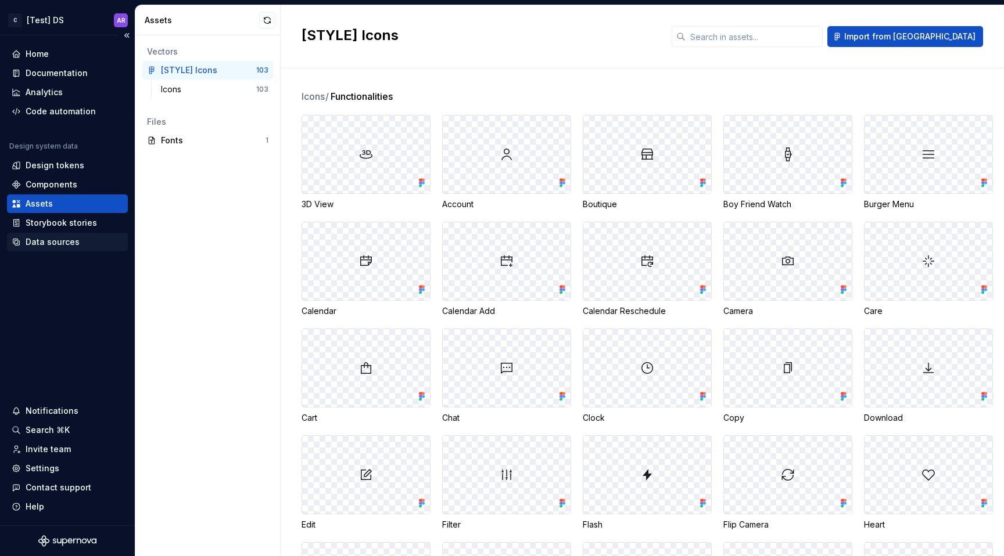
click at [84, 240] on div "Data sources" at bounding box center [68, 242] width 112 height 12
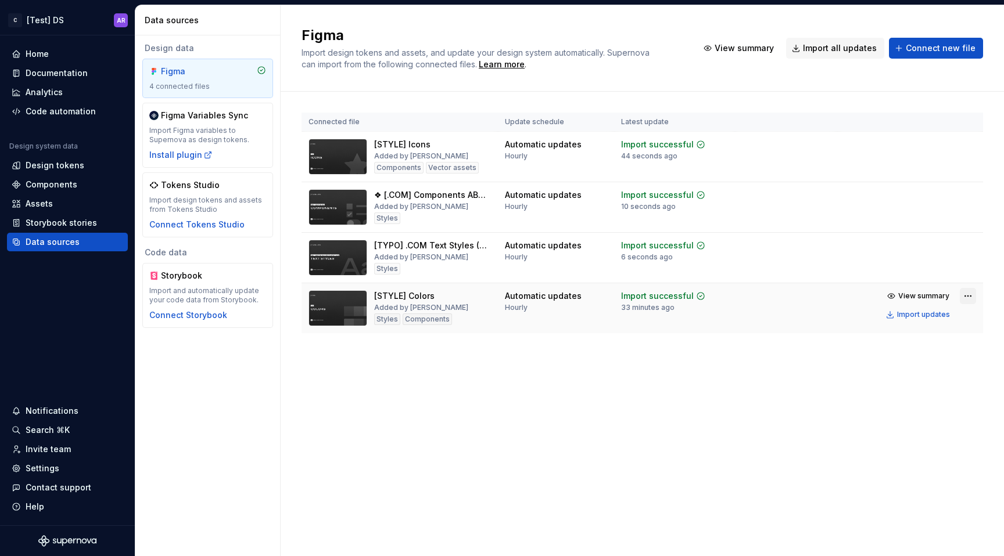
click at [967, 294] on html "C [Test] DS AR Home Documentation Analytics Code automation Design system data …" at bounding box center [502, 278] width 1004 height 556
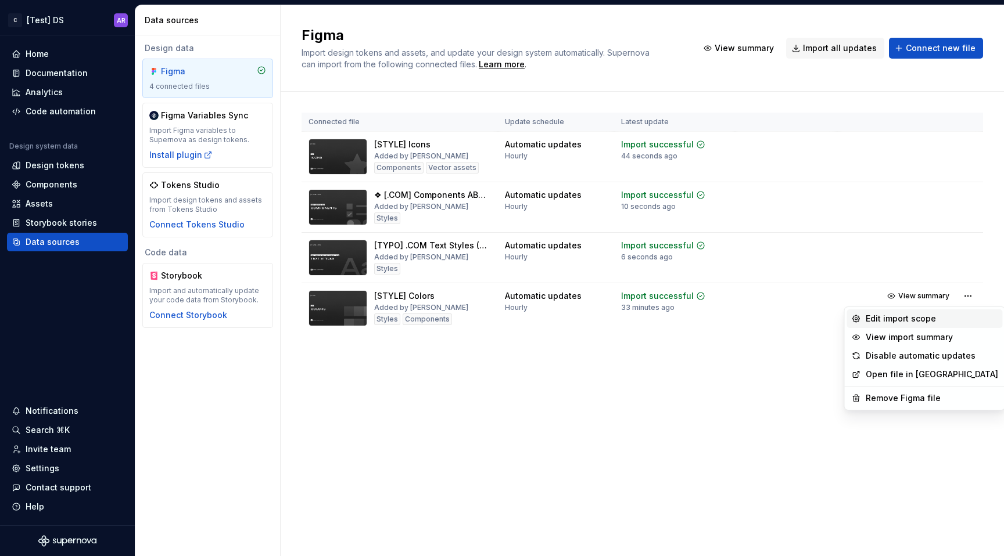
click at [909, 322] on div "Edit import scope" at bounding box center [931, 319] width 132 height 12
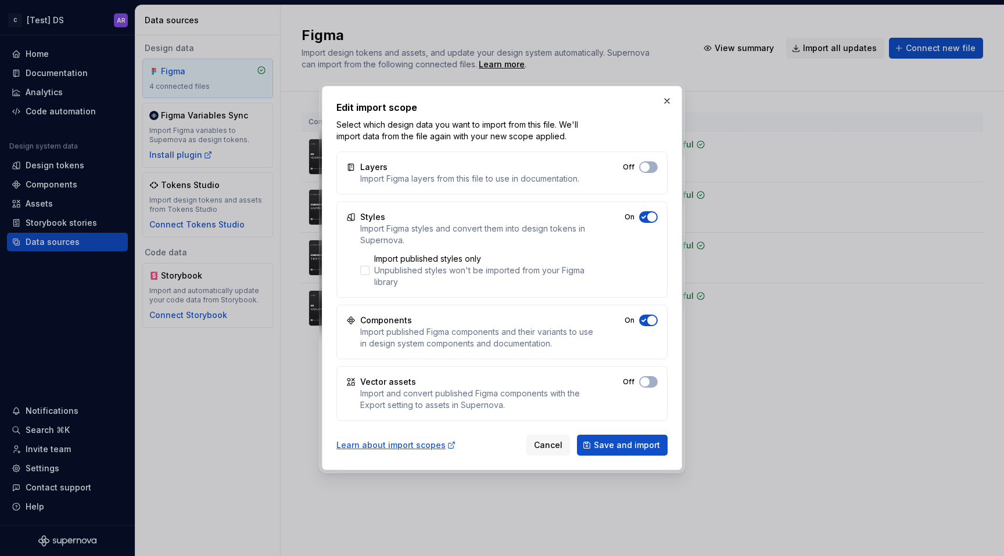
click at [649, 172] on span "button" at bounding box center [644, 167] width 9 height 9
click at [641, 440] on span "Save and import" at bounding box center [627, 446] width 66 height 12
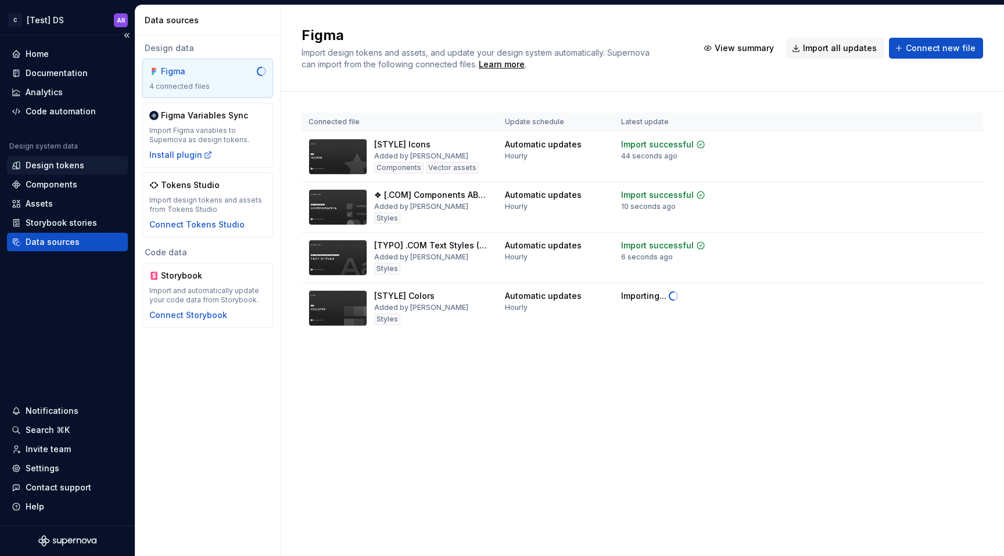
click at [89, 161] on div "Design tokens" at bounding box center [68, 166] width 112 height 12
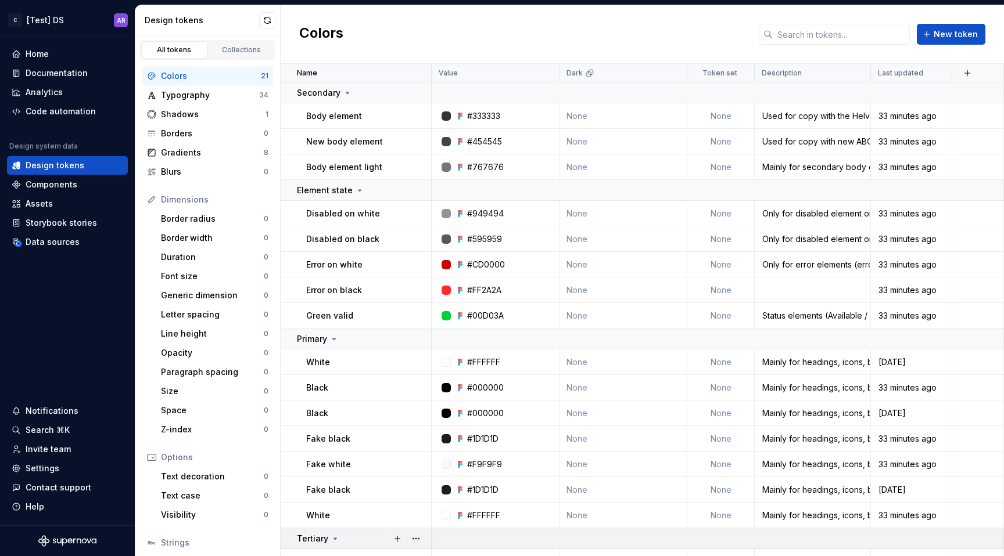
scroll to position [167, 0]
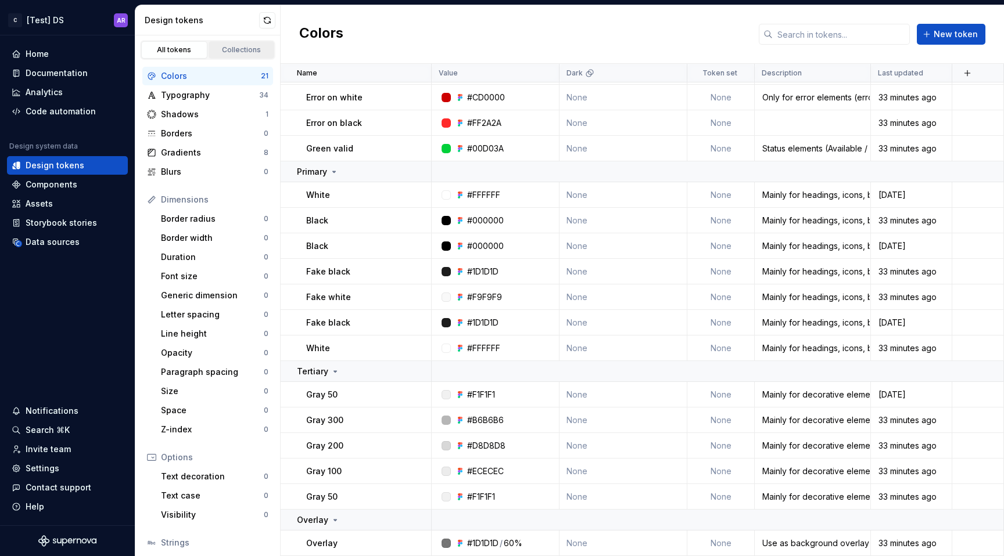
click at [221, 57] on link "Collections" at bounding box center [241, 49] width 66 height 17
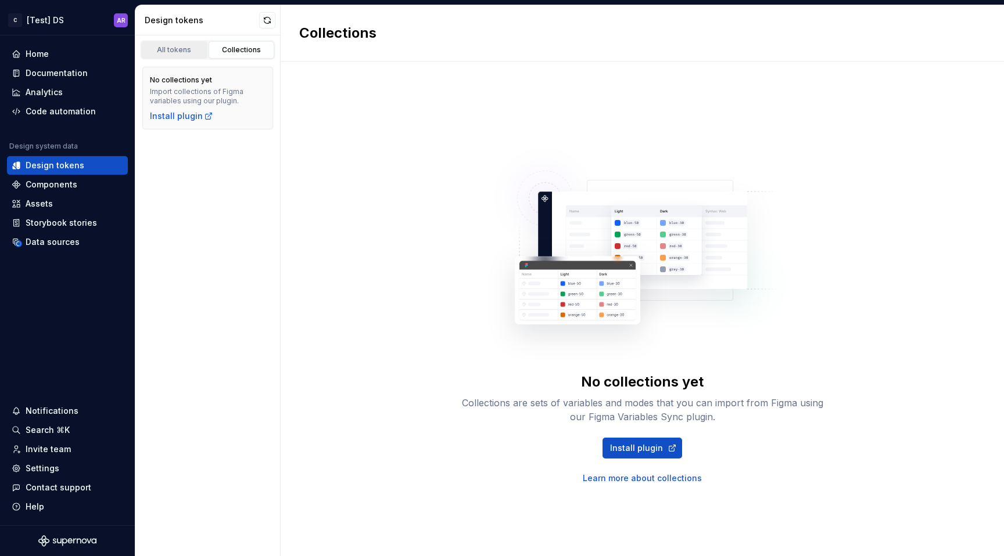
click at [184, 51] on div "All tokens" at bounding box center [174, 49] width 58 height 9
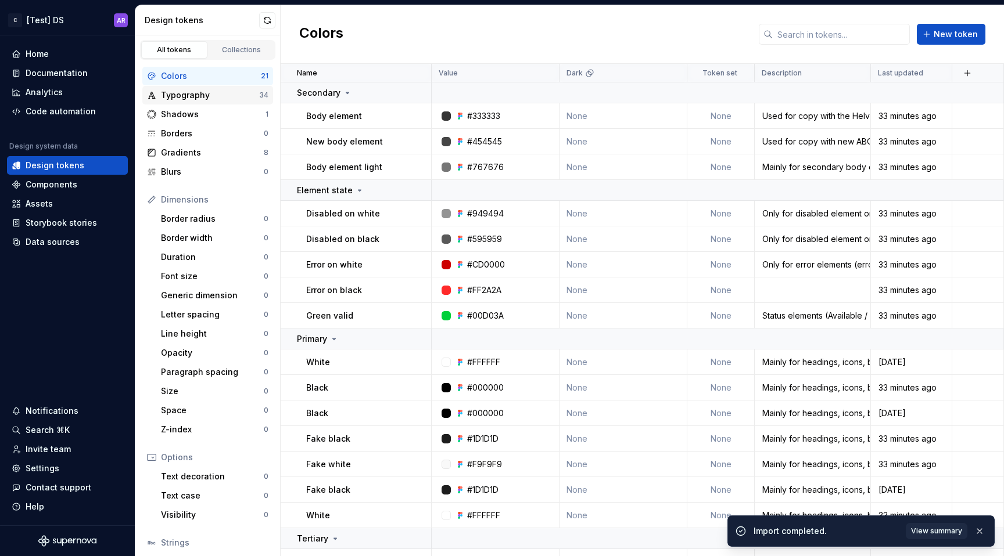
click at [192, 99] on div "Typography" at bounding box center [210, 95] width 98 height 12
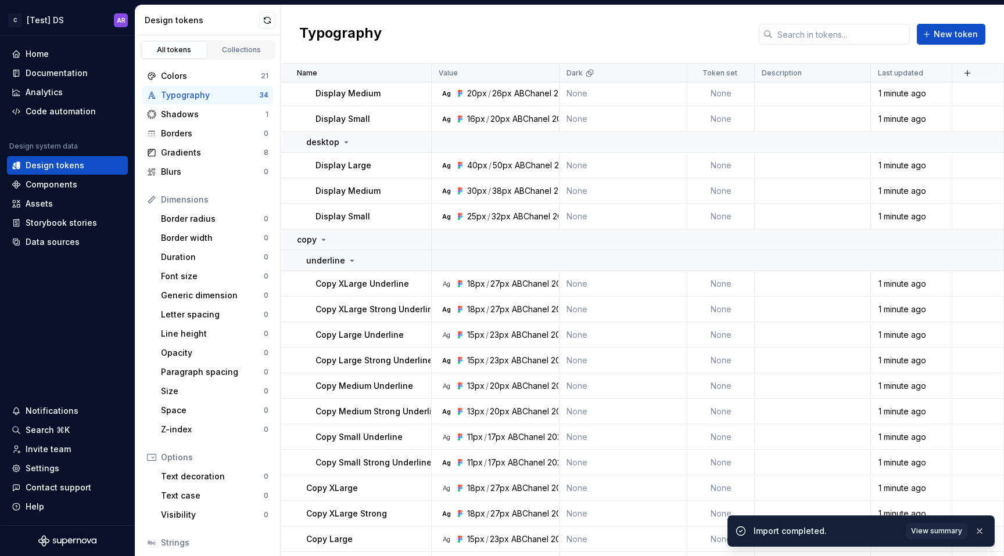
scroll to position [562, 0]
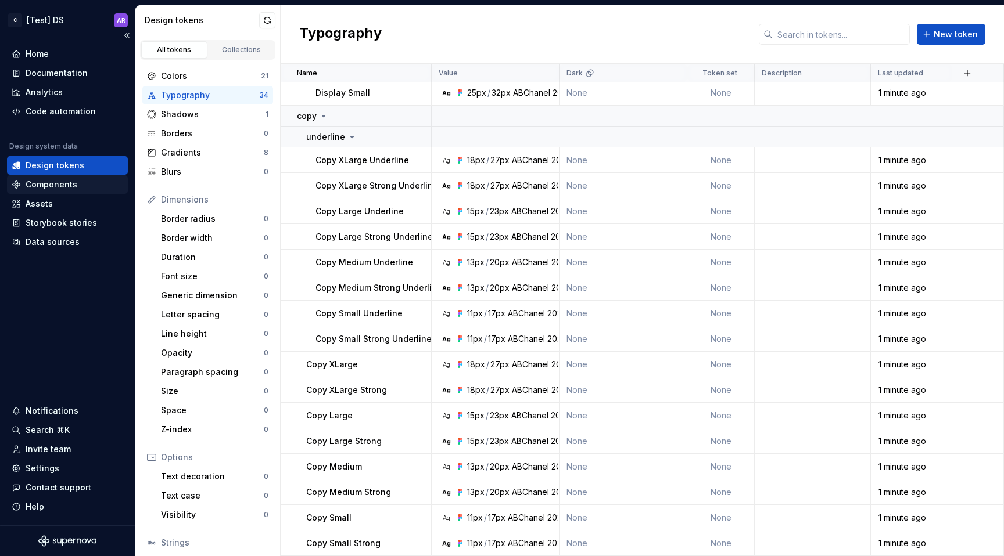
click at [75, 184] on div "Components" at bounding box center [68, 185] width 112 height 12
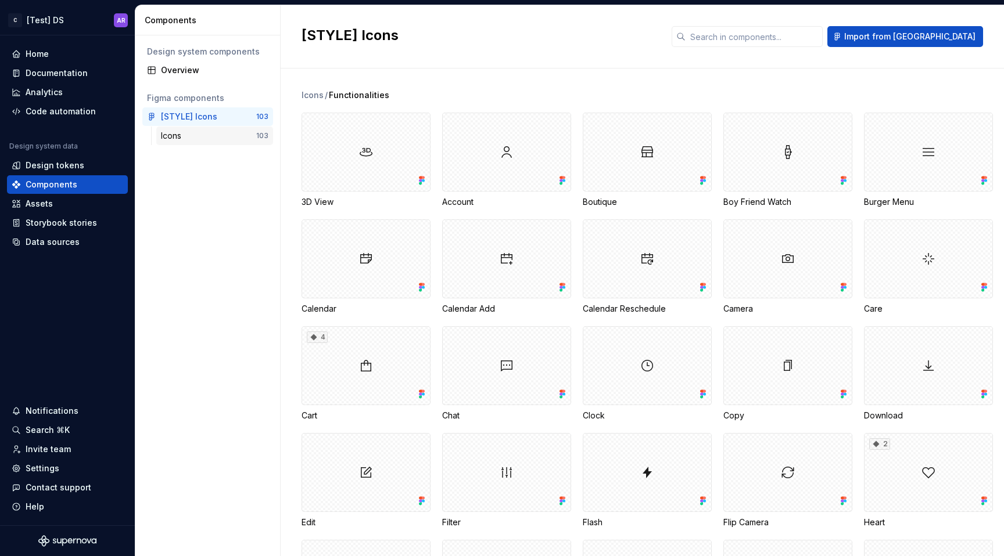
click at [218, 136] on div "Icons" at bounding box center [208, 136] width 95 height 12
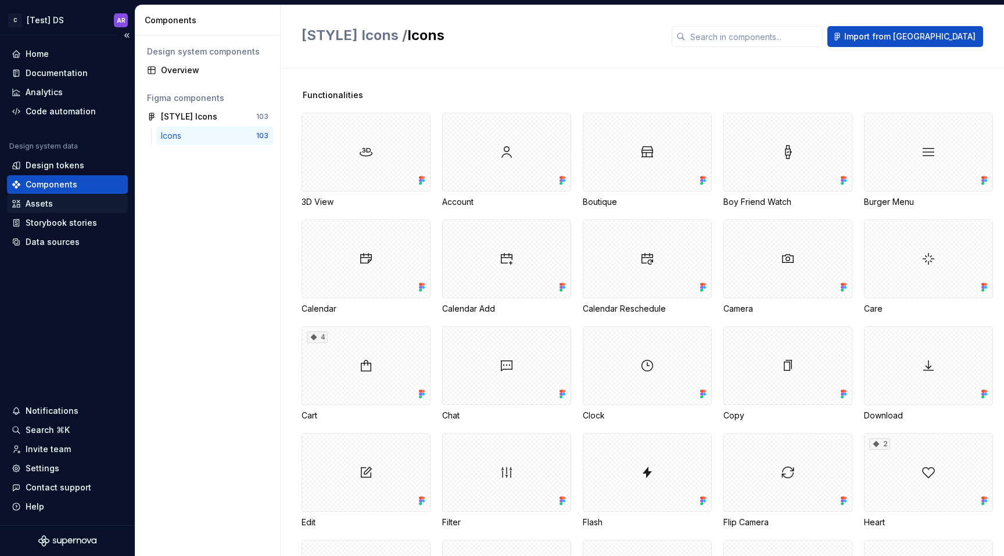
click at [78, 204] on div "Assets" at bounding box center [68, 204] width 112 height 12
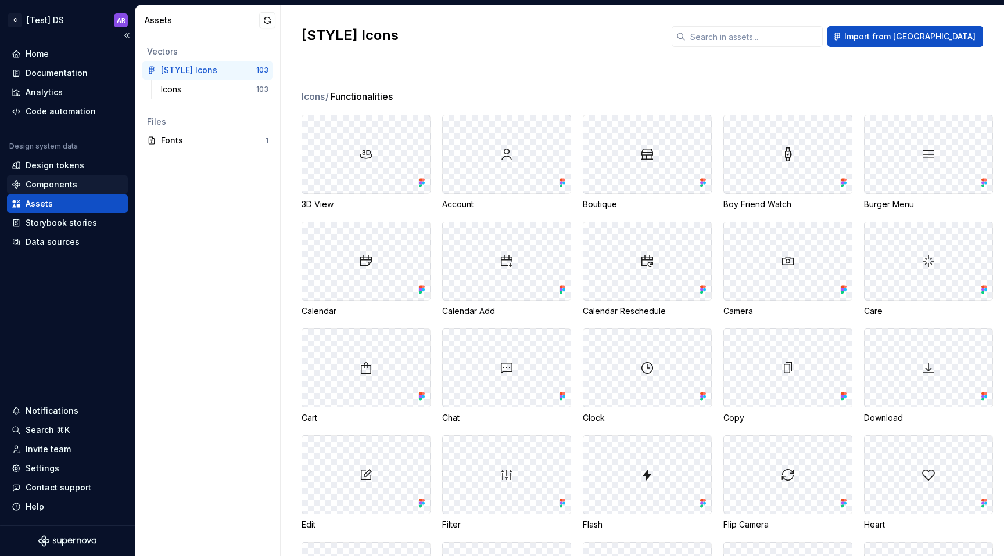
click at [87, 181] on div "Components" at bounding box center [68, 185] width 112 height 12
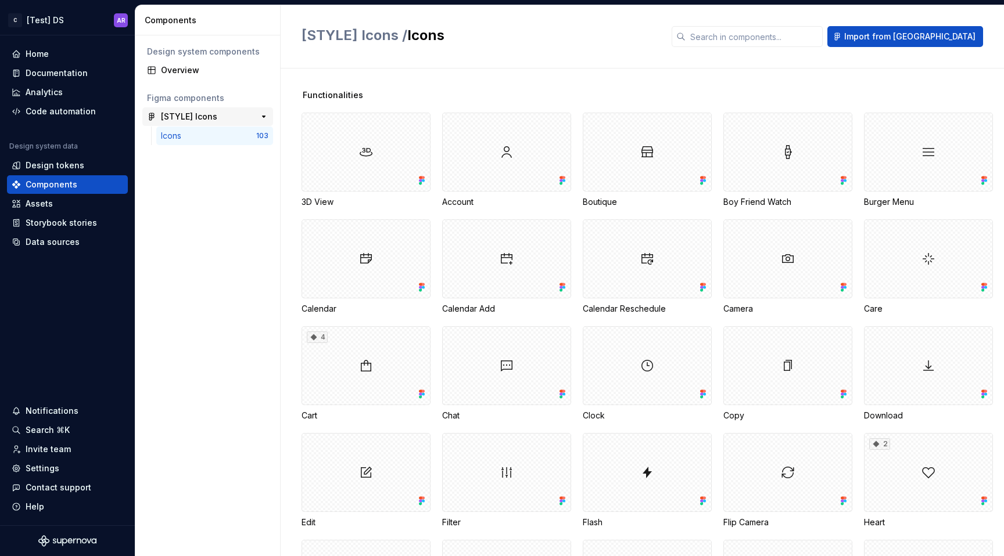
click at [193, 116] on div "[STYLE] Icons" at bounding box center [189, 117] width 56 height 12
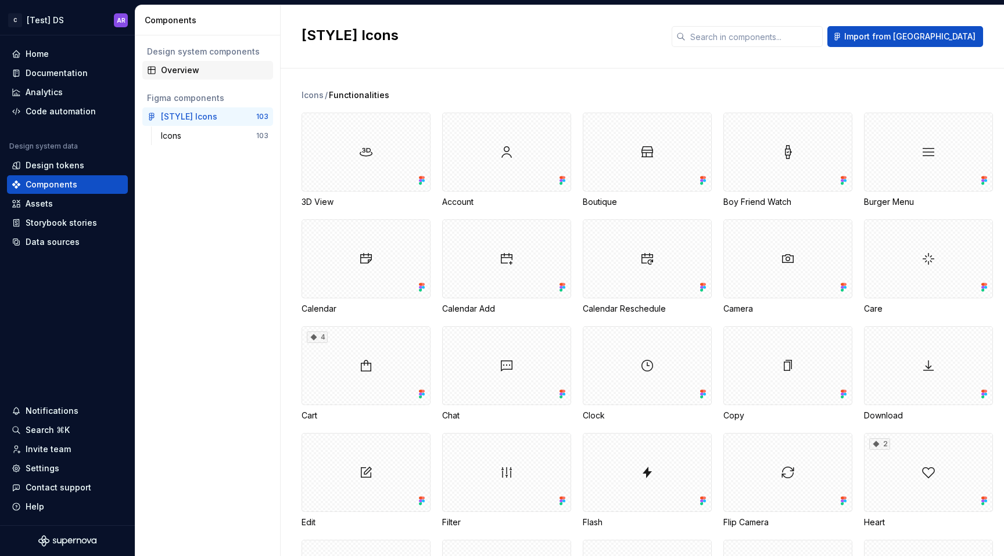
click at [198, 69] on div "Overview" at bounding box center [214, 70] width 107 height 12
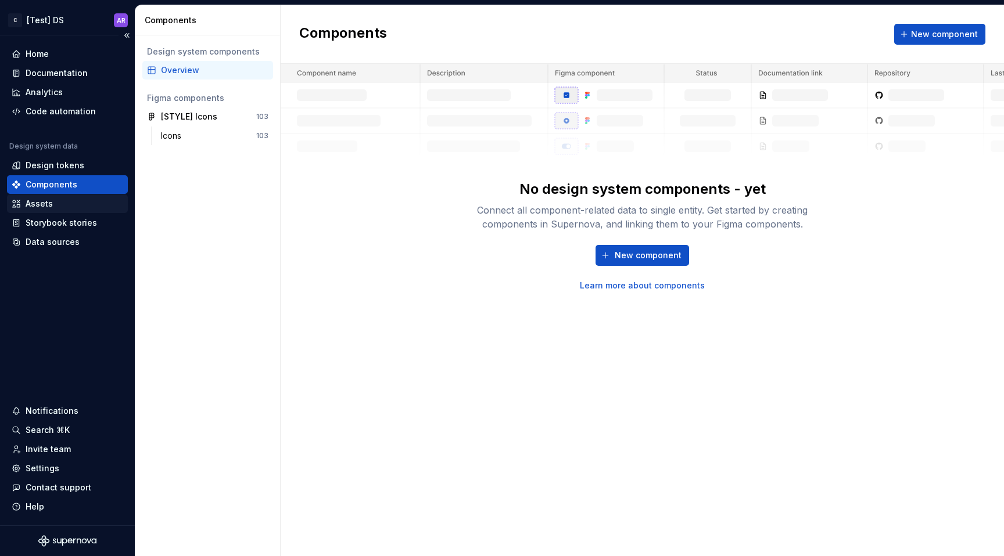
click at [71, 206] on div "Assets" at bounding box center [68, 204] width 112 height 12
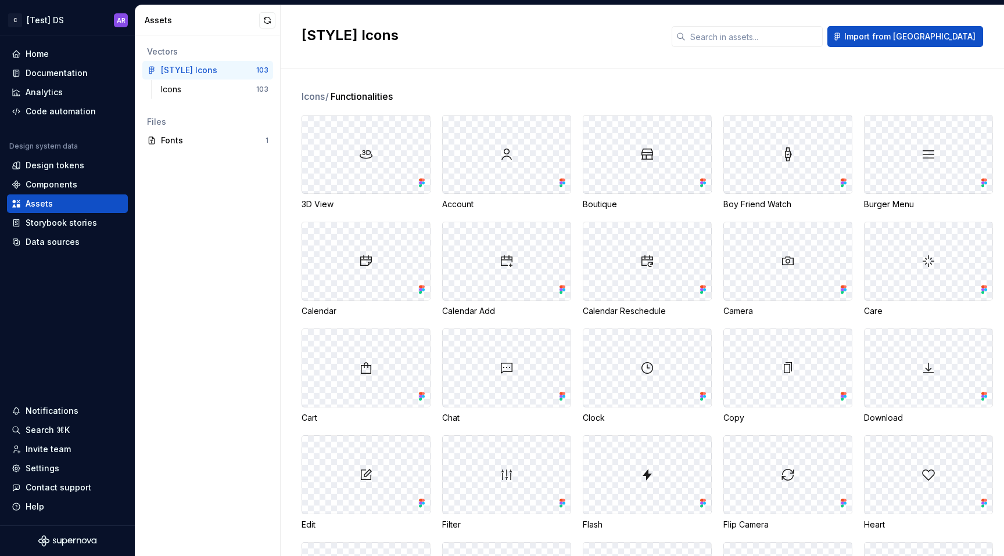
click at [512, 152] on img at bounding box center [506, 155] width 14 height 14
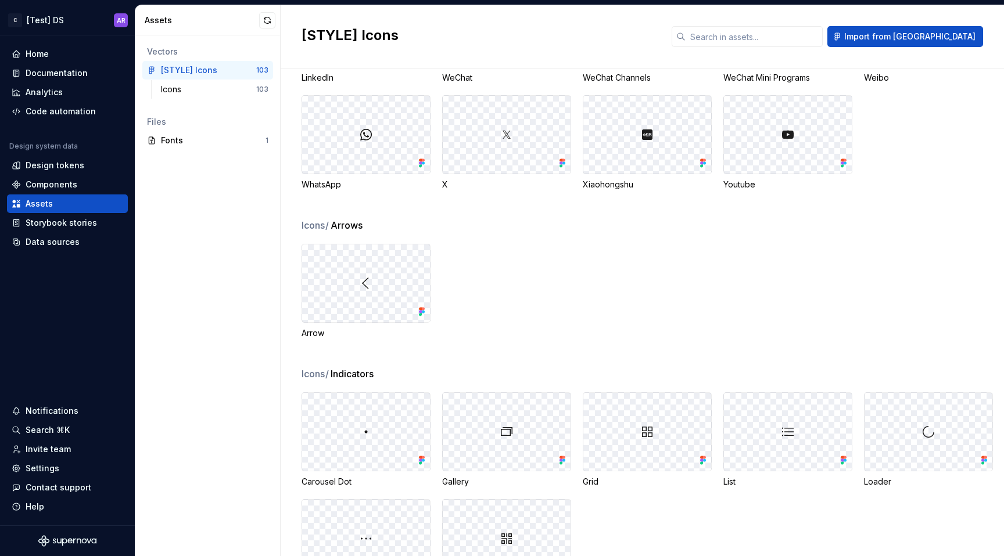
scroll to position [1193, 0]
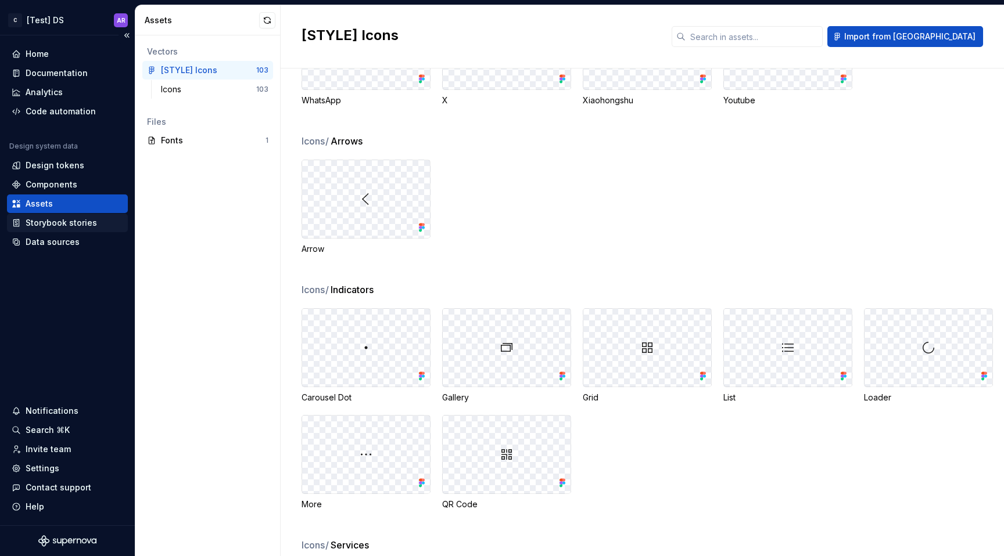
click at [51, 227] on div "Storybook stories" at bounding box center [61, 223] width 71 height 12
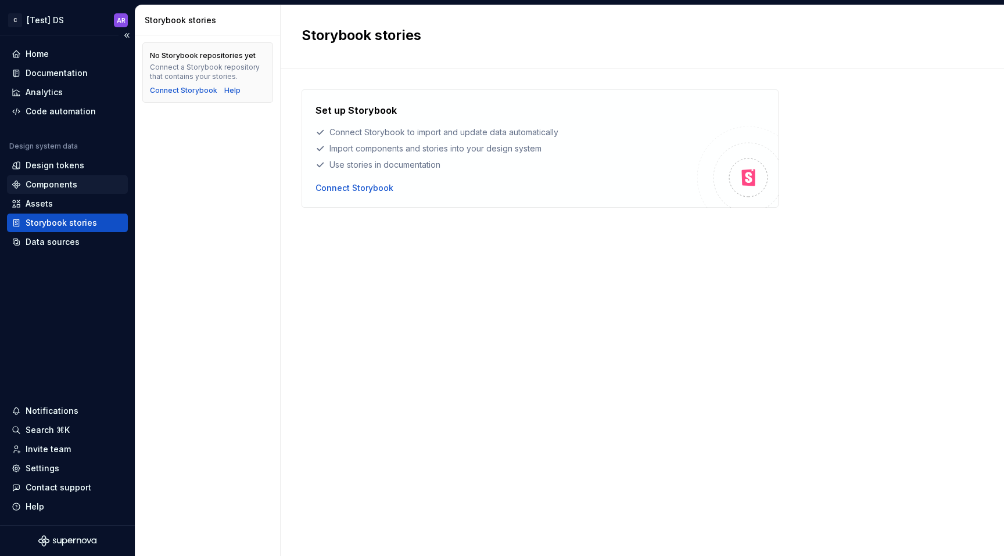
click at [55, 184] on div "Components" at bounding box center [52, 185] width 52 height 12
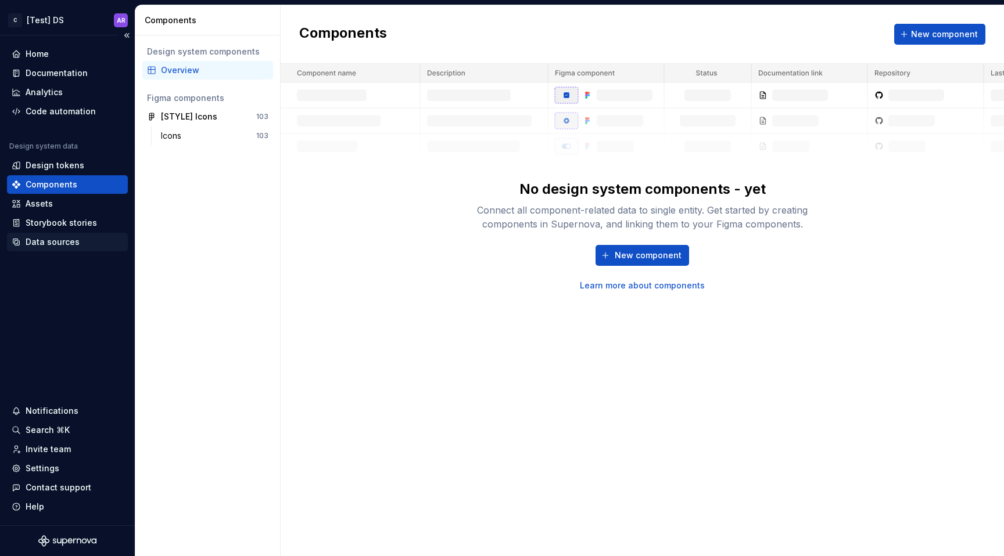
click at [58, 236] on div "Data sources" at bounding box center [53, 242] width 54 height 12
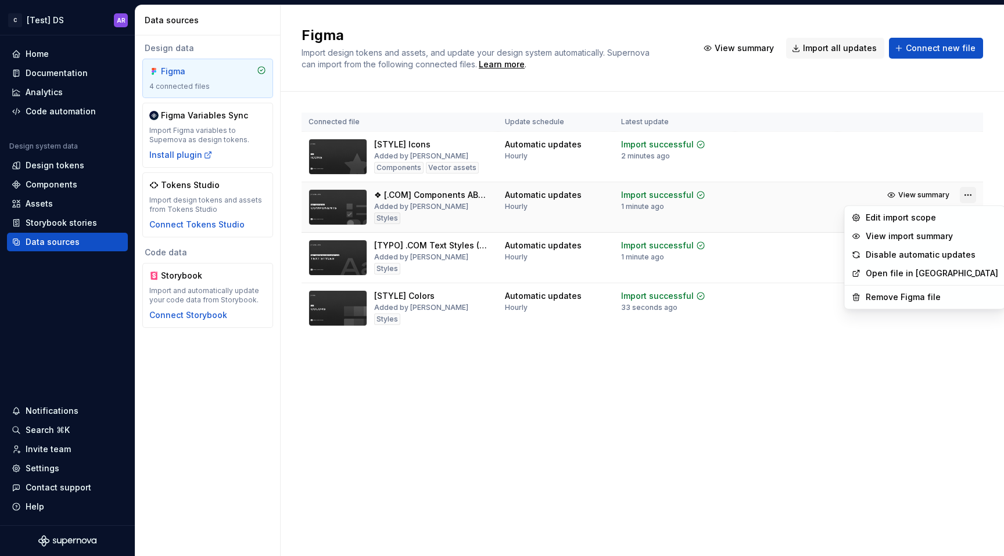
click at [974, 192] on html "C [Test] DS AR Home Documentation Analytics Code automation Design system data …" at bounding box center [502, 278] width 1004 height 556
click at [938, 219] on div "Edit import scope" at bounding box center [931, 218] width 132 height 12
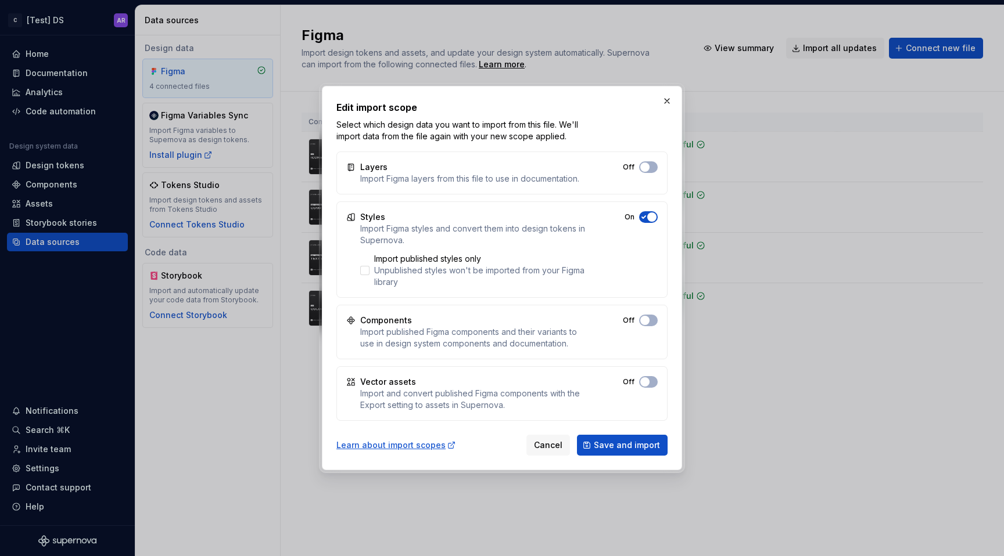
click at [649, 222] on button "On" at bounding box center [648, 217] width 19 height 12
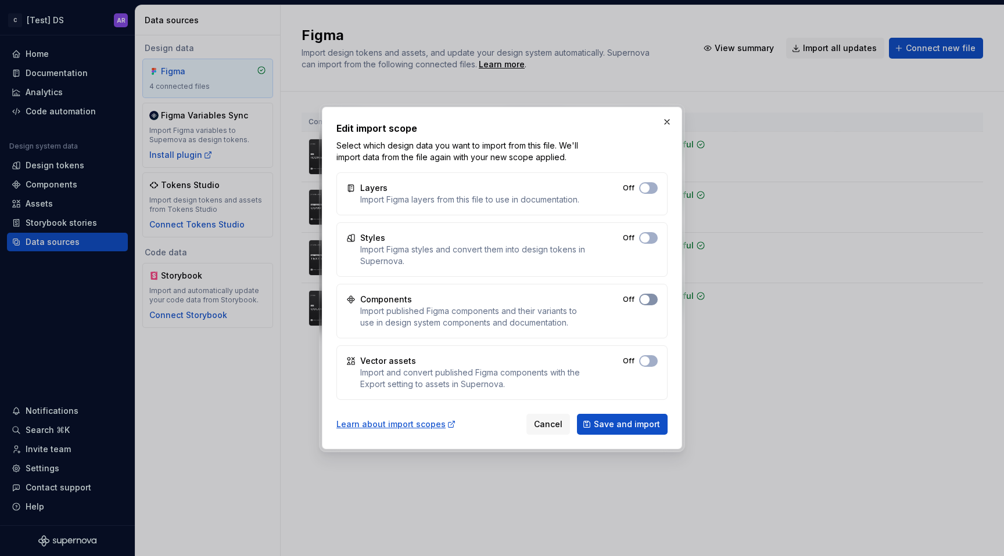
click at [645, 193] on span "button" at bounding box center [644, 188] width 9 height 9
click at [647, 419] on span "Save and import" at bounding box center [627, 425] width 66 height 12
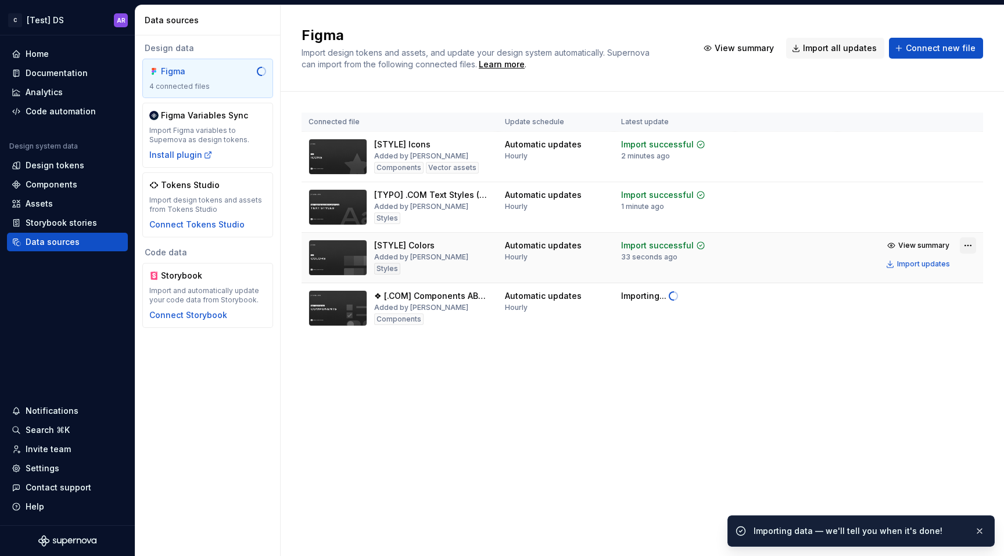
click at [964, 250] on html "C [Test] DS AR Home Documentation Analytics Code automation Design system data …" at bounding box center [502, 278] width 1004 height 556
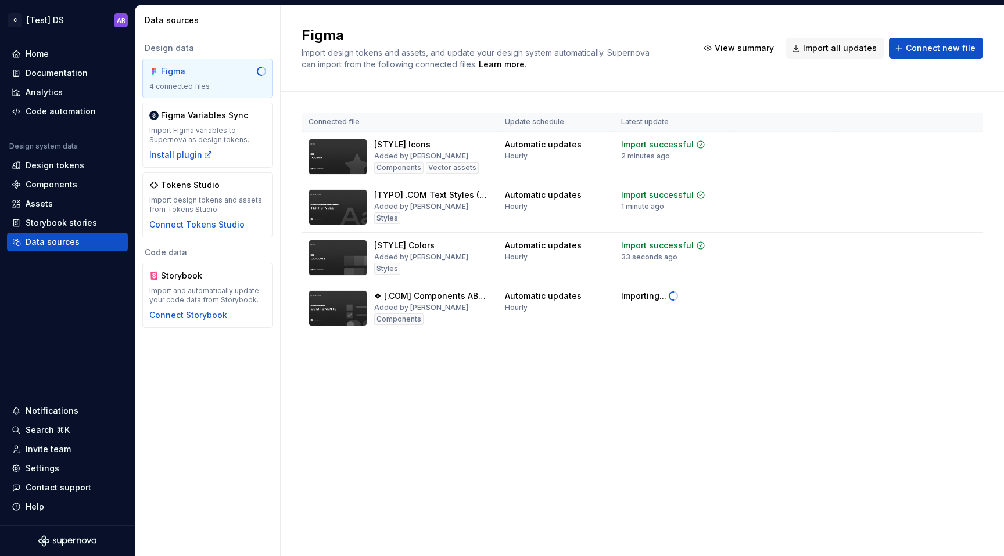
click at [966, 243] on html "C [Test] DS AR Home Documentation Analytics Code automation Design system data …" at bounding box center [502, 278] width 1004 height 556
click at [75, 109] on div "Code automation" at bounding box center [61, 112] width 70 height 12
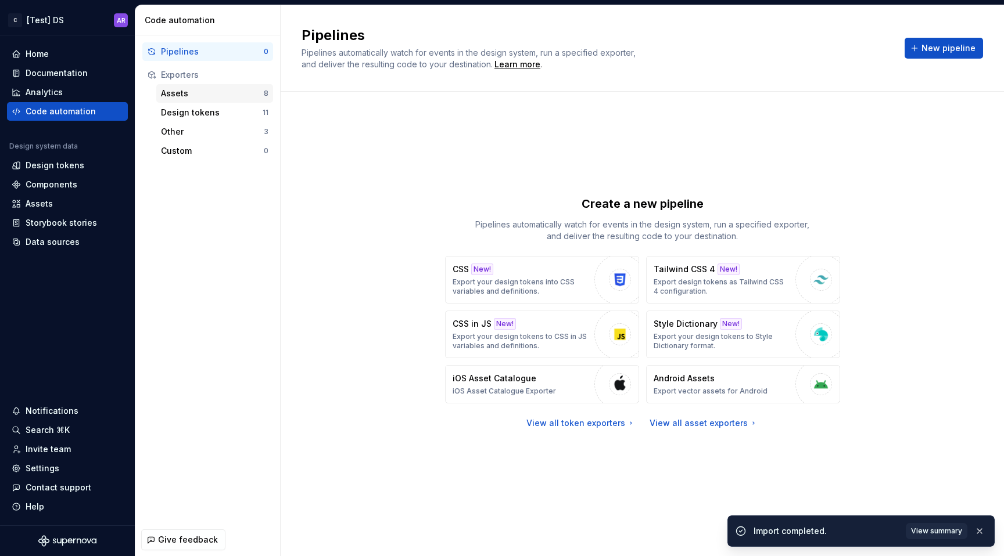
click at [222, 96] on div "Assets" at bounding box center [212, 94] width 103 height 12
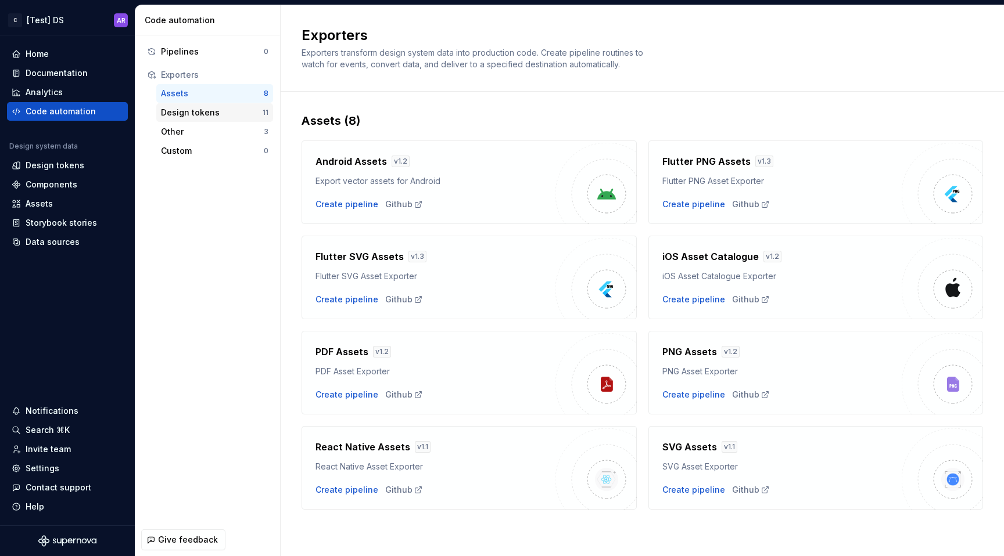
click at [217, 112] on div "Design tokens" at bounding box center [212, 113] width 102 height 12
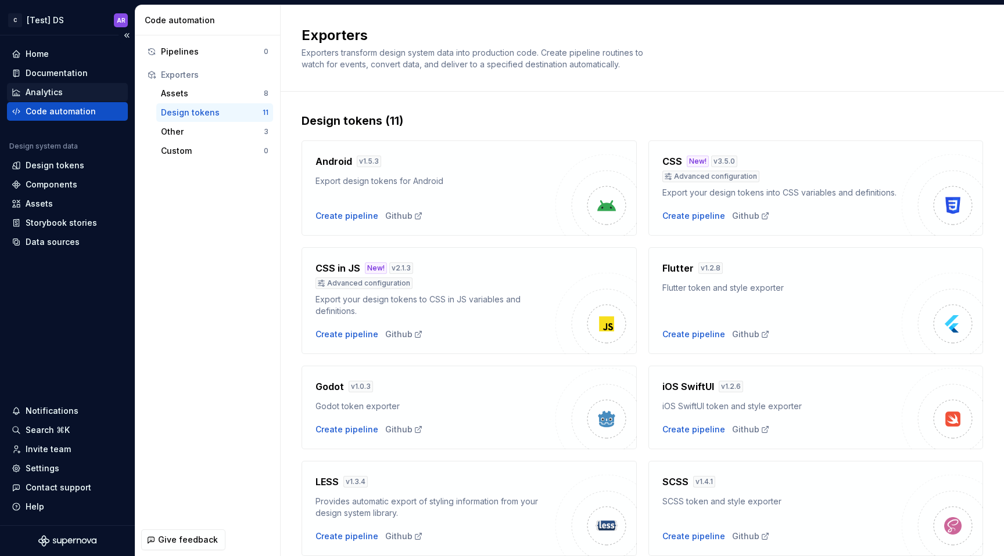
click at [44, 89] on div "Analytics" at bounding box center [44, 93] width 37 height 12
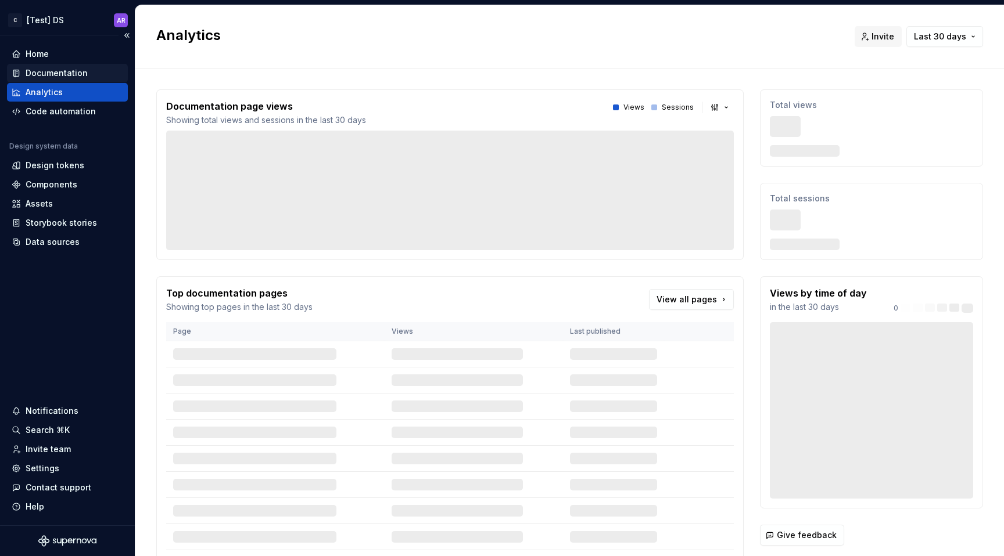
click at [70, 73] on div "Documentation" at bounding box center [57, 73] width 62 height 12
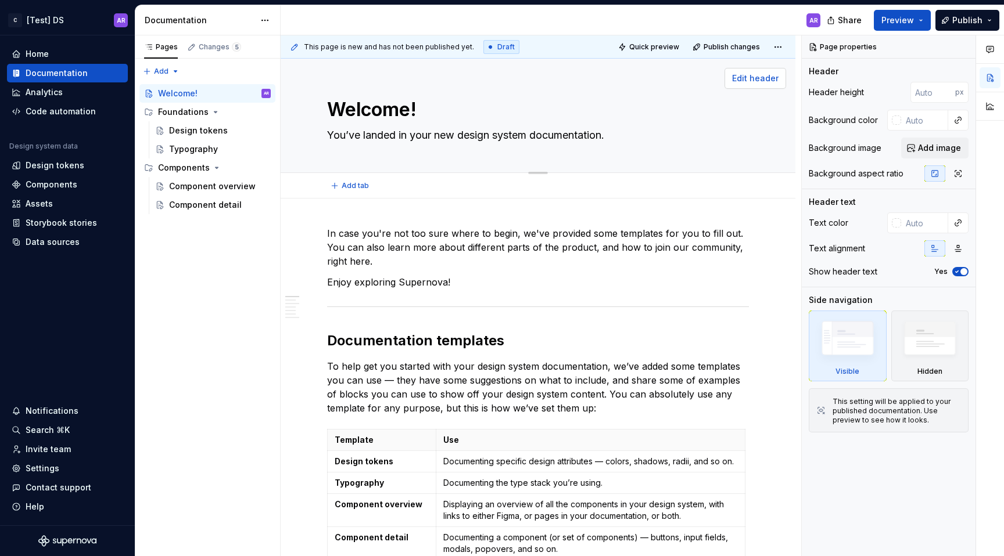
click at [762, 85] on button "Edit header" at bounding box center [755, 78] width 62 height 21
click at [762, 82] on span "Edit header" at bounding box center [755, 79] width 46 height 12
click at [758, 74] on span "Edit header" at bounding box center [755, 79] width 46 height 12
click at [431, 261] on p "In case you're not too sure where to begin, we've provided some templates for y…" at bounding box center [538, 247] width 422 height 42
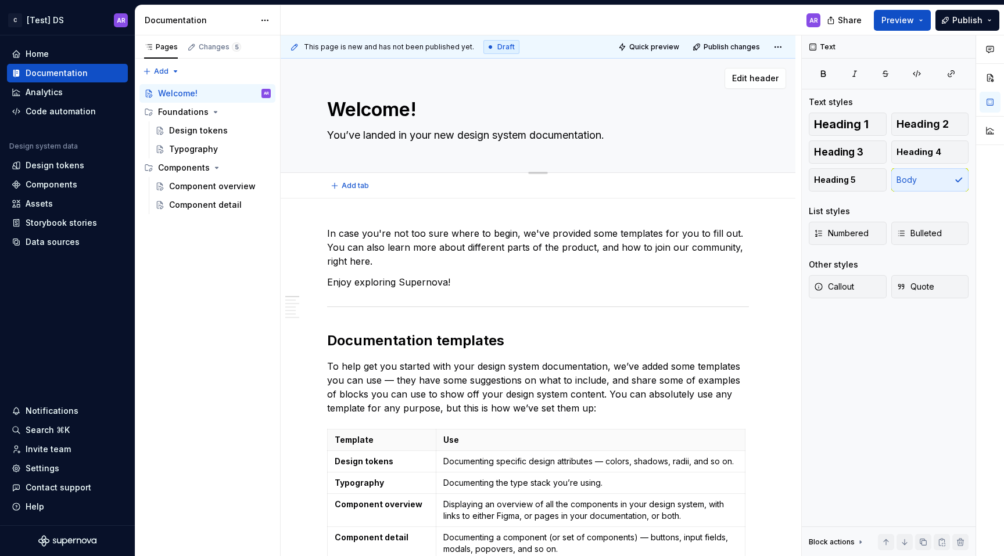
click at [692, 127] on textarea "You’ve landed in your new design system documentation." at bounding box center [536, 135] width 422 height 19
click at [768, 82] on span "Edit header" at bounding box center [755, 79] width 46 height 12
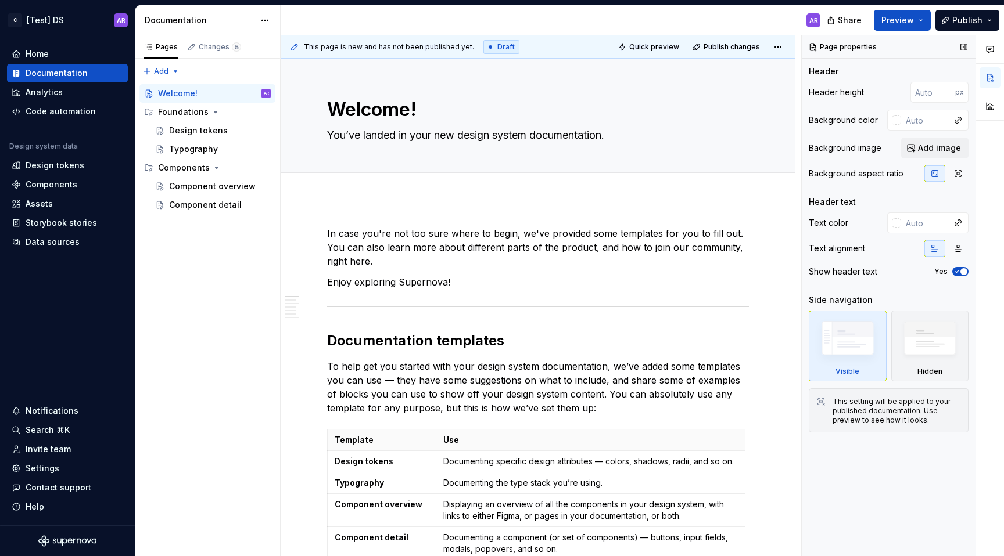
click at [957, 271] on icon "button" at bounding box center [956, 272] width 3 height 2
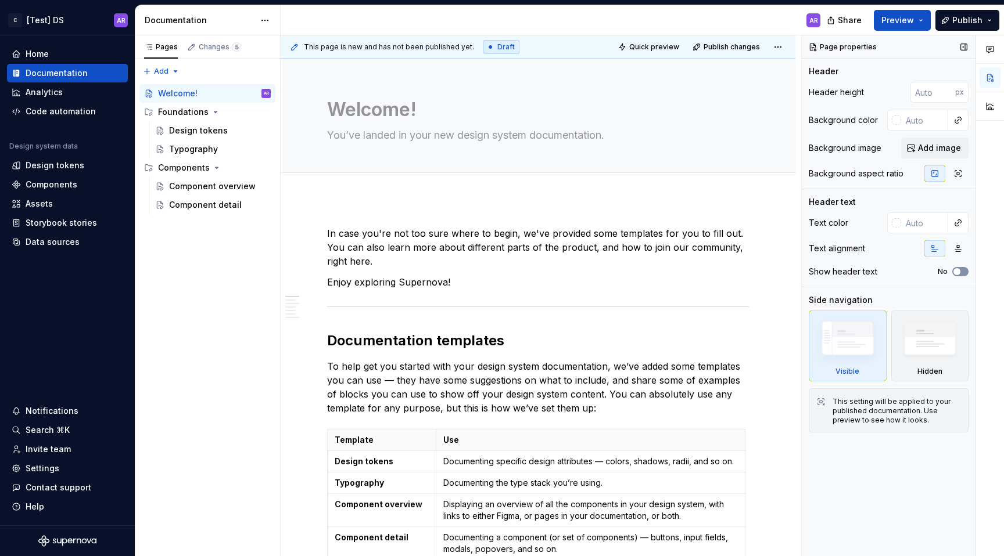
click at [957, 271] on span "button" at bounding box center [956, 271] width 7 height 7
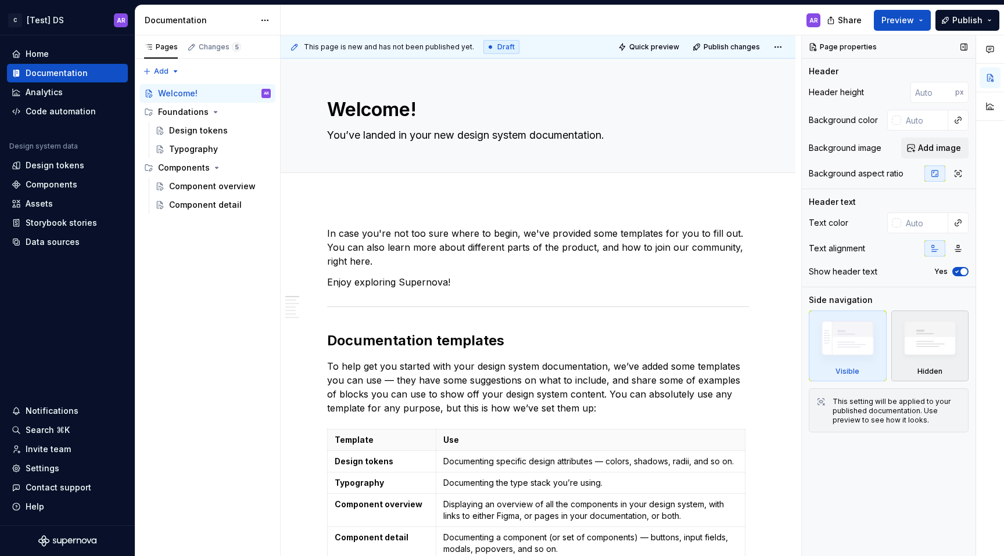
click at [914, 346] on img at bounding box center [929, 341] width 67 height 51
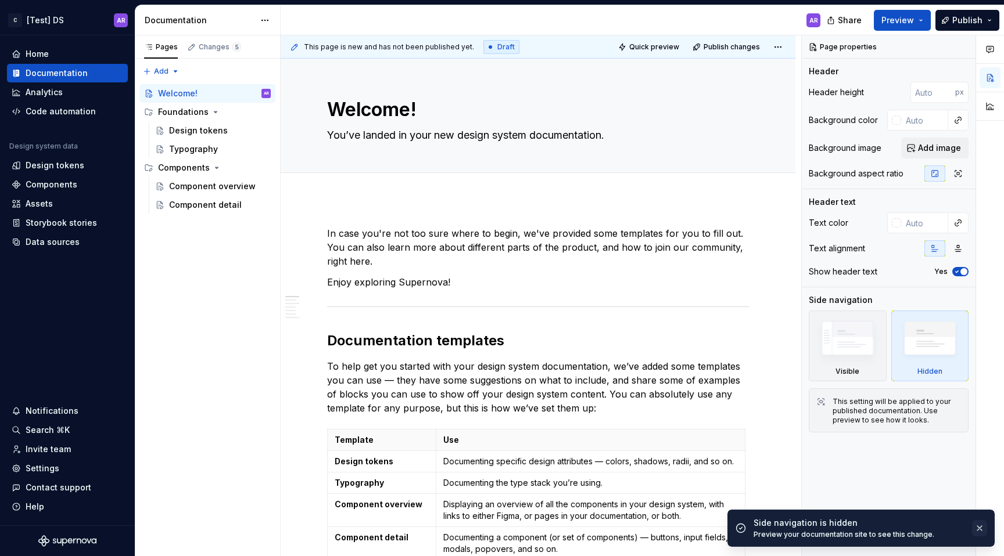
click at [983, 529] on button "button" at bounding box center [979, 528] width 15 height 16
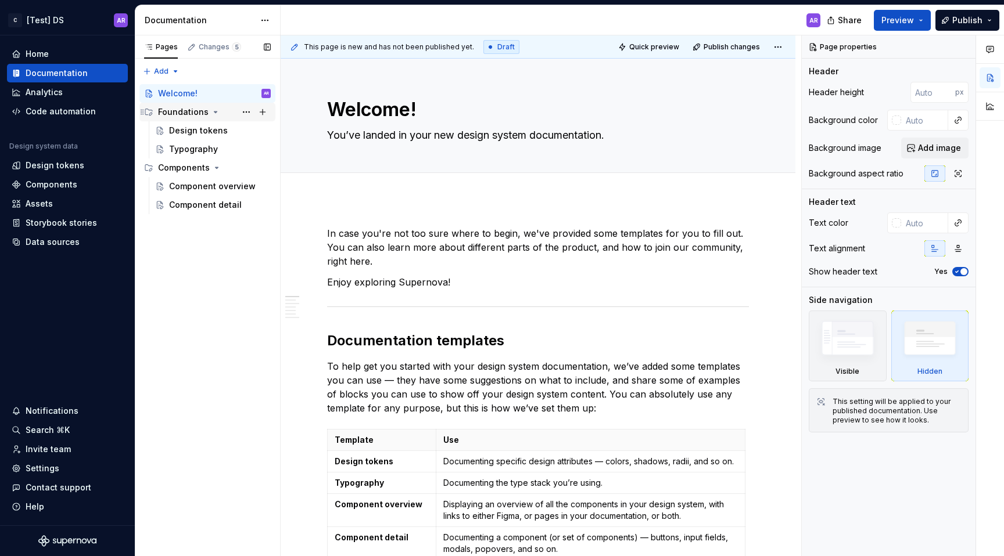
click at [182, 112] on div "Foundations" at bounding box center [183, 112] width 51 height 12
click at [188, 133] on div "Design tokens" at bounding box center [198, 131] width 59 height 12
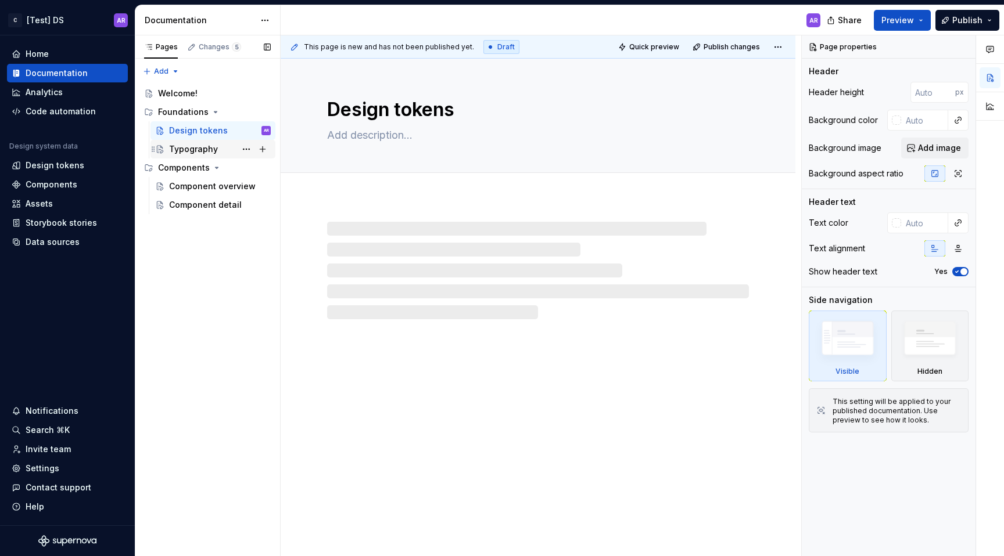
click at [188, 147] on div "Typography" at bounding box center [193, 149] width 49 height 12
click at [183, 89] on div "Welcome!" at bounding box center [177, 94] width 39 height 12
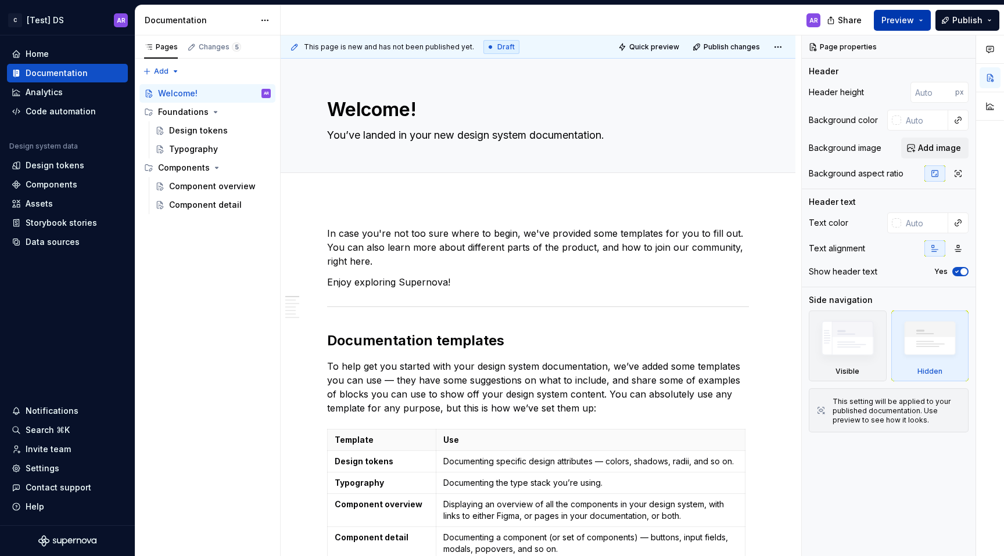
click at [920, 24] on button "Preview" at bounding box center [901, 20] width 57 height 21
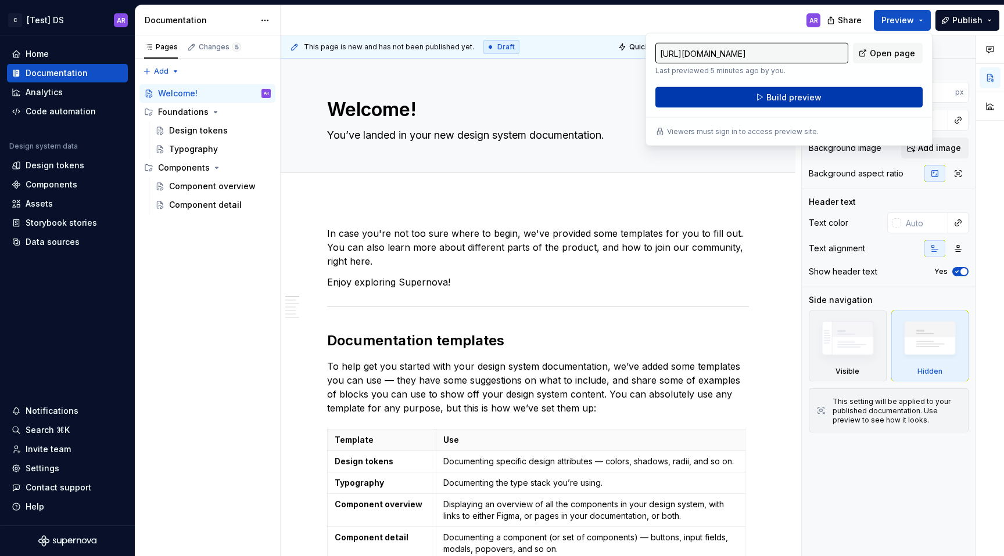
click at [841, 97] on button "Build preview" at bounding box center [788, 97] width 267 height 21
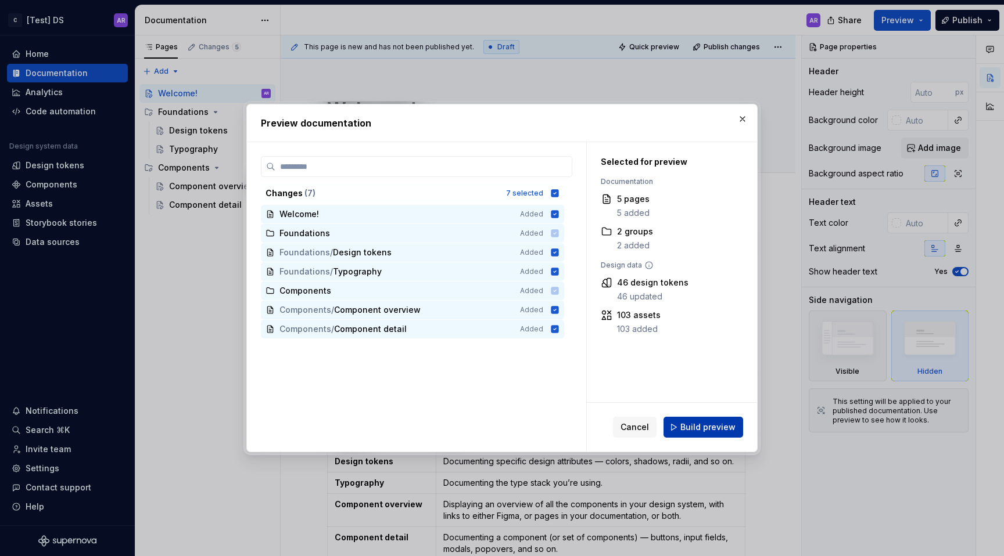
click at [728, 419] on button "Build preview" at bounding box center [703, 427] width 80 height 21
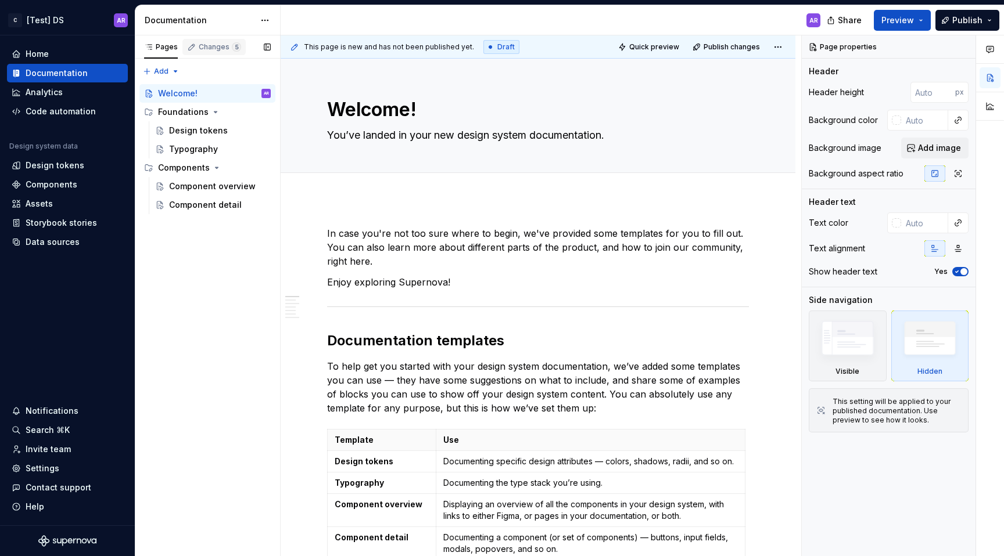
click at [220, 47] on div "Changes 5" at bounding box center [220, 46] width 42 height 9
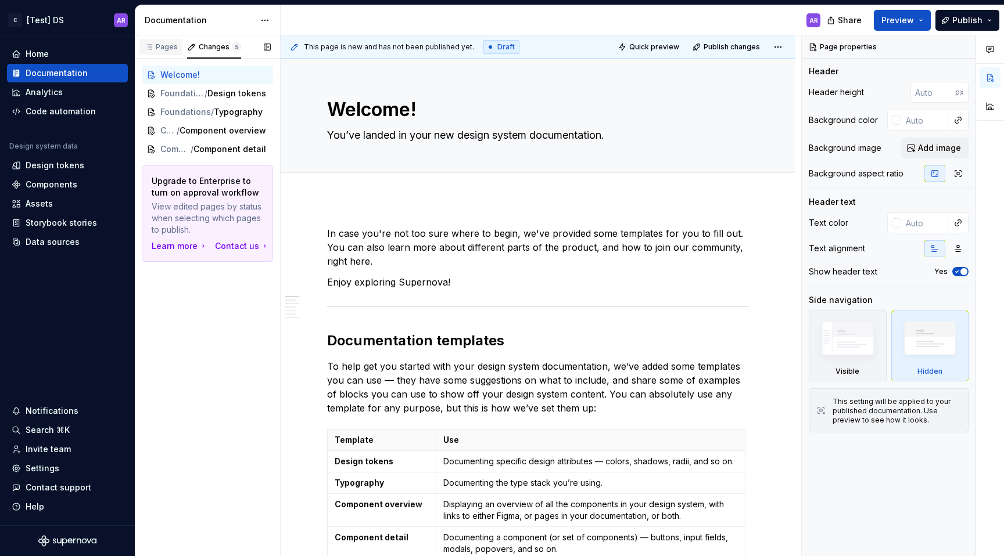
click at [164, 48] on div "Pages" at bounding box center [161, 46] width 34 height 9
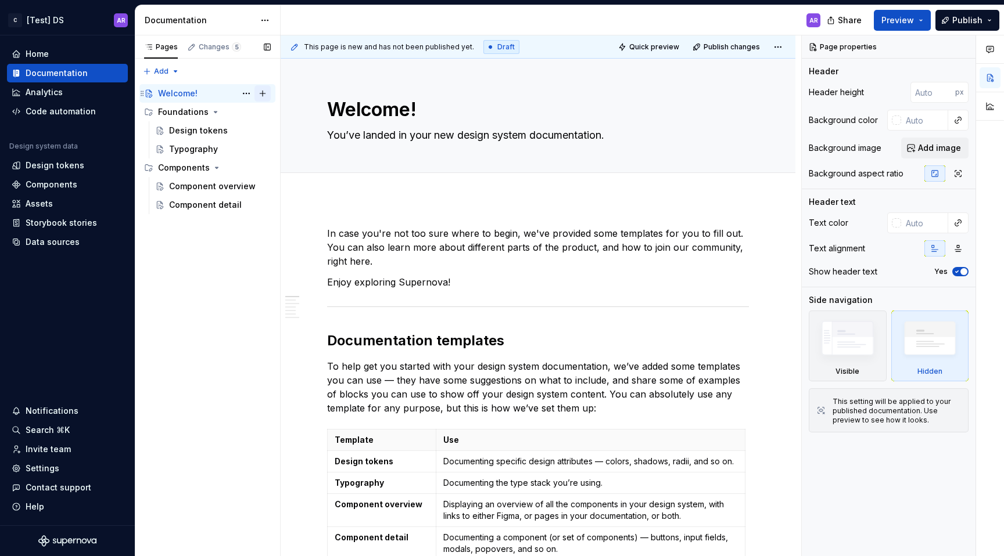
click at [264, 91] on button "Page tree" at bounding box center [262, 93] width 16 height 16
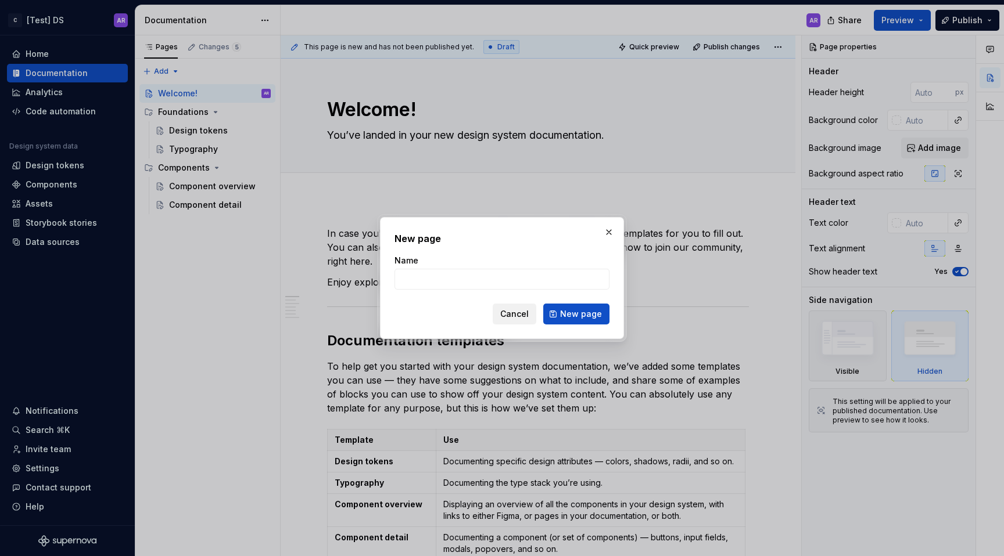
click at [520, 313] on span "Cancel" at bounding box center [514, 314] width 28 height 12
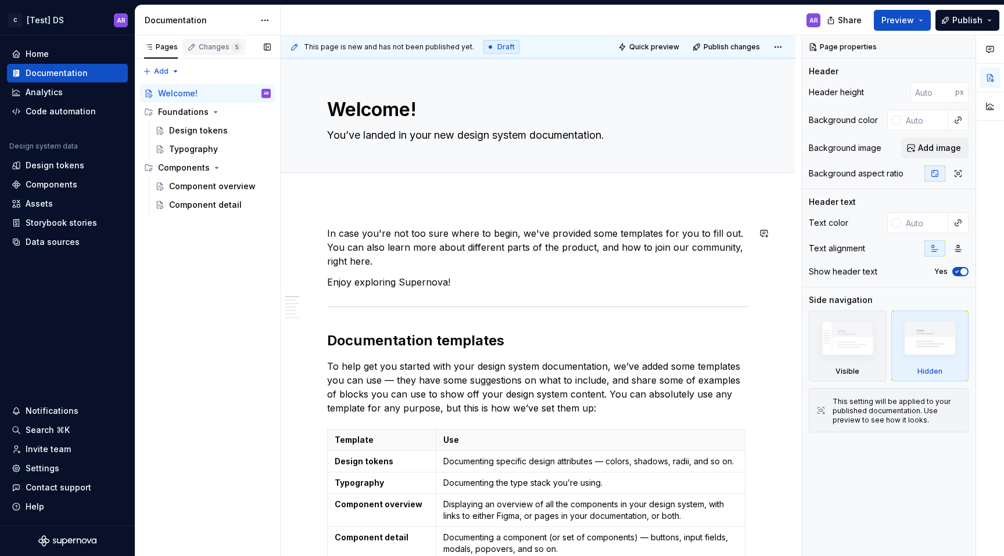
type textarea "*"
click at [176, 72] on div "Pages Changes 5 Add Accessibility guide for tree Page tree. Navigate the tree w…" at bounding box center [207, 295] width 145 height 521
click at [190, 108] on div "New group" at bounding box center [198, 113] width 75 height 12
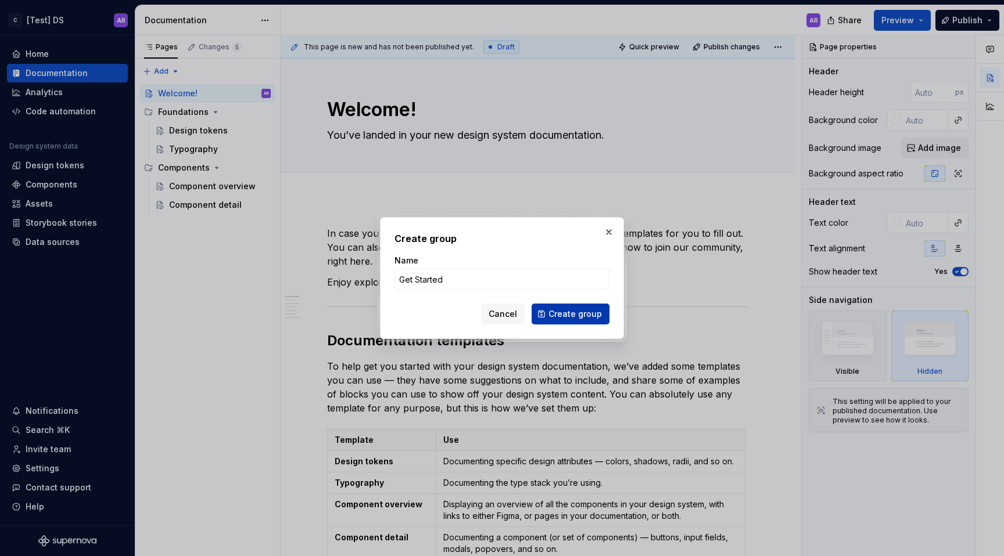
type input "Get Started"
click at [587, 307] on button "Create group" at bounding box center [570, 314] width 78 height 21
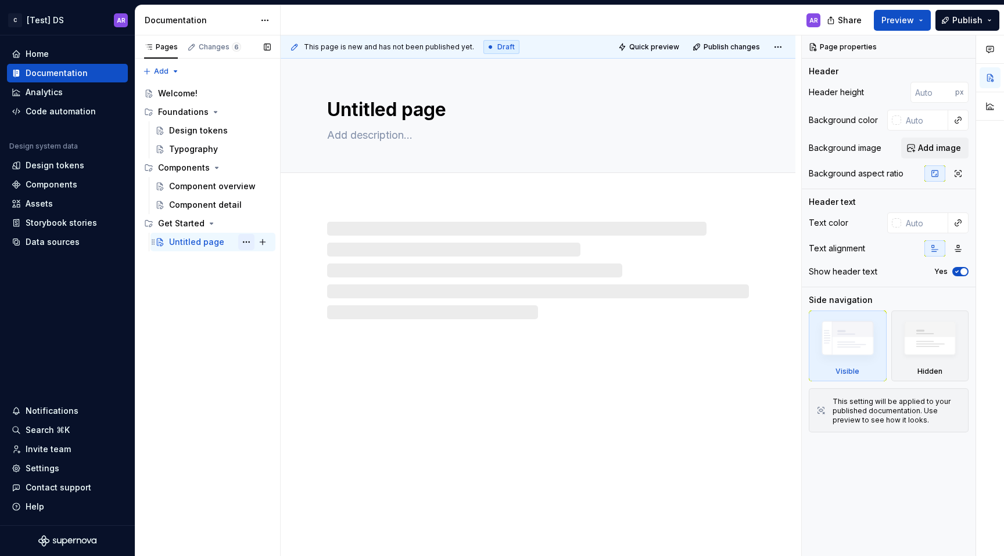
click at [244, 240] on button "Page tree" at bounding box center [246, 242] width 16 height 16
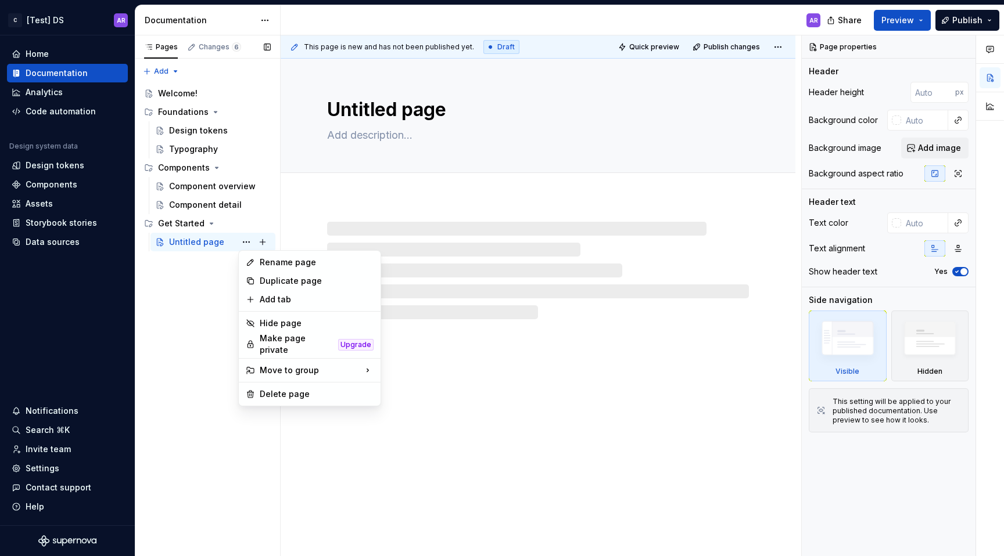
click at [257, 260] on div "Rename page" at bounding box center [309, 262] width 137 height 19
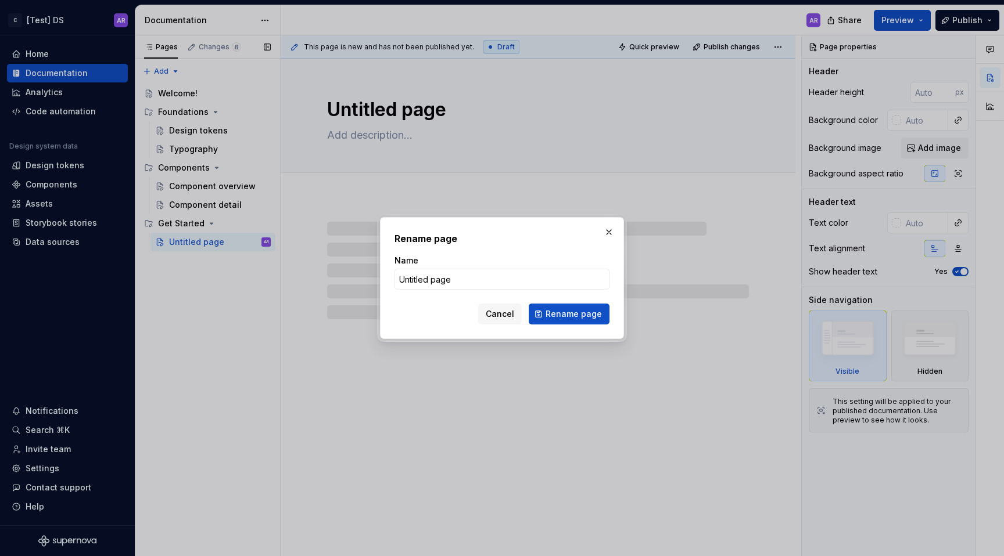
type textarea "*"
type input "Designer"
click at [575, 315] on span "Rename page" at bounding box center [573, 314] width 56 height 12
type textarea "*"
type textarea "Designer"
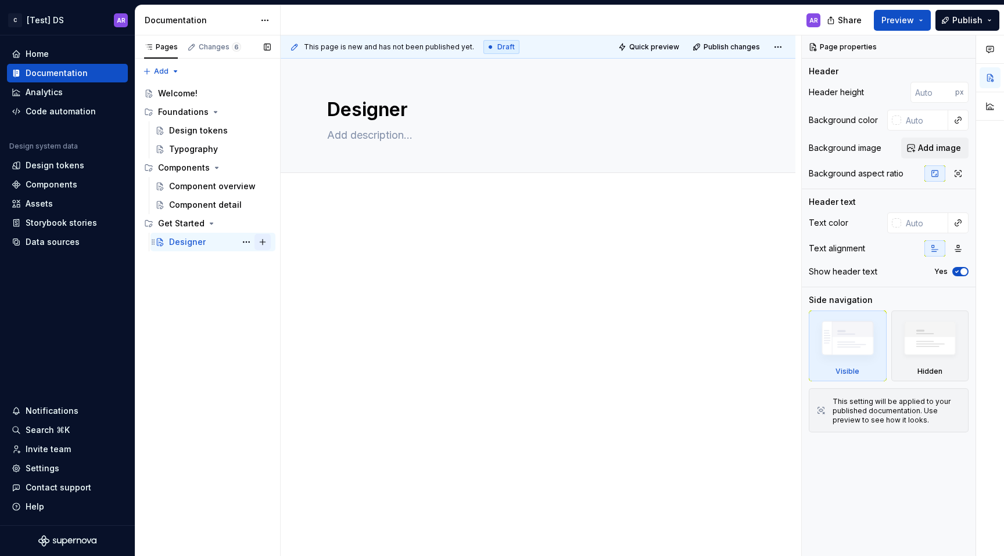
click at [261, 241] on button "Page tree" at bounding box center [262, 242] width 16 height 16
type textarea "*"
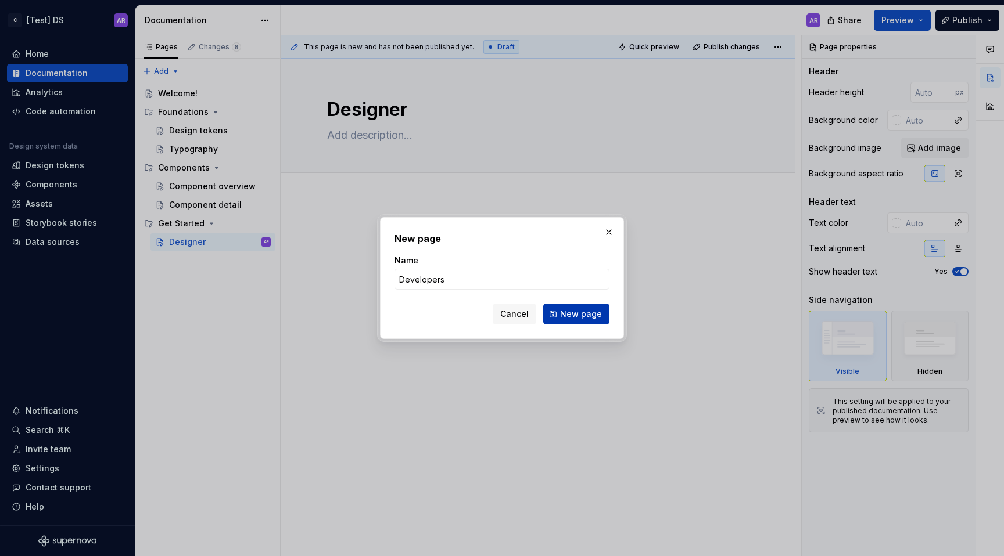
type input "Developers"
click at [593, 311] on span "New page" at bounding box center [581, 314] width 42 height 12
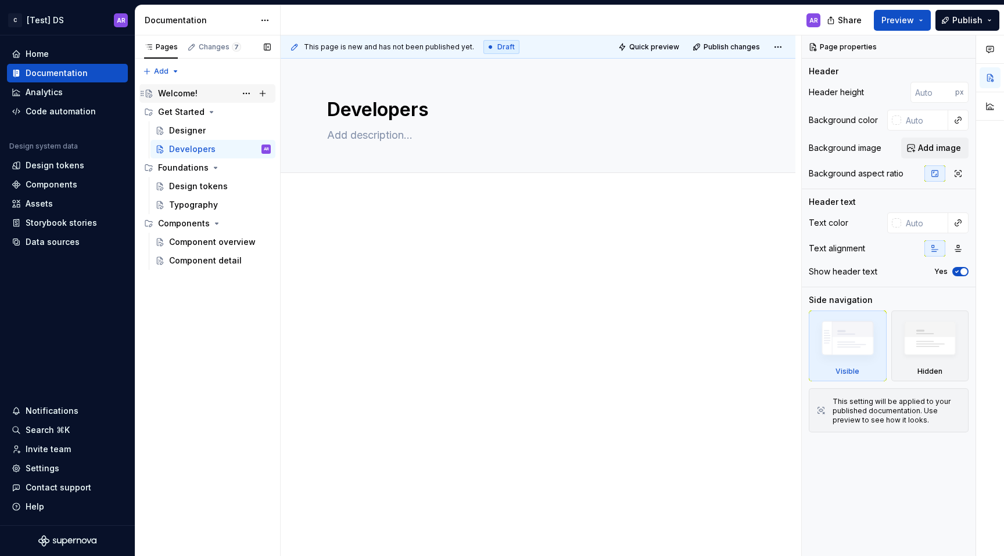
click at [170, 100] on div "Welcome!" at bounding box center [214, 93] width 113 height 16
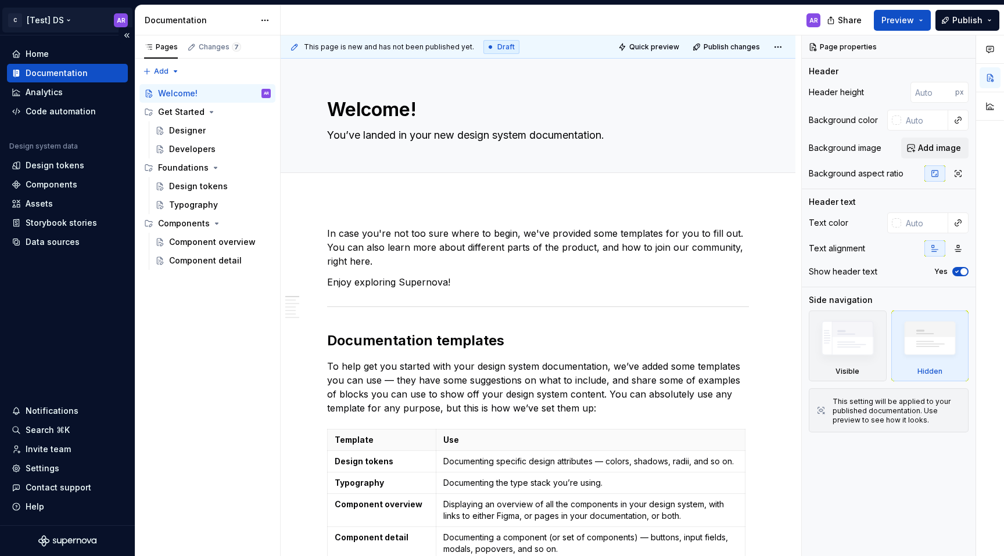
click at [70, 19] on html "C [Test] DS AR Home Documentation Analytics Code automation Design system data …" at bounding box center [502, 278] width 1004 height 556
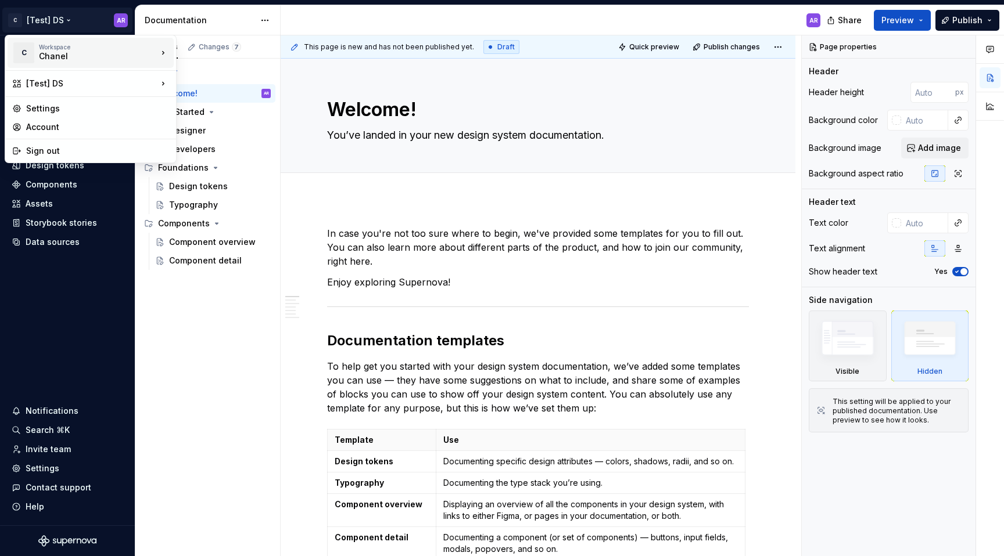
type textarea "*"
click at [90, 80] on div "[Test] DS" at bounding box center [91, 84] width 131 height 12
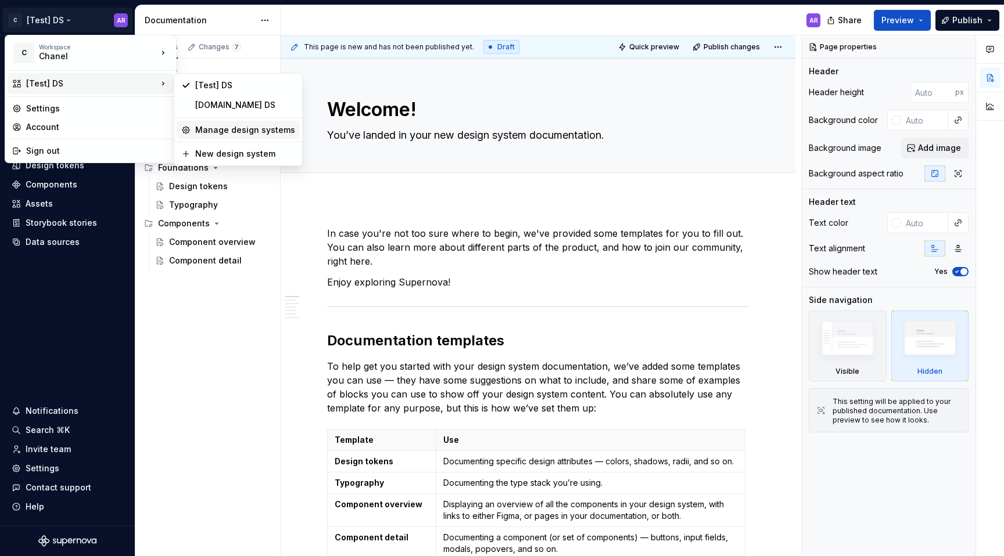
click at [231, 132] on div "Manage design systems" at bounding box center [245, 130] width 100 height 12
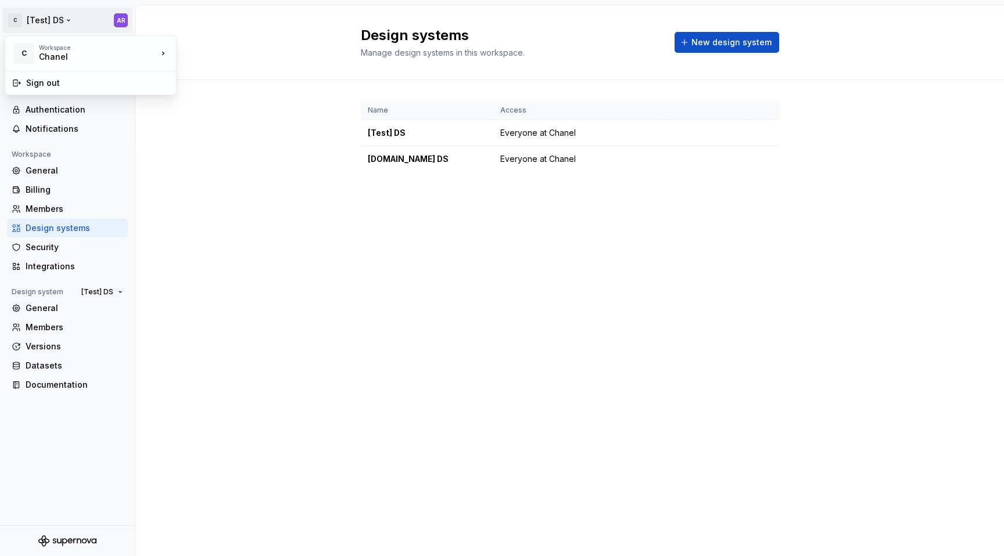
click at [38, 29] on html "C [Test] DS AR Back Account Profile Authentication Notifications Workspace Gene…" at bounding box center [502, 278] width 1004 height 556
click at [52, 17] on html "C [Test] DS AR Back Account Profile Authentication Notifications Workspace Gene…" at bounding box center [502, 278] width 1004 height 556
click at [67, 18] on html "C [Test] DS AR Back Account Profile Authentication Notifications Workspace Gene…" at bounding box center [502, 278] width 1004 height 556
click at [48, 271] on div "Integrations" at bounding box center [75, 267] width 98 height 12
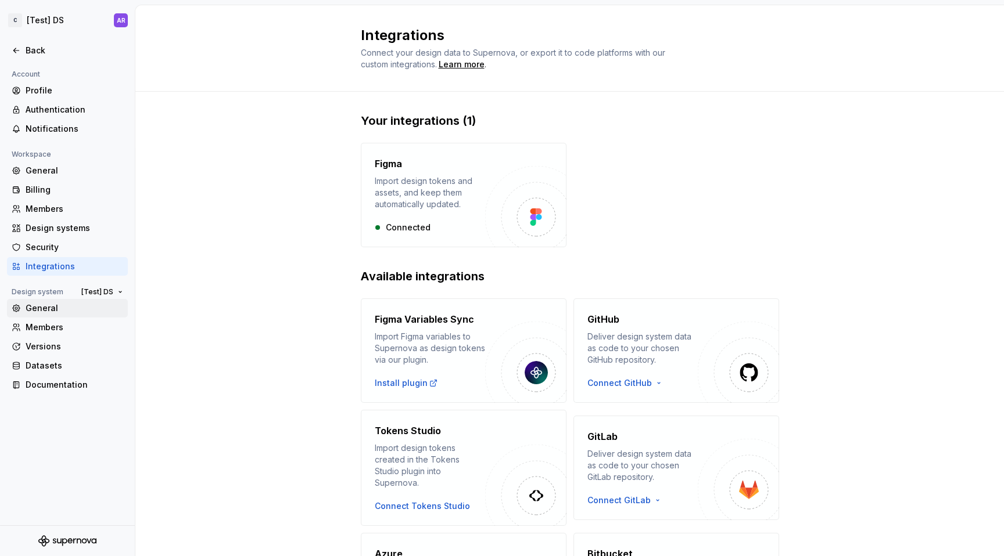
click at [54, 314] on div "General" at bounding box center [75, 309] width 98 height 12
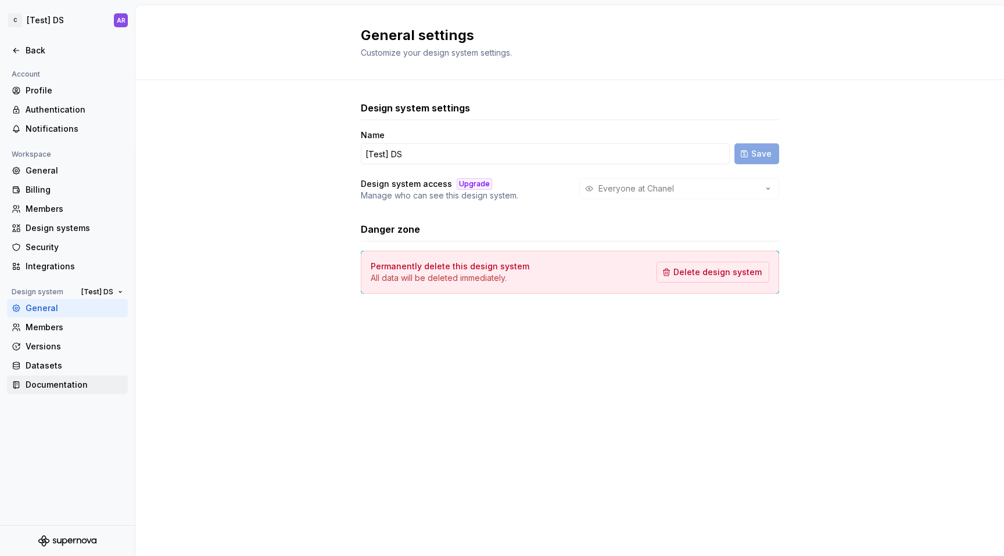
click at [63, 393] on div "Documentation" at bounding box center [67, 385] width 121 height 19
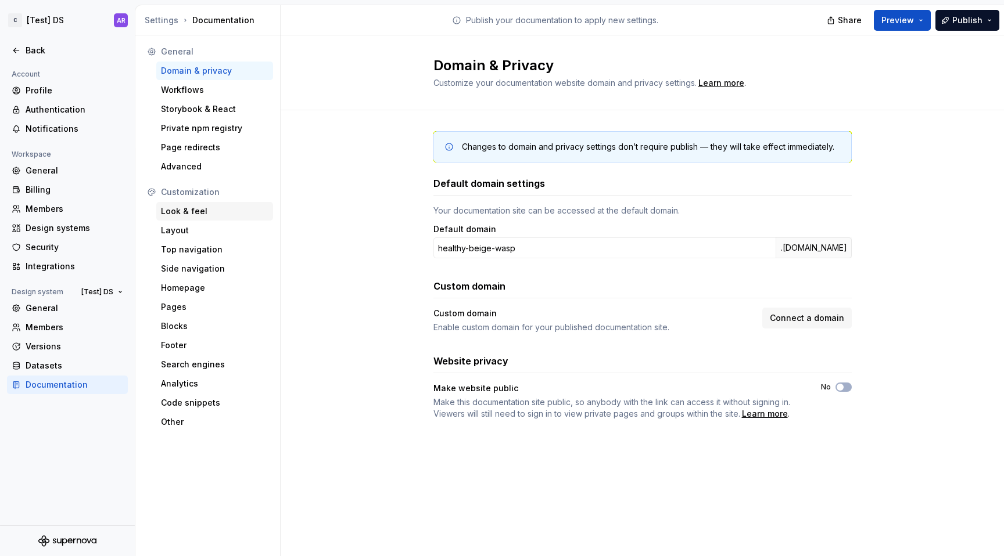
click at [189, 206] on div "Look & feel" at bounding box center [214, 212] width 107 height 12
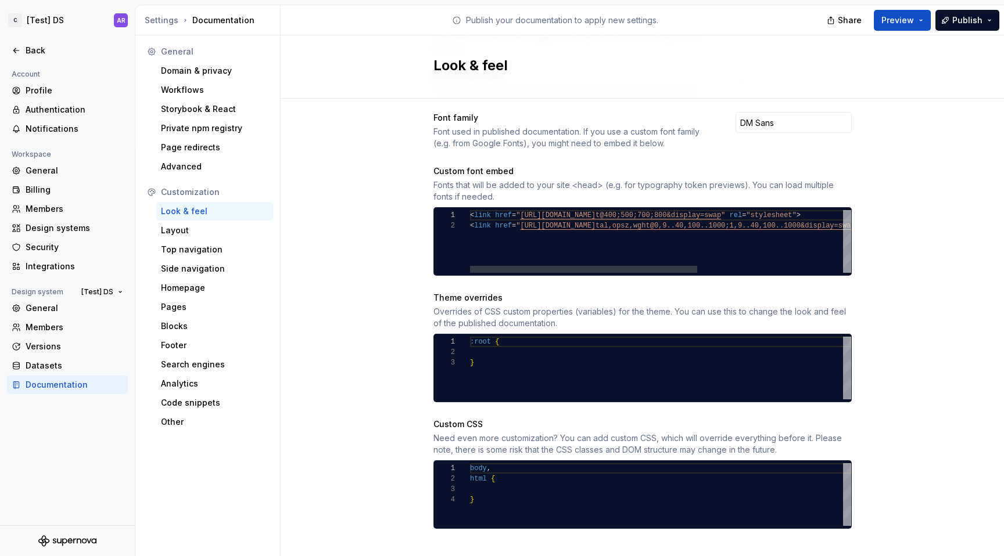
scroll to position [10, 599]
click at [654, 228] on div "< link href = " [URL][DOMAIN_NAME] t@400;500;700;800&display=swap " rel = "styl…" at bounding box center [782, 241] width 624 height 63
type textarea "**********"
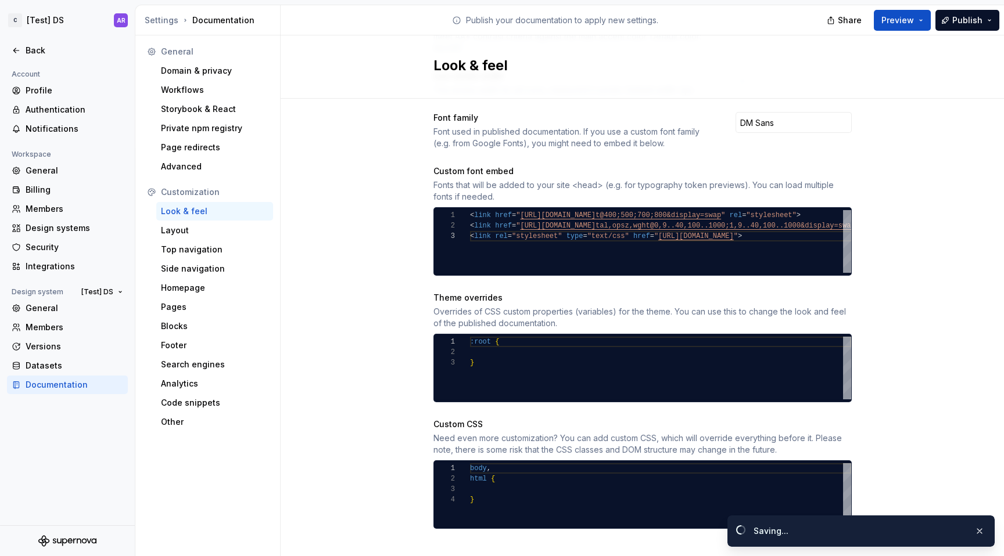
click at [928, 220] on div "Site logo A company logo that will be displayed on all pages on your documentat…" at bounding box center [641, 145] width 723 height 856
click at [757, 112] on input "DM Sans" at bounding box center [793, 122] width 116 height 21
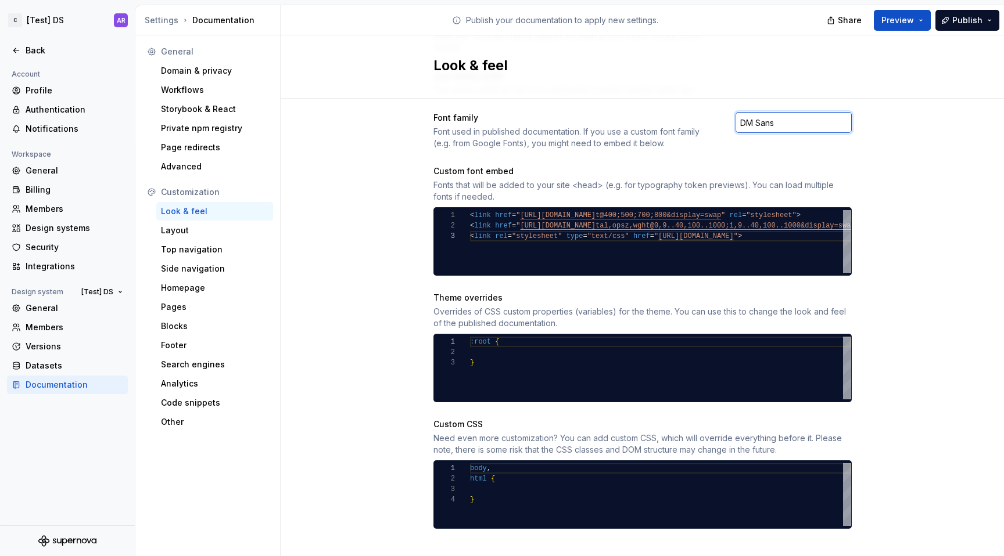
paste input "abchanel-2022"
type input "abchanel-2022"
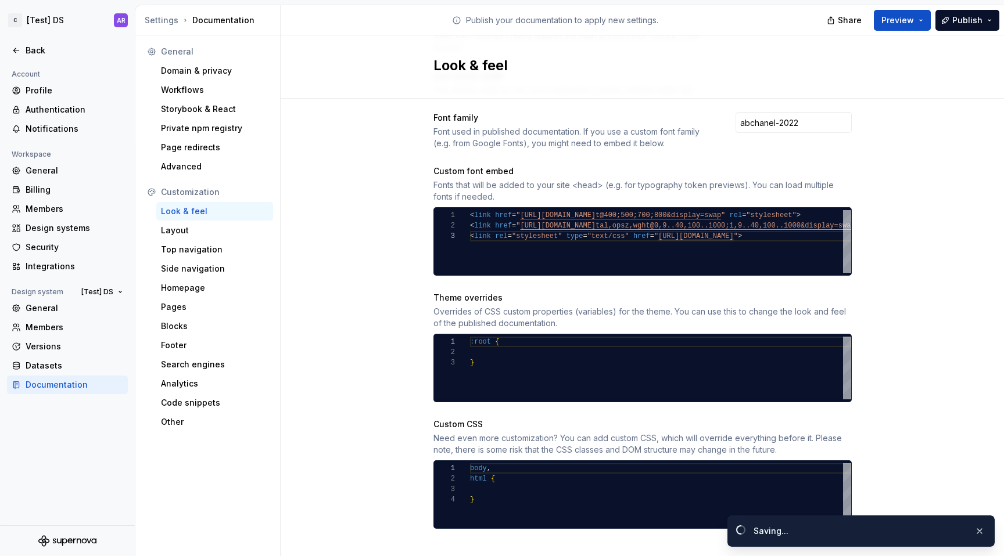
click at [920, 117] on div "Site logo A company logo that will be displayed on all pages on your documentat…" at bounding box center [641, 145] width 723 height 856
click at [884, 12] on button "Preview" at bounding box center [901, 20] width 57 height 21
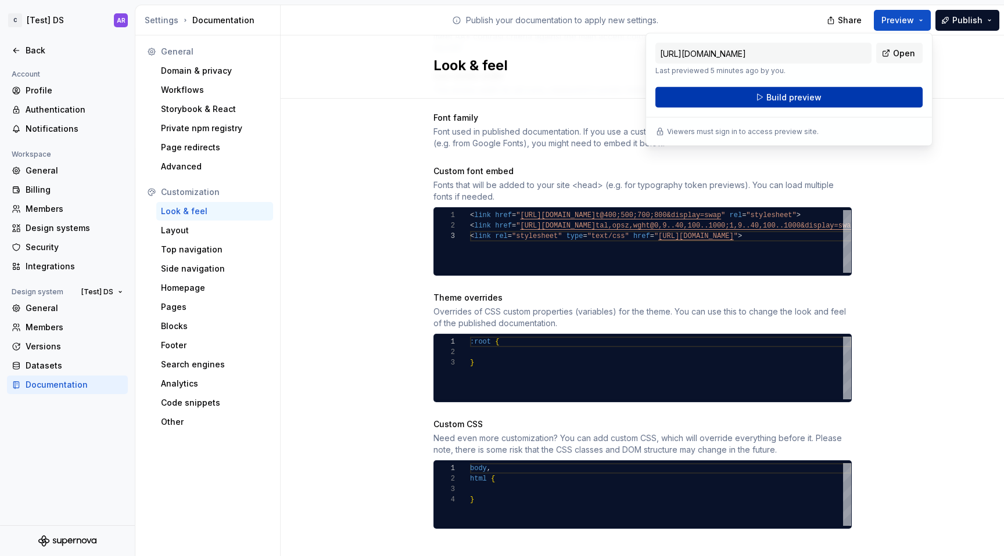
click at [858, 91] on button "Build preview" at bounding box center [788, 97] width 267 height 21
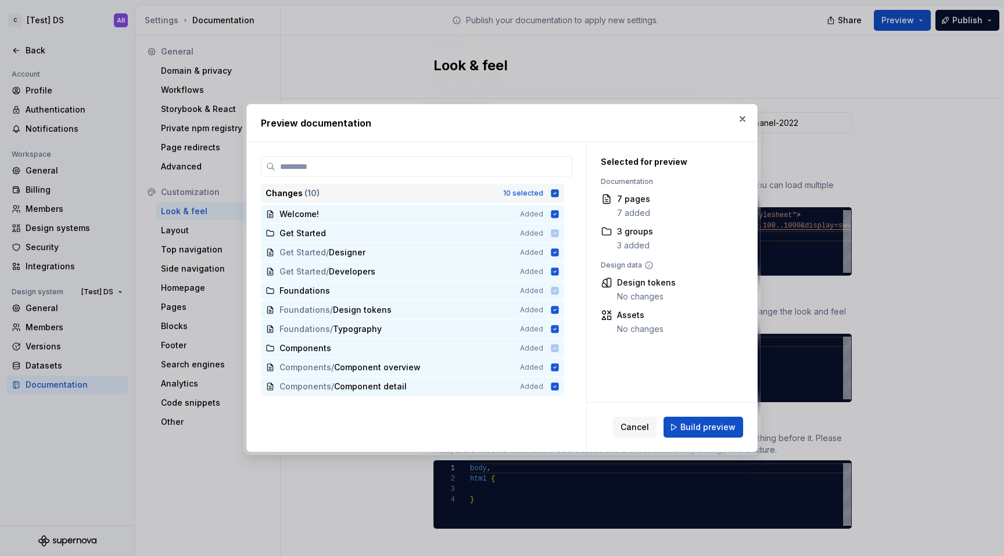
click at [555, 190] on icon at bounding box center [555, 193] width 8 height 8
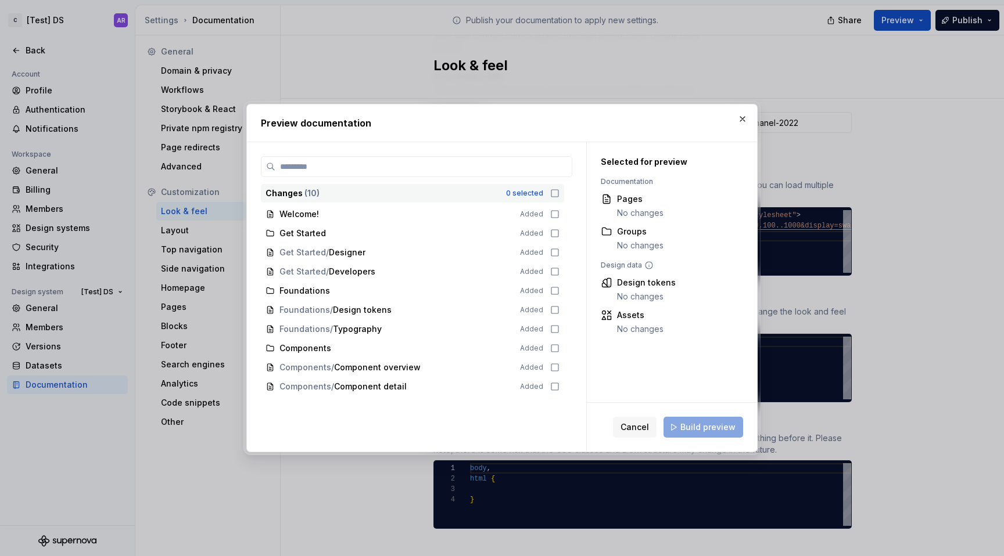
click at [555, 190] on icon at bounding box center [554, 193] width 9 height 9
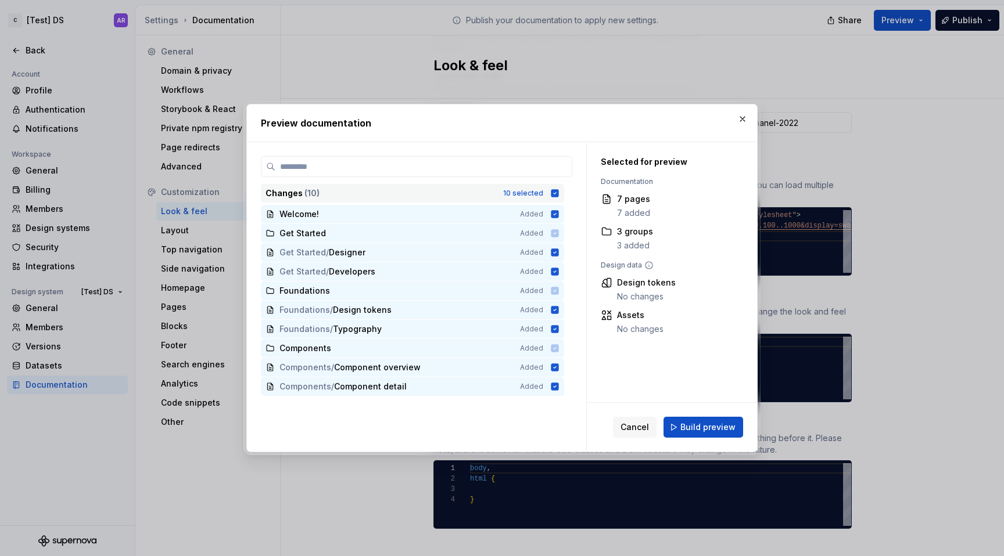
click at [555, 193] on icon at bounding box center [555, 193] width 8 height 8
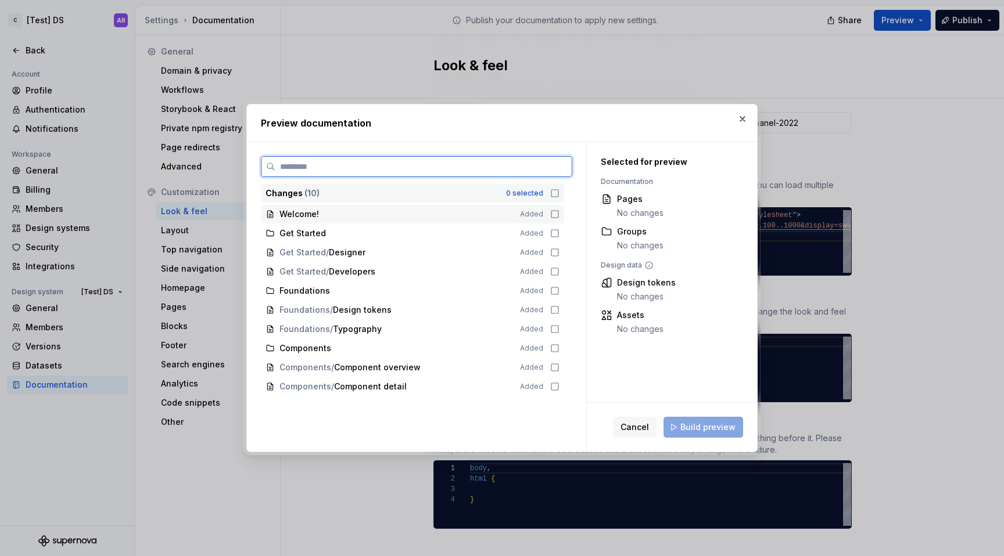
click at [555, 210] on icon at bounding box center [554, 214] width 9 height 9
click at [555, 211] on icon at bounding box center [555, 214] width 8 height 8
click at [555, 212] on icon at bounding box center [554, 214] width 9 height 9
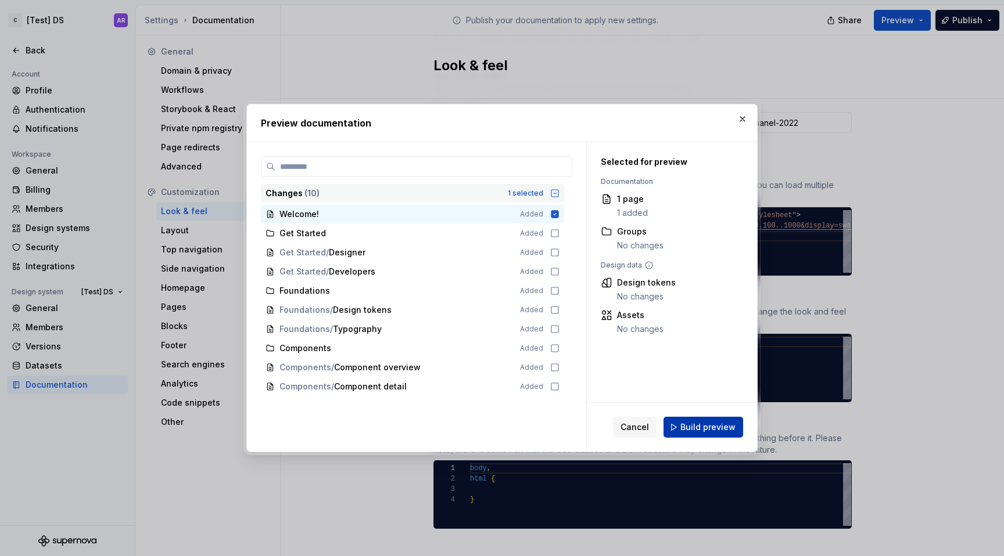
click at [704, 425] on span "Build preview" at bounding box center [707, 428] width 55 height 12
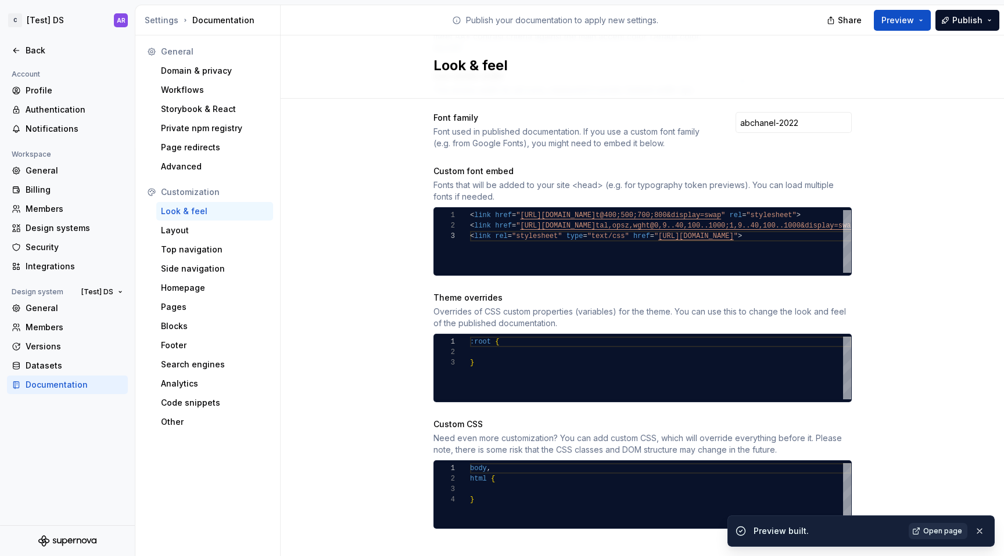
click at [938, 533] on span "Open page" at bounding box center [942, 531] width 39 height 9
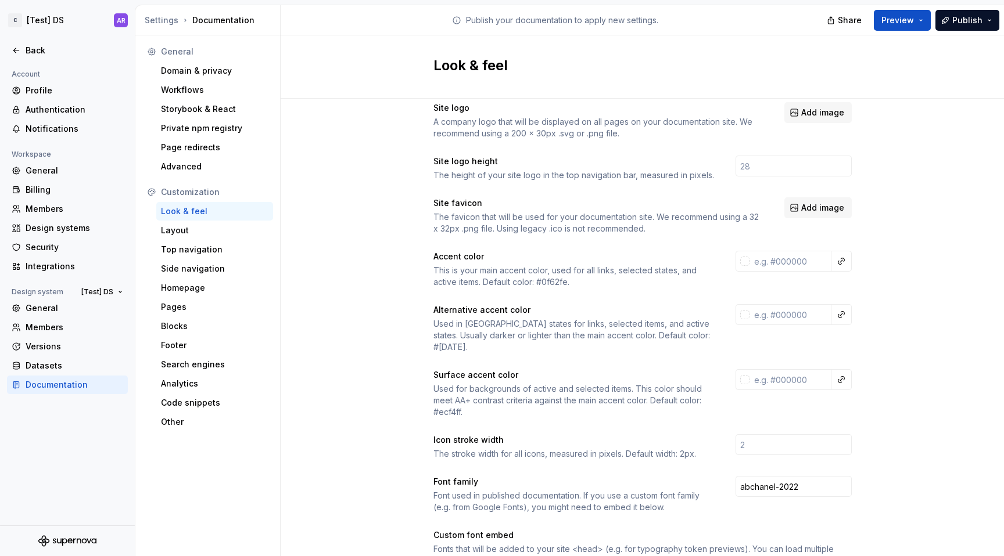
scroll to position [0, 0]
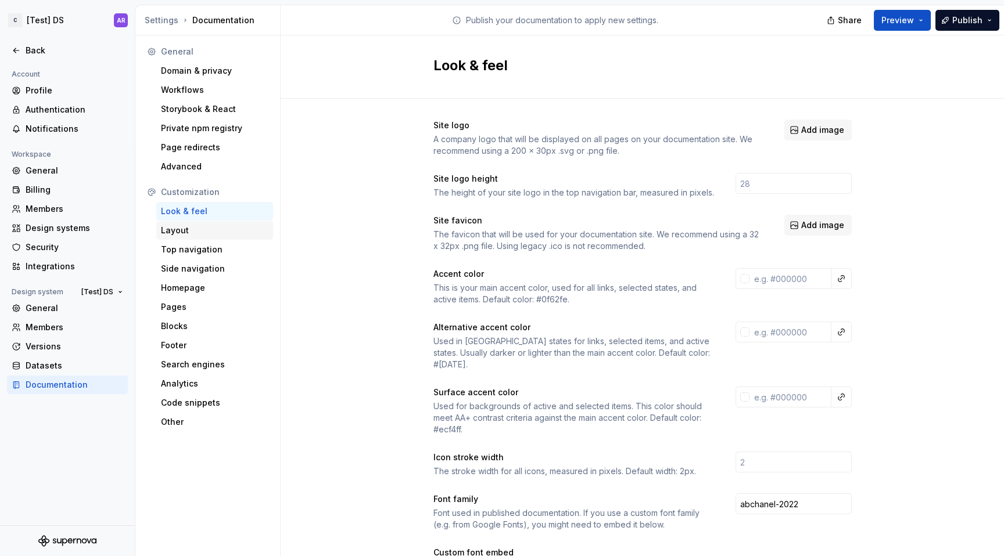
click at [175, 235] on div "Layout" at bounding box center [214, 231] width 107 height 12
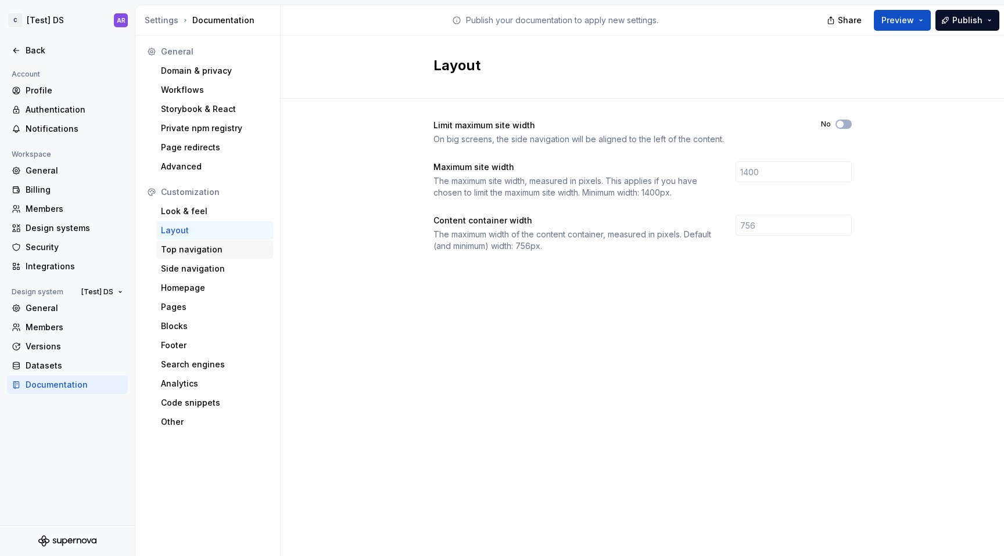
click at [179, 250] on div "Top navigation" at bounding box center [214, 250] width 107 height 12
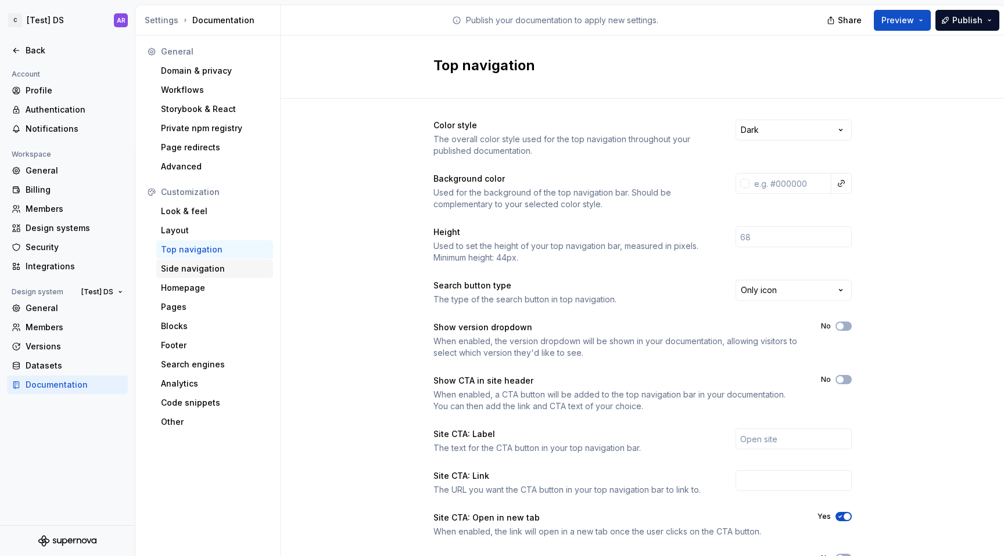
click at [179, 266] on div "Side navigation" at bounding box center [214, 269] width 107 height 12
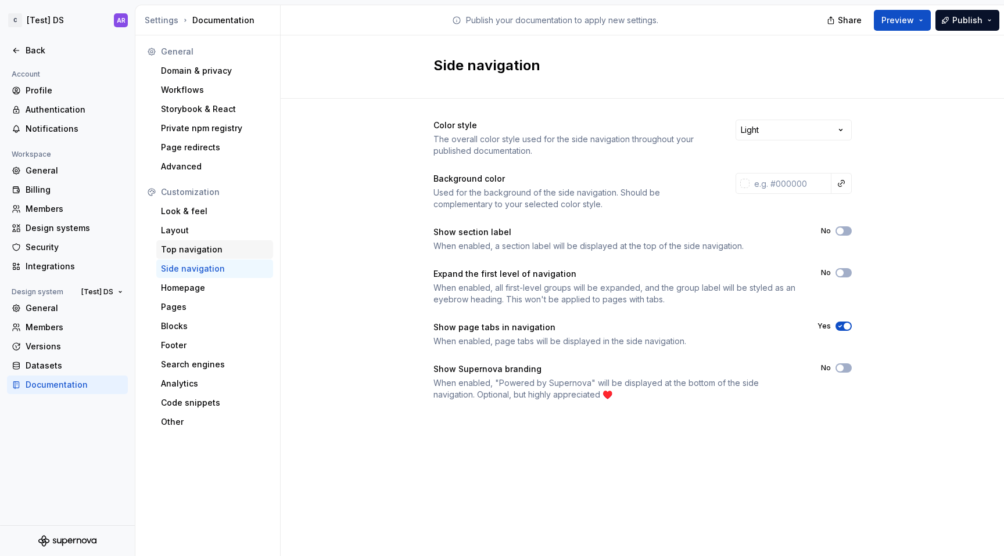
click at [185, 256] on div "Top navigation" at bounding box center [214, 249] width 117 height 19
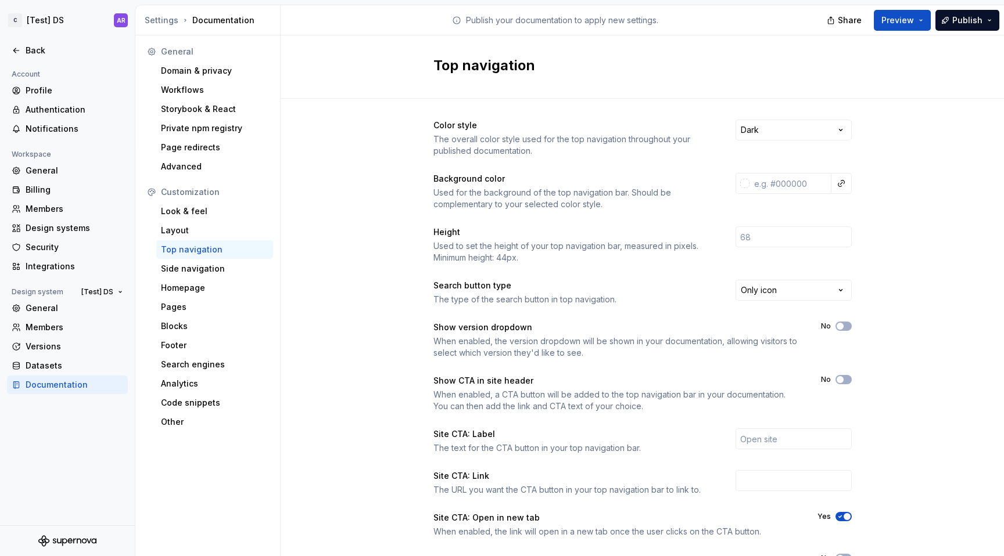
scroll to position [74, 0]
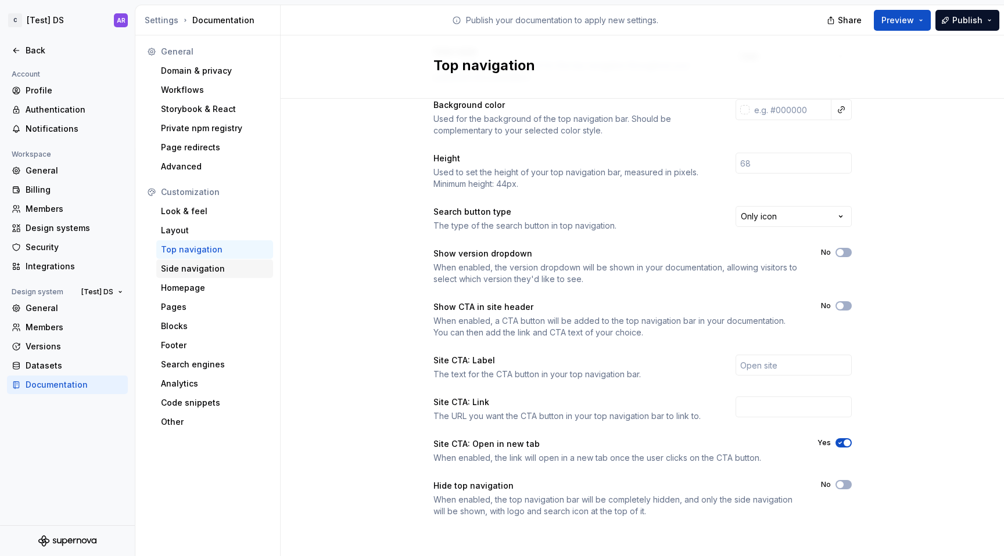
click at [186, 275] on div "Side navigation" at bounding box center [214, 269] width 117 height 19
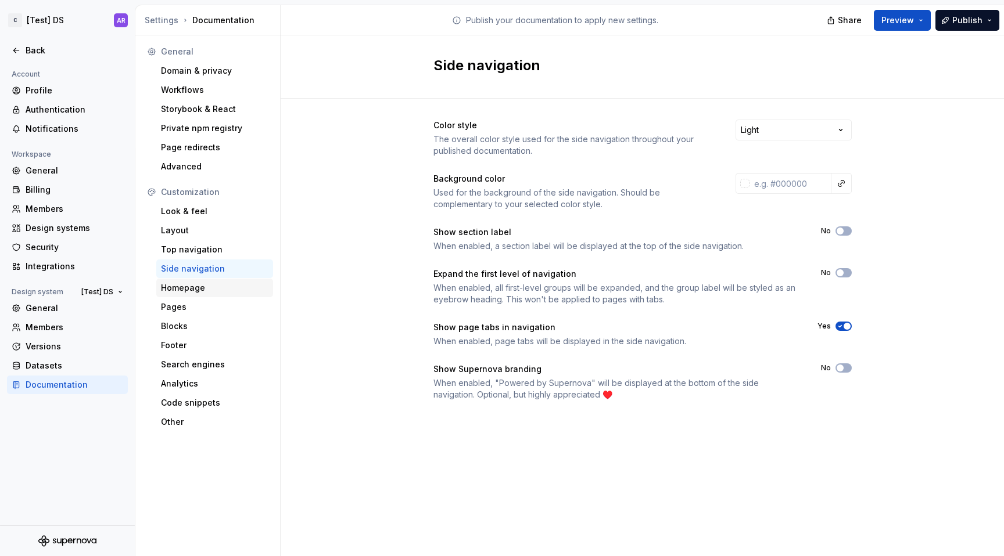
click at [185, 285] on div "Homepage" at bounding box center [214, 288] width 107 height 12
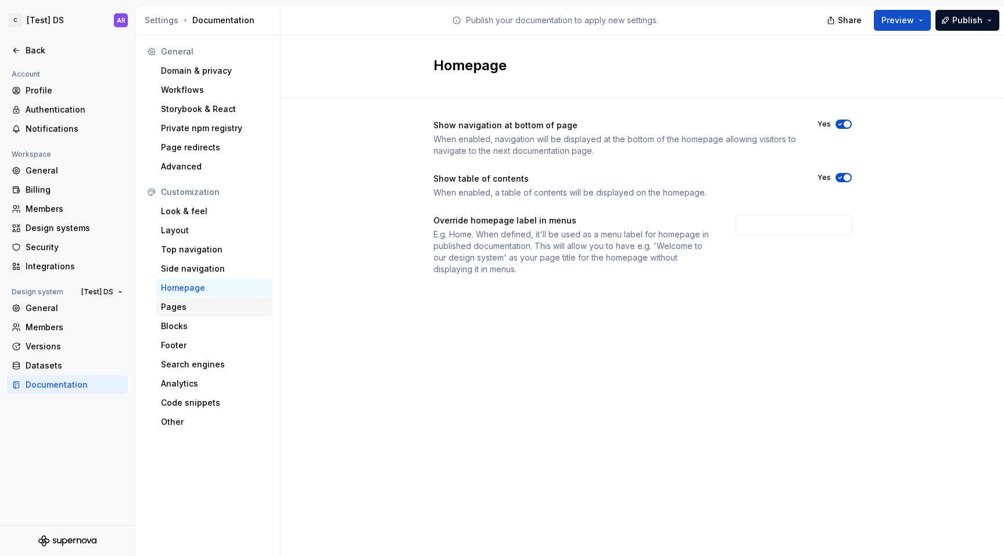
click at [184, 300] on div "Pages" at bounding box center [214, 307] width 117 height 19
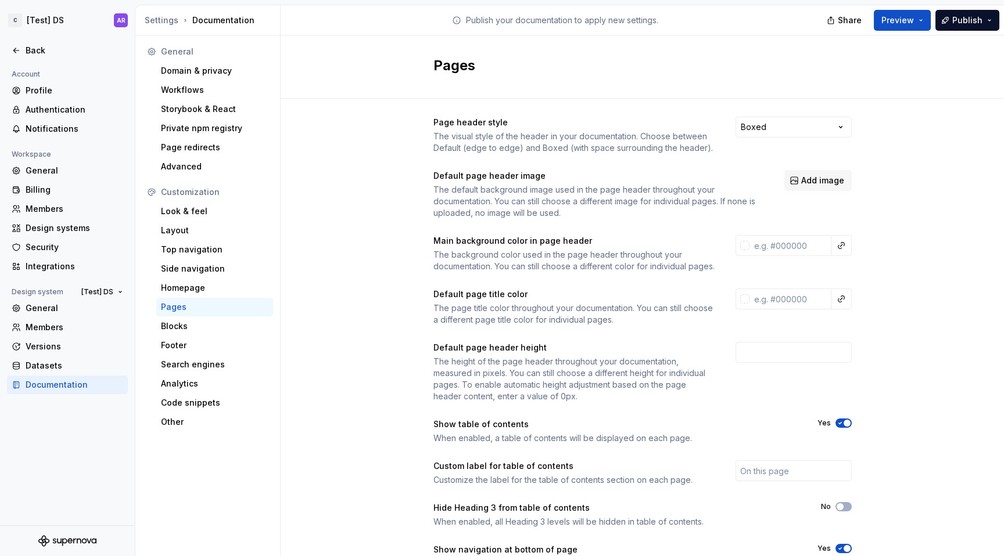
scroll to position [78, 0]
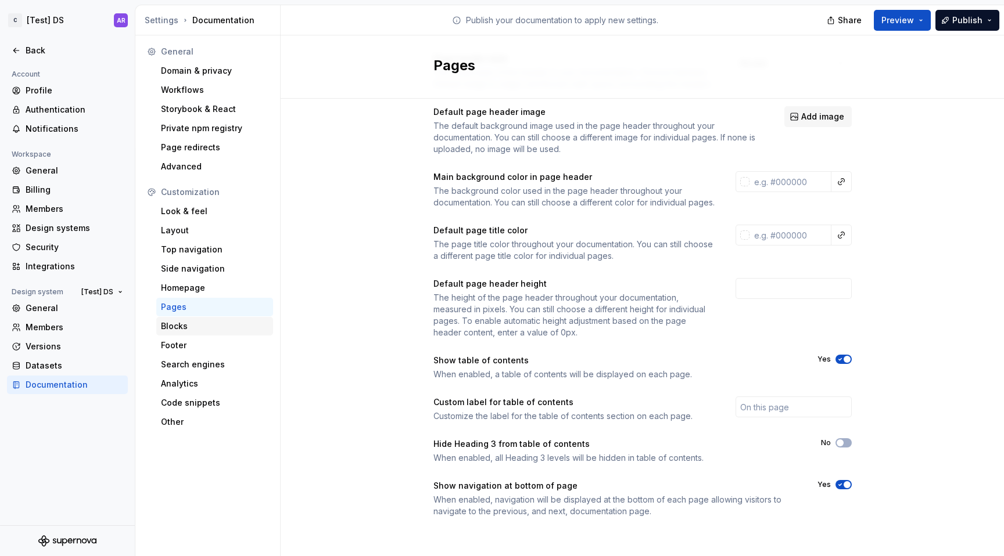
click at [217, 328] on div "Blocks" at bounding box center [214, 327] width 107 height 12
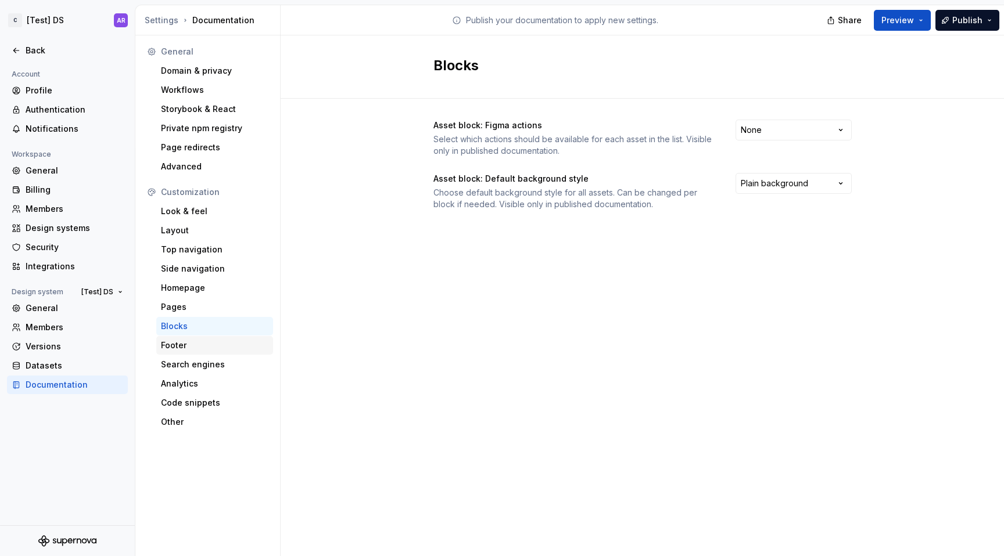
click at [214, 341] on div "Footer" at bounding box center [214, 346] width 107 height 12
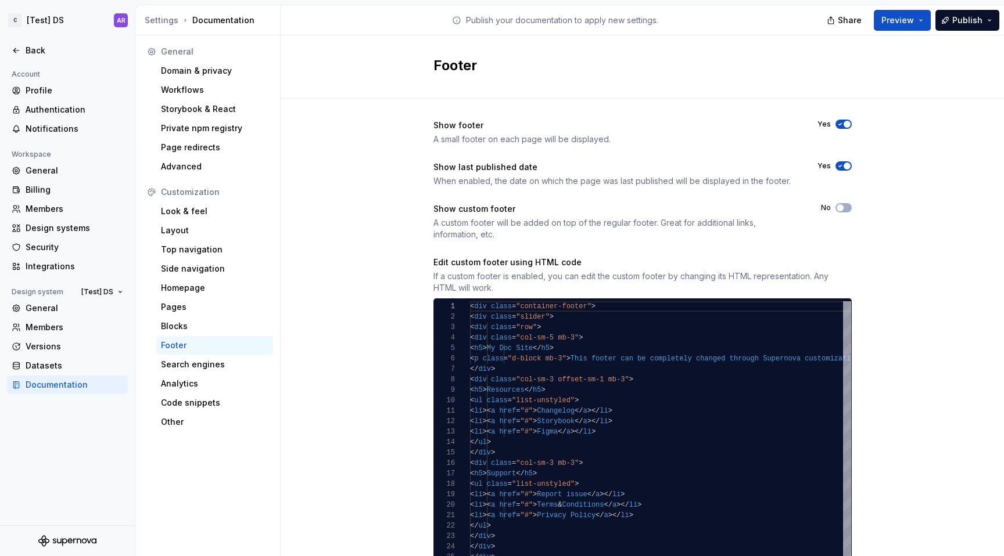
scroll to position [59, 0]
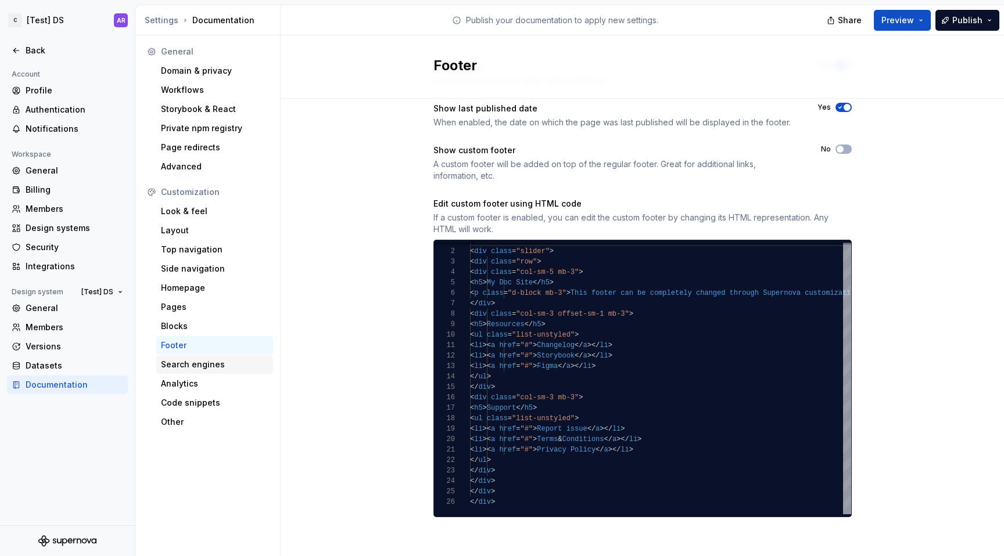
click at [190, 364] on div "Search engines" at bounding box center [214, 365] width 107 height 12
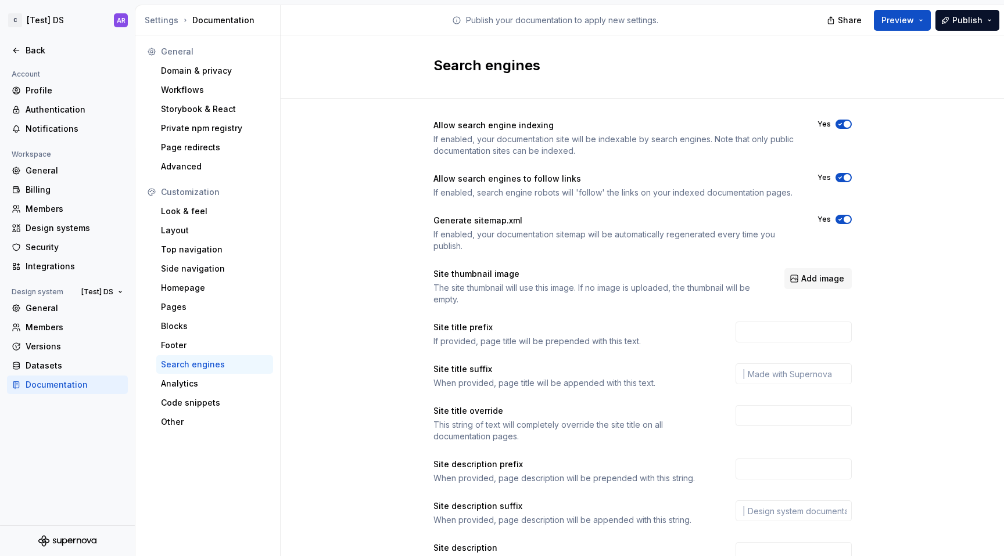
scroll to position [74, 0]
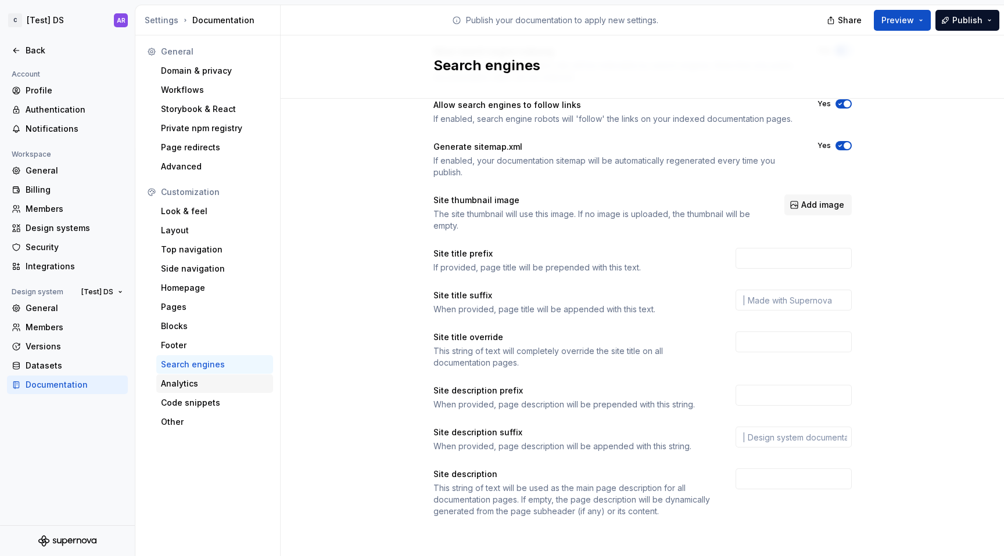
click at [234, 382] on div "Analytics" at bounding box center [214, 384] width 107 height 12
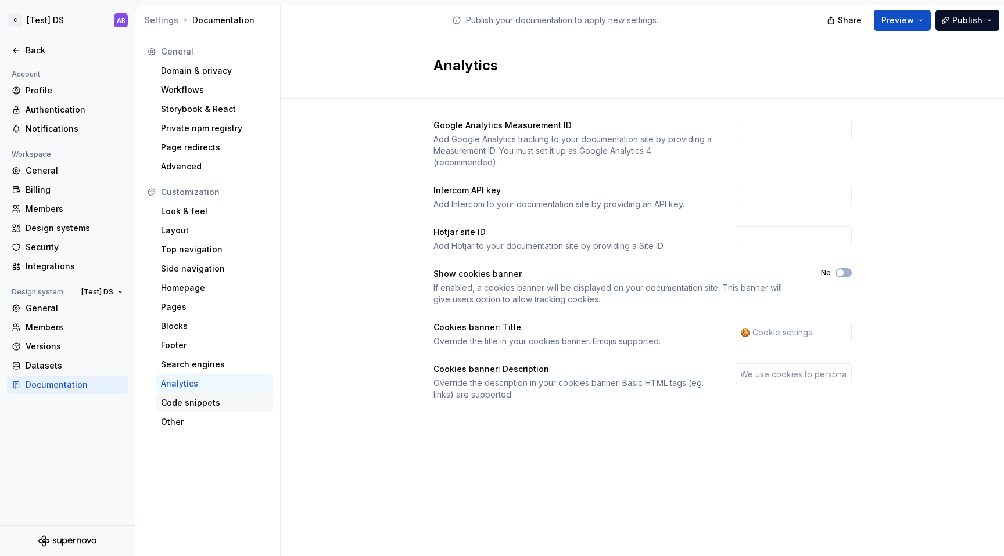
click at [228, 403] on div "Code snippets" at bounding box center [214, 403] width 107 height 12
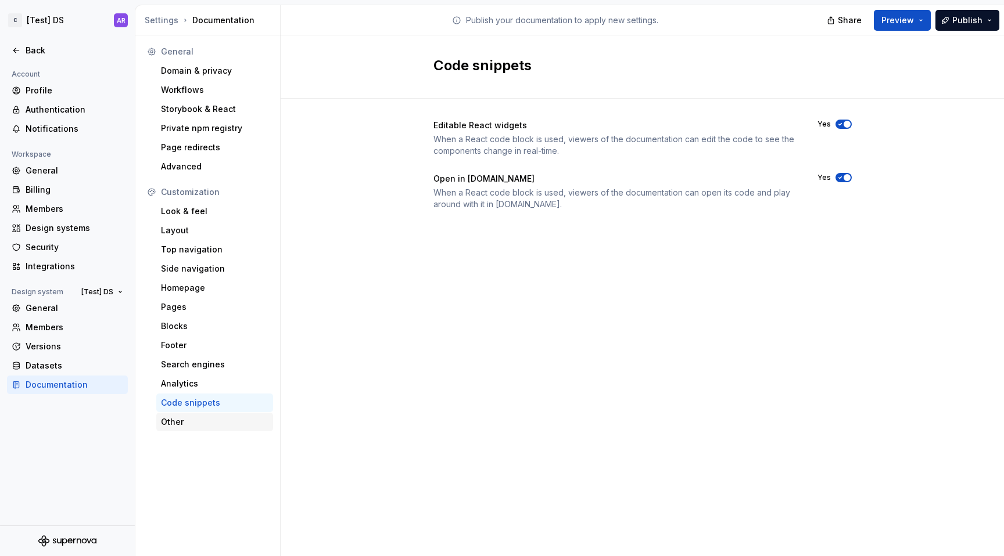
click at [224, 422] on div "Other" at bounding box center [214, 422] width 107 height 12
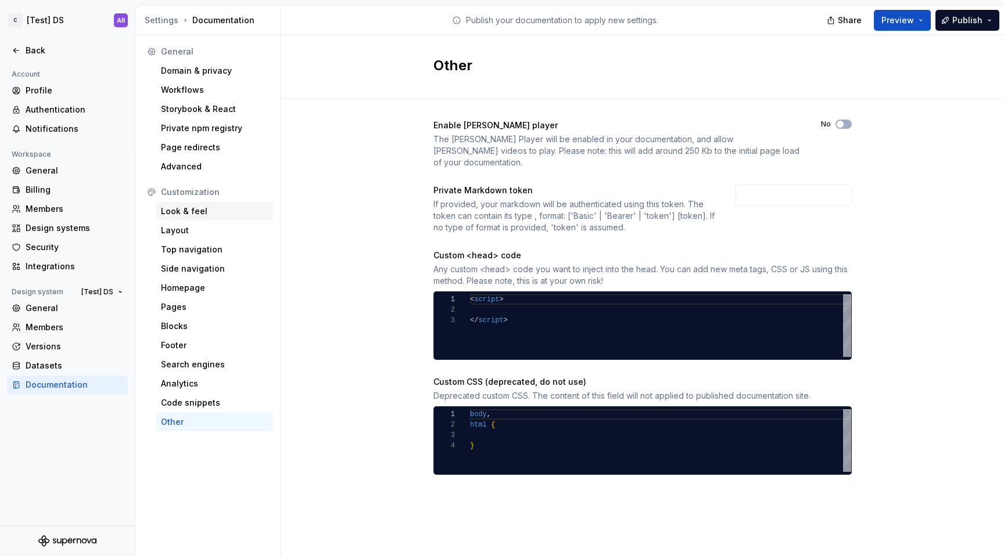
click at [192, 216] on div "Look & feel" at bounding box center [214, 212] width 107 height 12
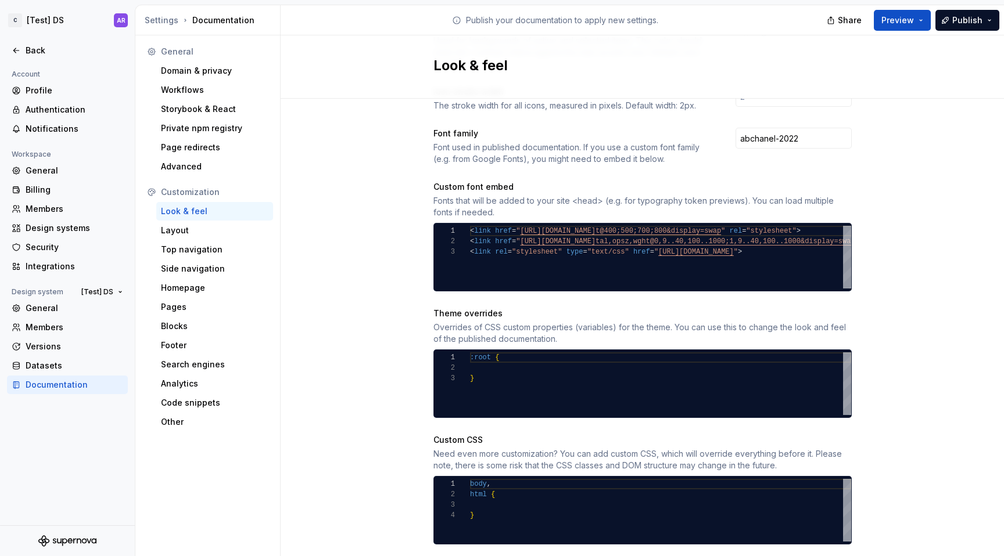
scroll to position [21, 0]
click at [506, 488] on div "body , html { }" at bounding box center [660, 510] width 381 height 63
click at [479, 492] on div "body , html { font-weight: var ( --fontWeightRegular ) ; }" at bounding box center [660, 510] width 381 height 63
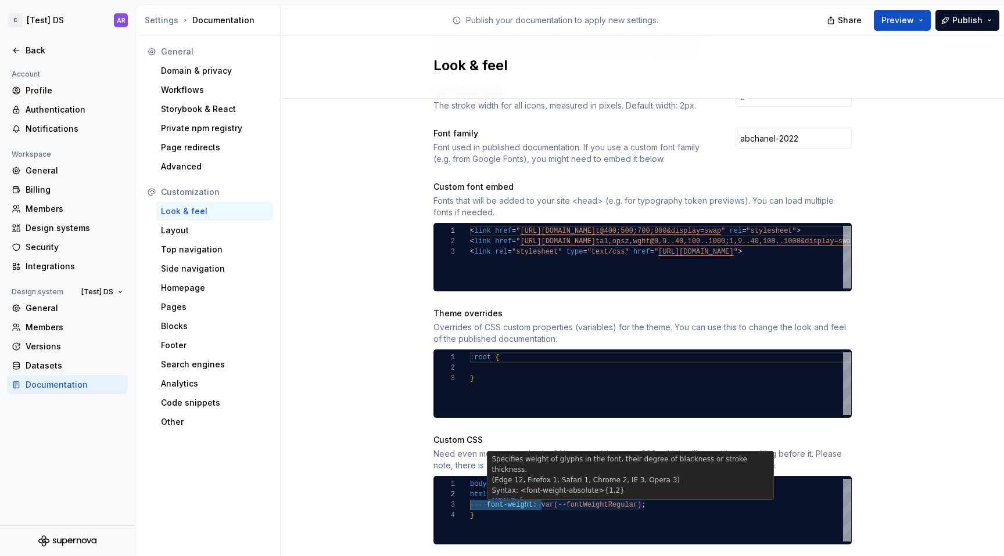
scroll to position [21, 172]
drag, startPoint x: 538, startPoint y: 494, endPoint x: 636, endPoint y: 491, distance: 98.2
click at [636, 491] on div "body , html { font-weight: var ( --fontWeightRegular ) ; }" at bounding box center [660, 510] width 381 height 63
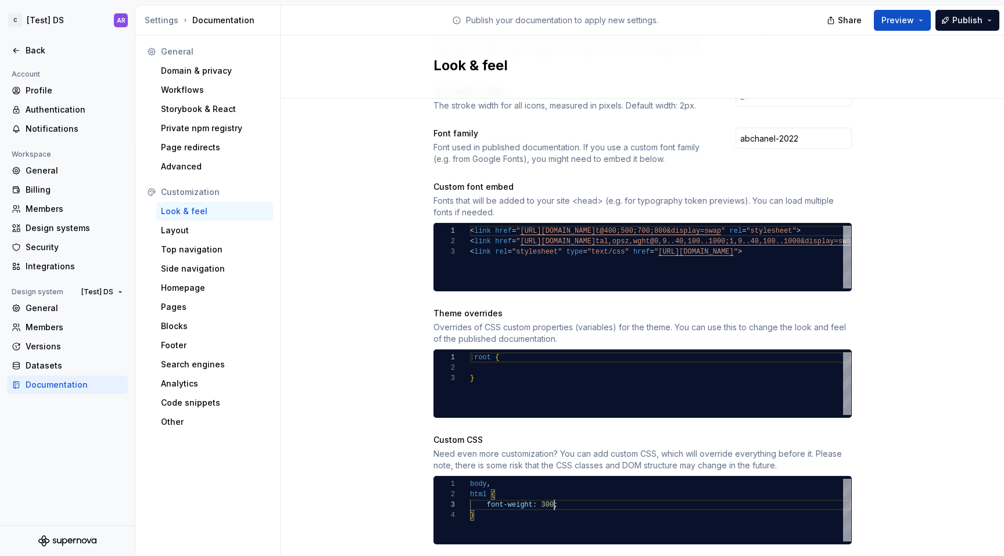
scroll to position [21, 84]
type textarea "**********"
click at [907, 185] on div "Site logo A company logo that will be displayed on all pages on your documentat…" at bounding box center [641, 161] width 723 height 856
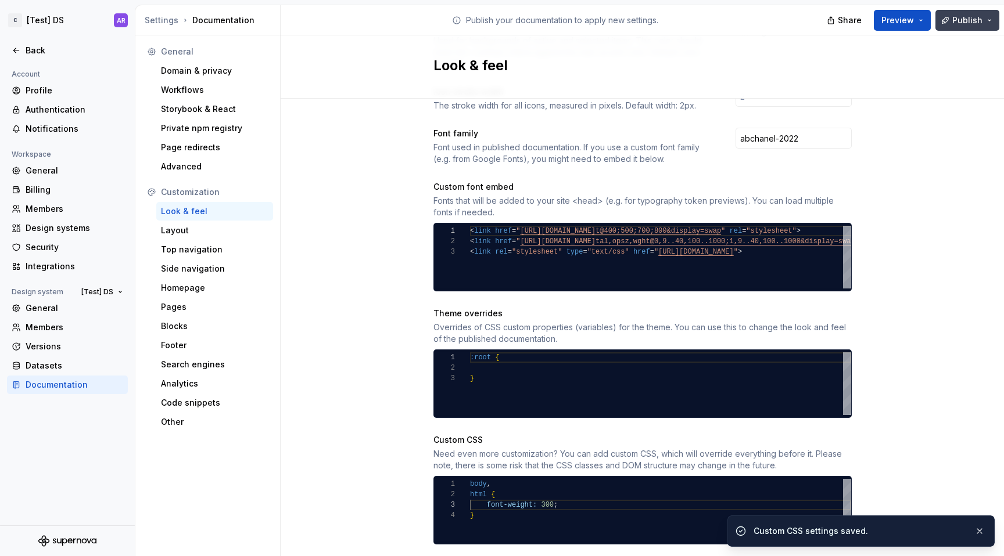
click at [988, 22] on button "Publish" at bounding box center [967, 20] width 64 height 21
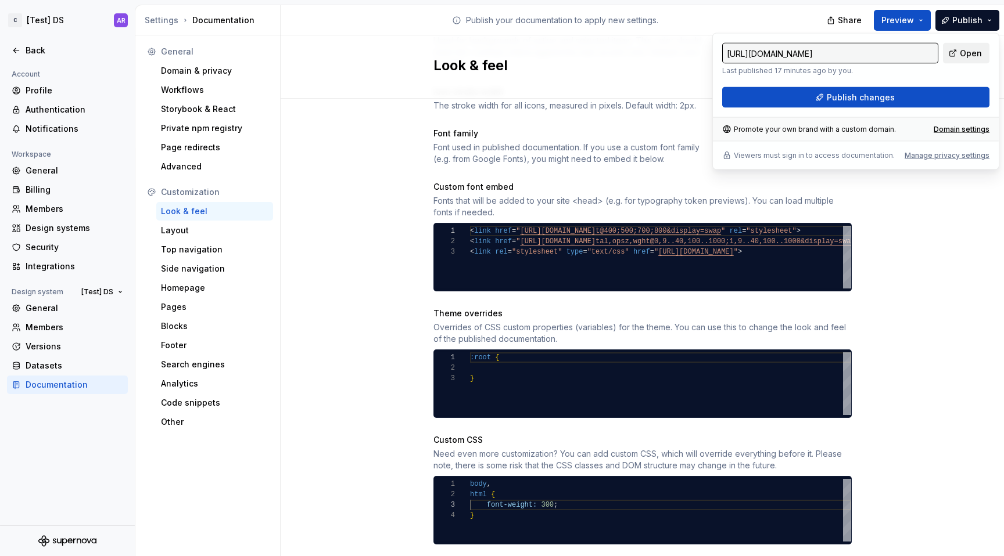
click at [969, 51] on span "Open" at bounding box center [970, 54] width 22 height 12
click at [848, 100] on span "Publish changes" at bounding box center [860, 98] width 68 height 12
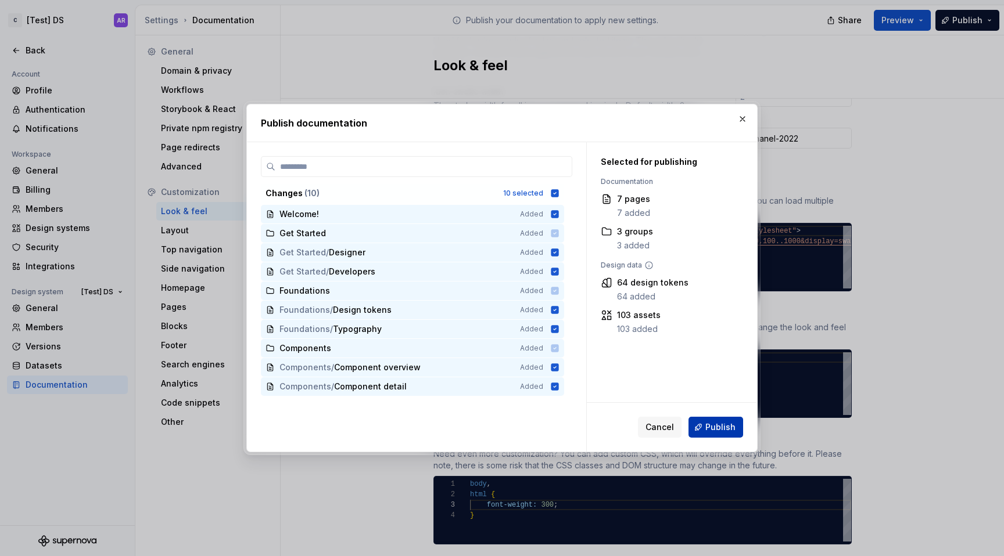
click at [727, 421] on button "Publish" at bounding box center [715, 427] width 55 height 21
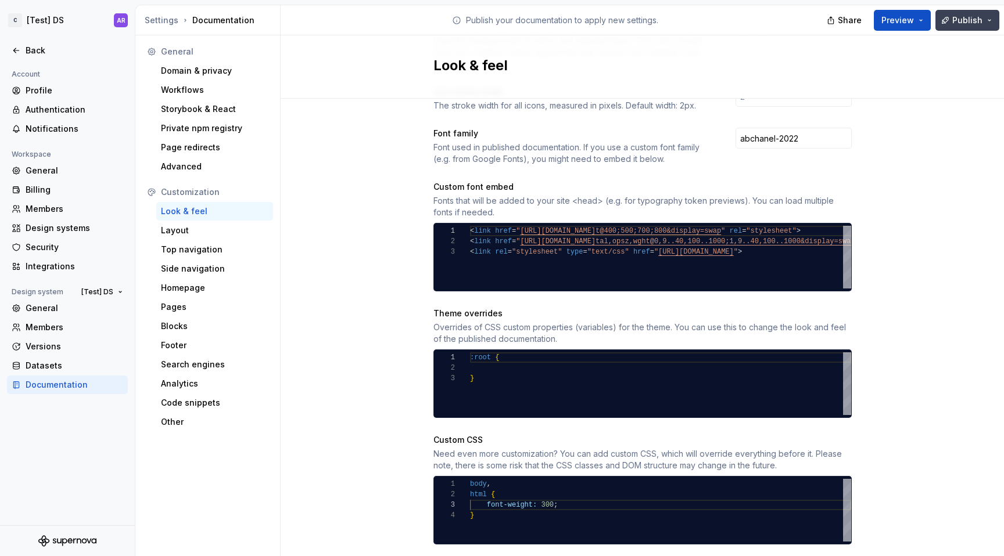
click at [962, 16] on span "Publish" at bounding box center [967, 21] width 30 height 12
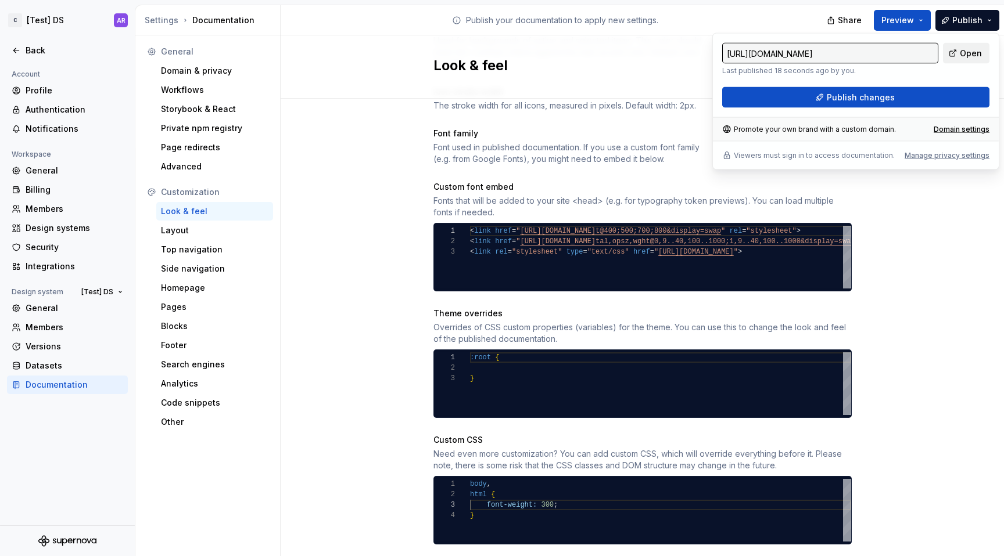
click at [965, 55] on span "Open" at bounding box center [970, 54] width 22 height 12
